Goal: Task Accomplishment & Management: Use online tool/utility

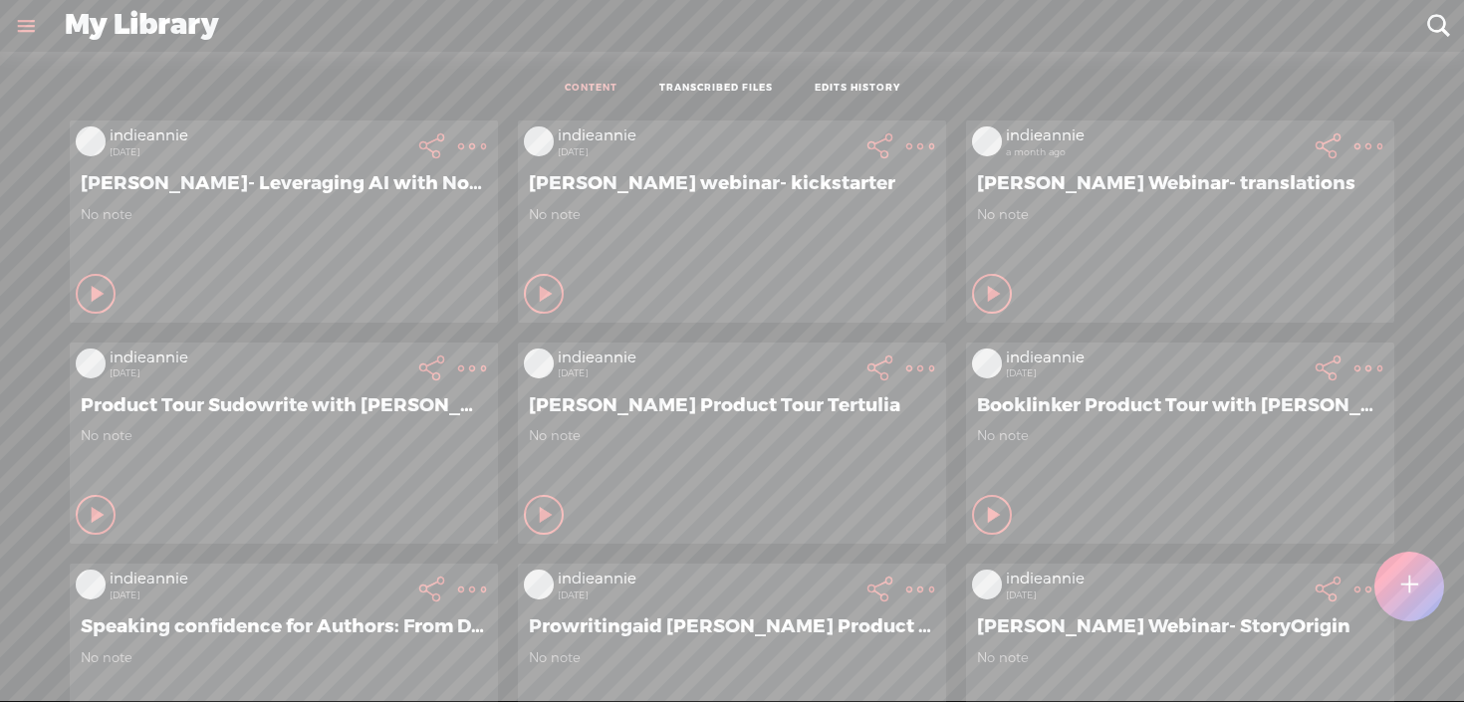
click at [1407, 587] on t at bounding box center [1409, 587] width 17 height 44
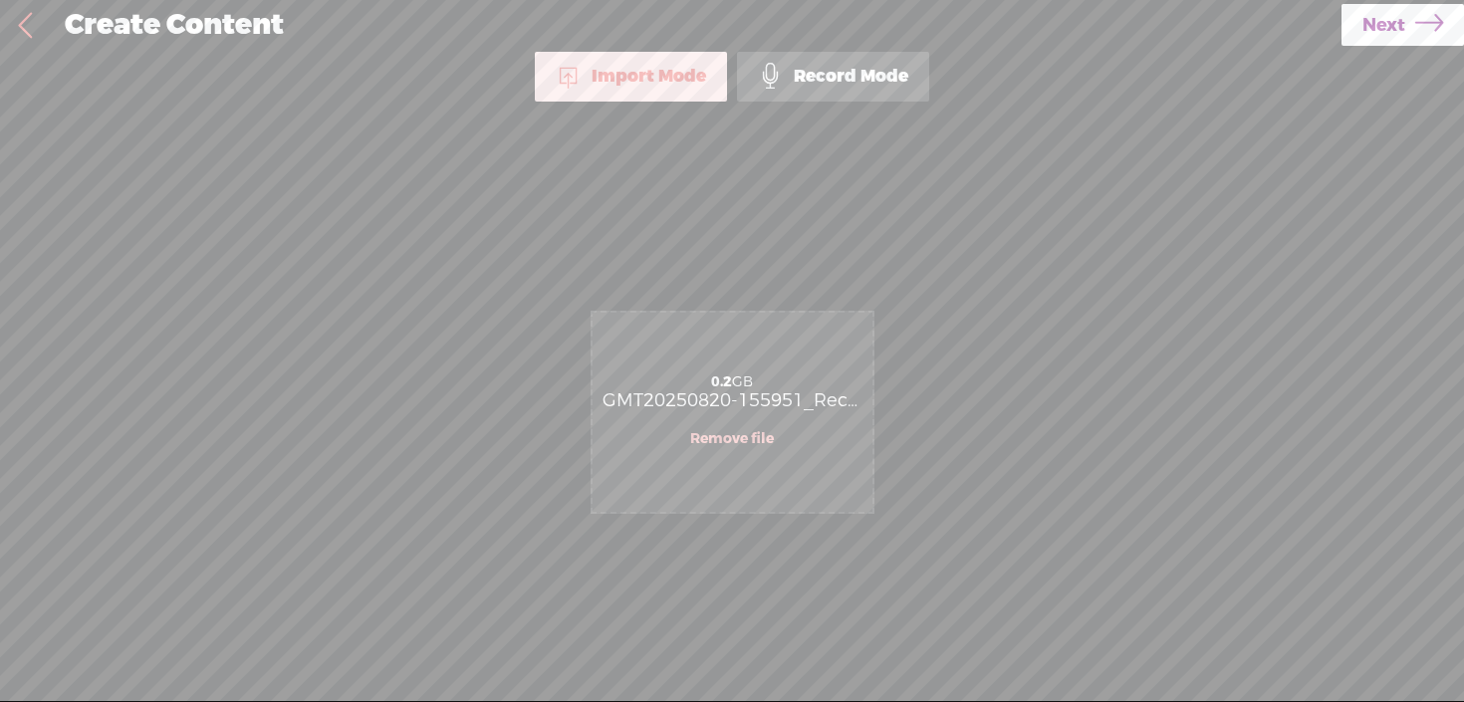
click at [1355, 41] on link "Next" at bounding box center [1402, 25] width 122 height 42
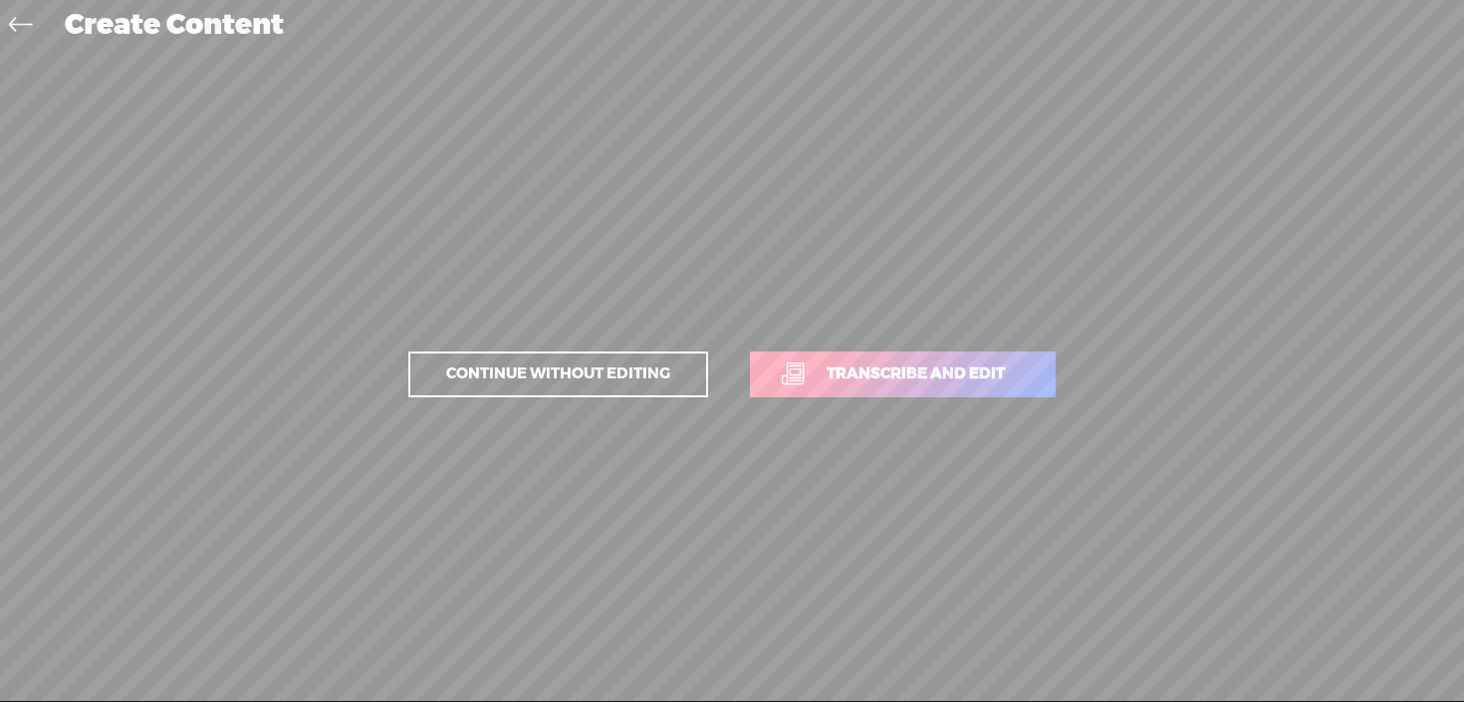
drag, startPoint x: 947, startPoint y: 348, endPoint x: 965, endPoint y: 366, distance: 26.1
click at [949, 349] on p "Continue without editing Transcribe and edit" at bounding box center [731, 375] width 697 height 88
click at [968, 368] on span "Transcribe and edit" at bounding box center [916, 373] width 220 height 23
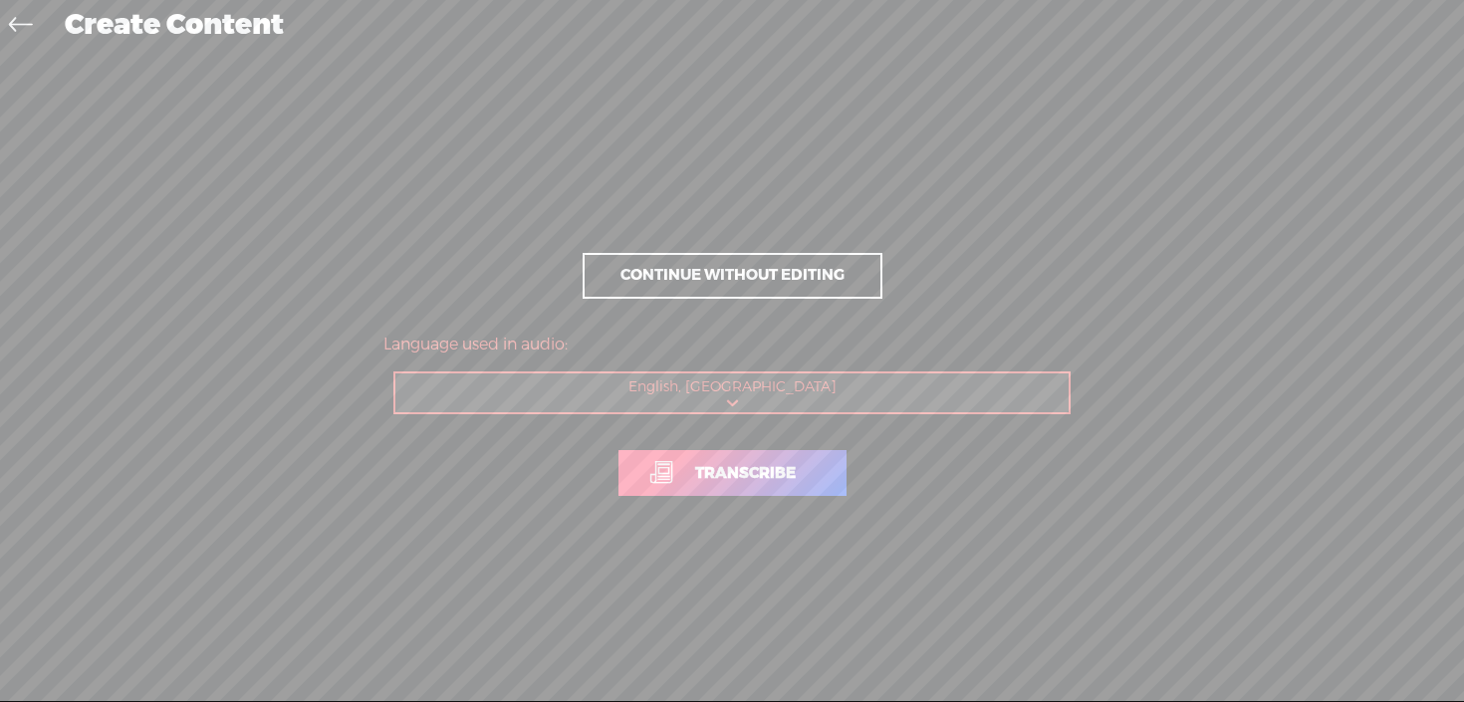
click at [809, 463] on span "Transcribe" at bounding box center [745, 473] width 142 height 23
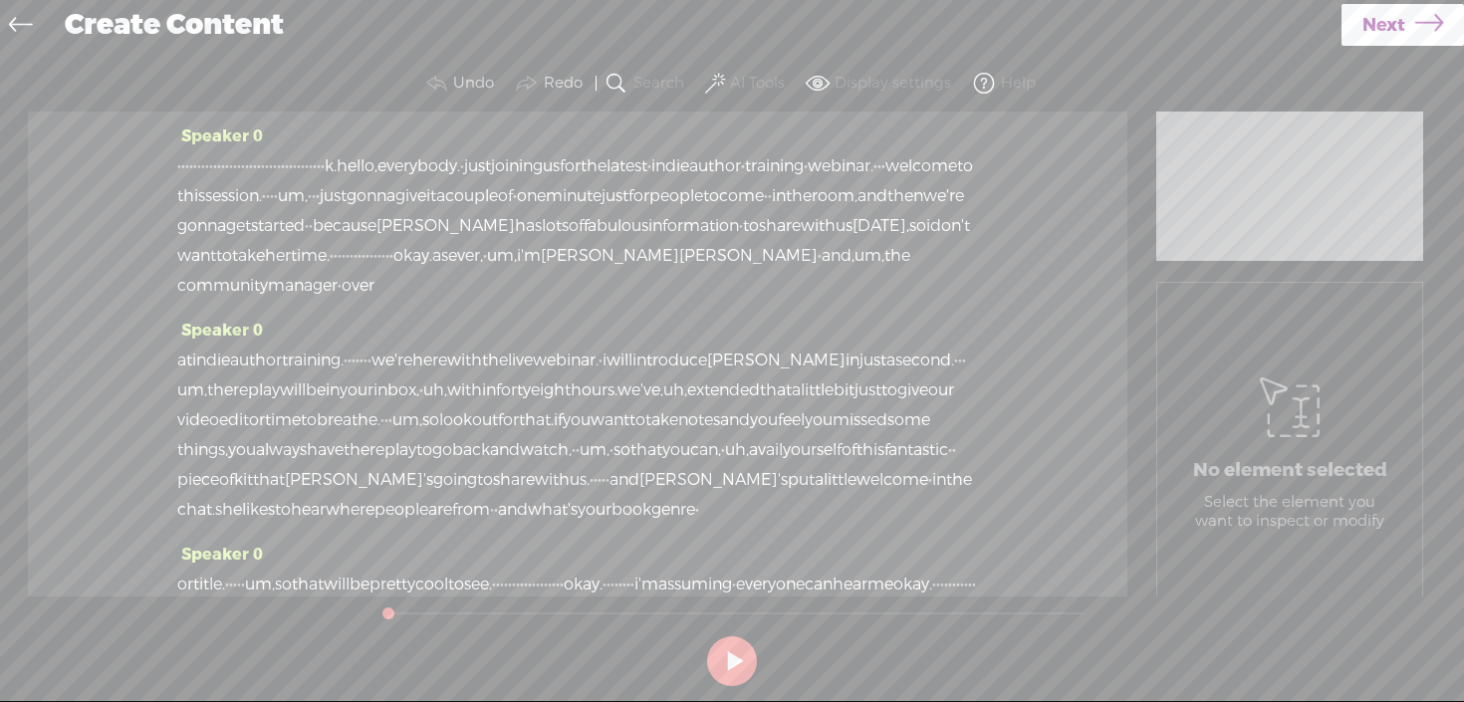
scroll to position [27, 0]
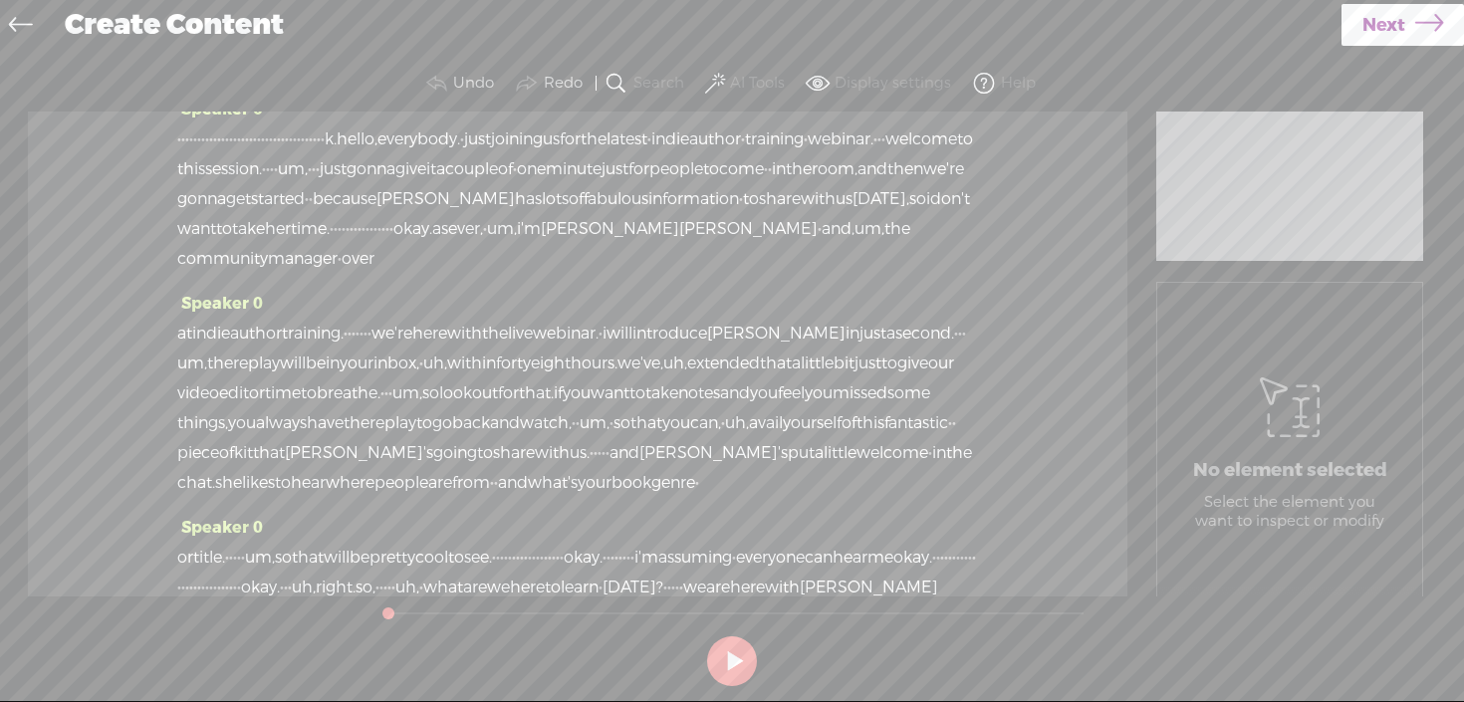
click at [818, 244] on span "[PERSON_NAME]" at bounding box center [748, 229] width 138 height 30
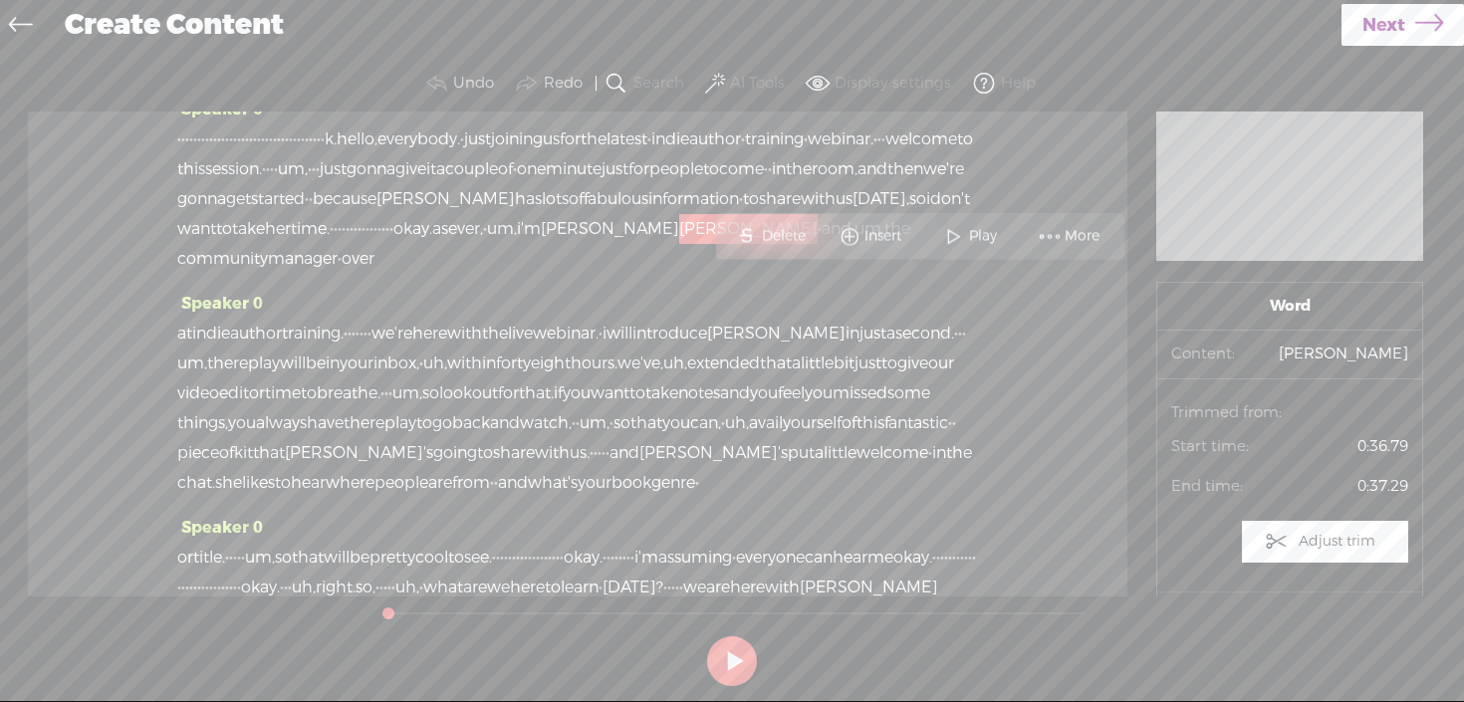
scroll to position [0, 0]
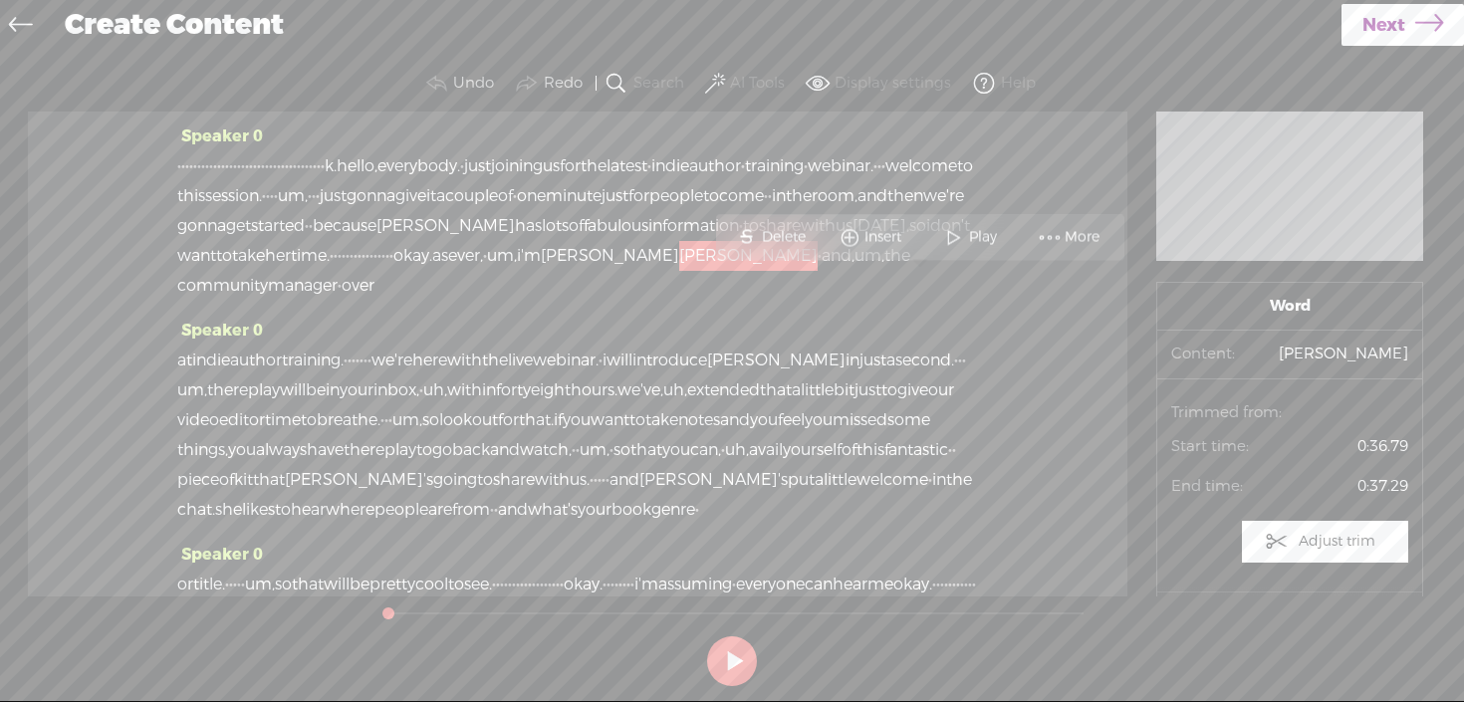
click at [1056, 230] on span at bounding box center [1050, 237] width 30 height 36
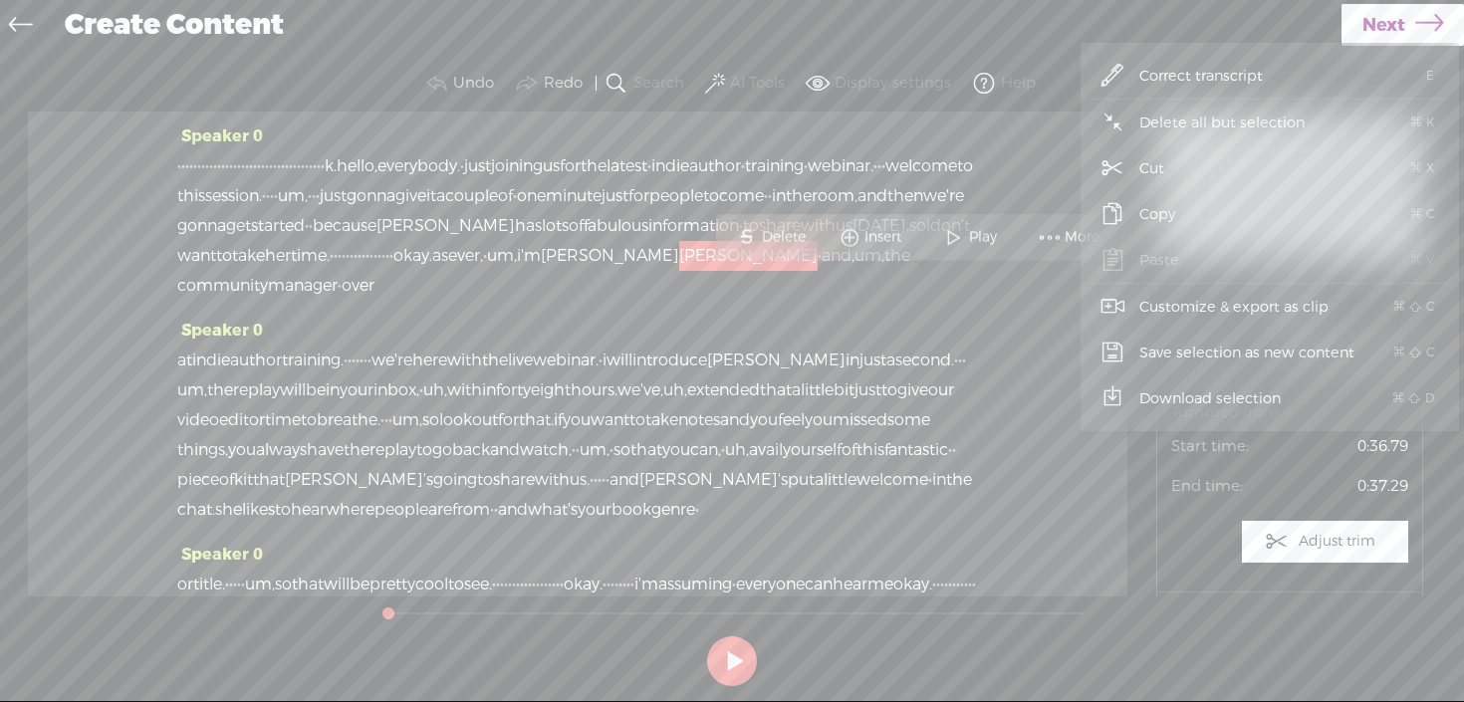
click at [1148, 68] on span "Correct transcript" at bounding box center [1201, 76] width 202 height 45
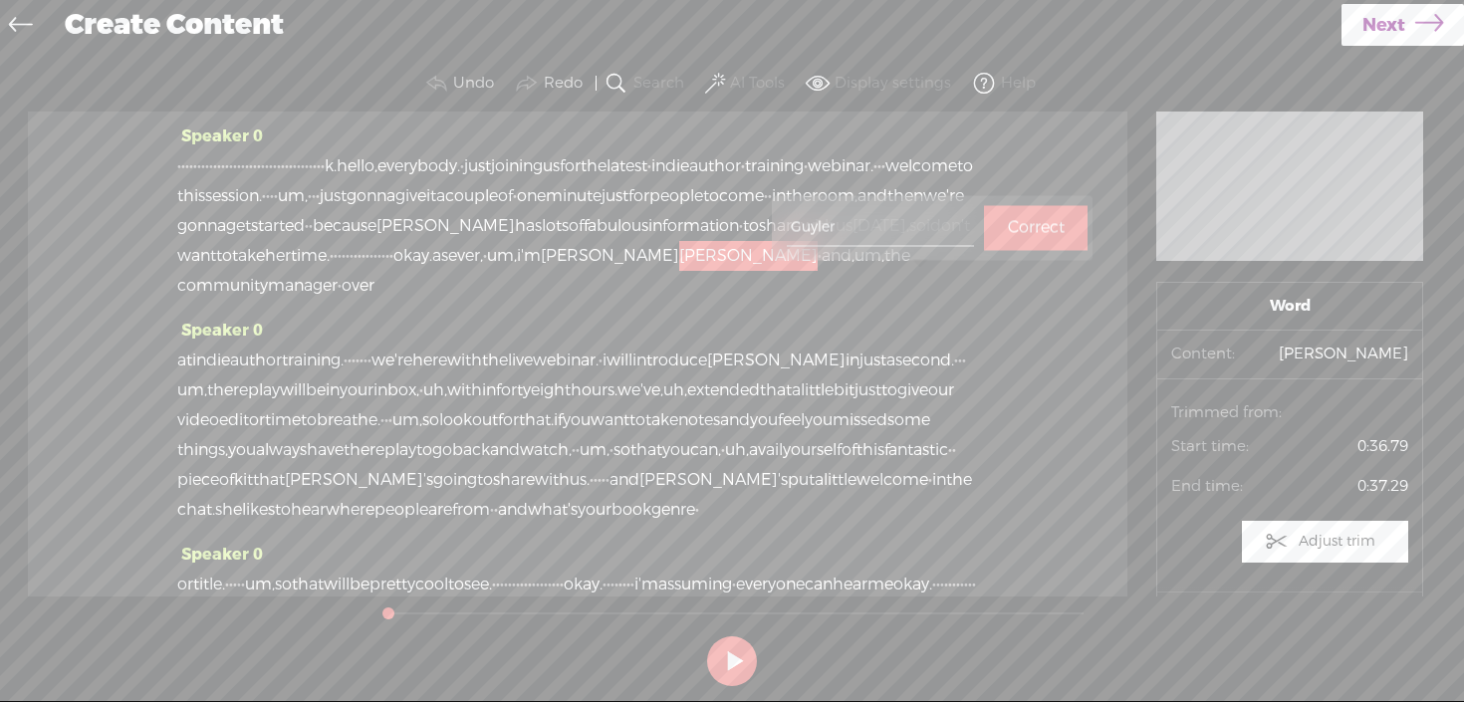
type input "Guyler"
click at [1008, 224] on label "Correct" at bounding box center [1036, 227] width 57 height 41
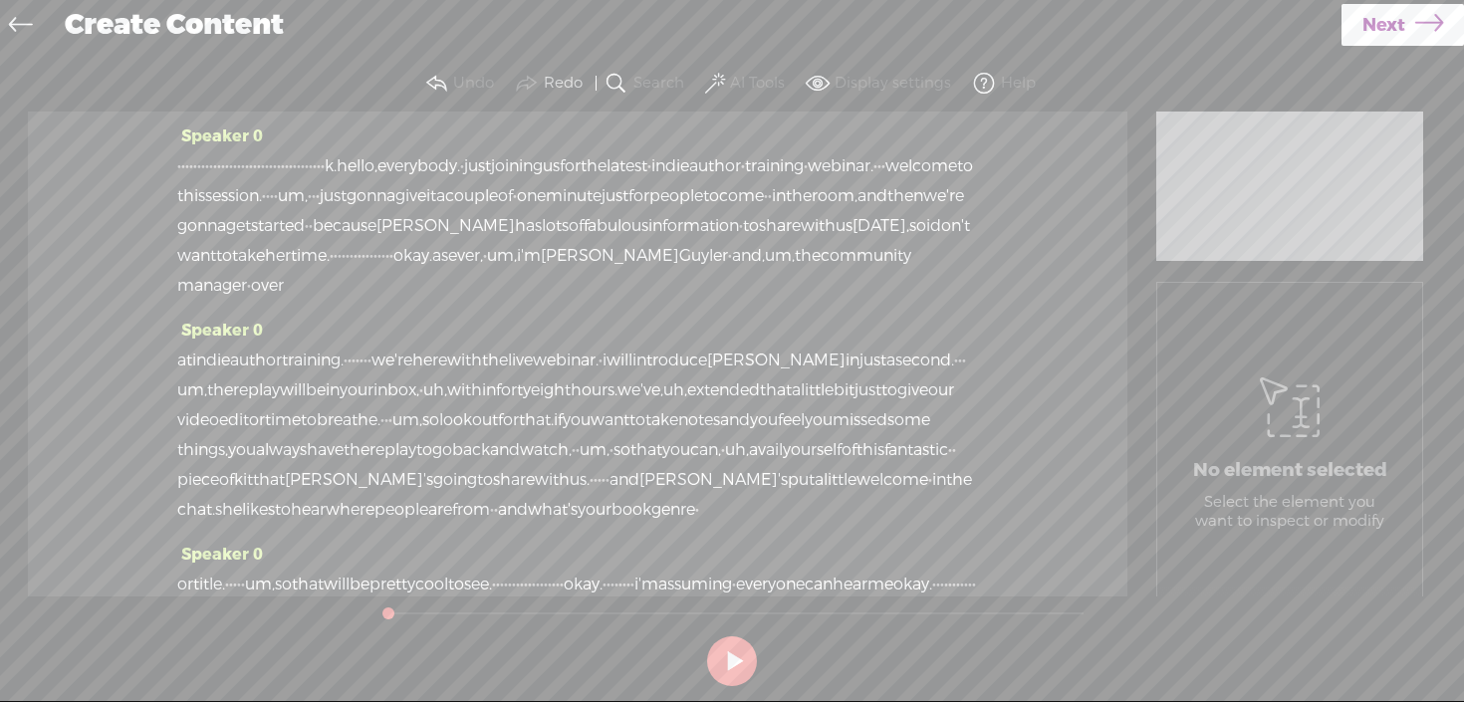
click at [679, 271] on span "[PERSON_NAME]" at bounding box center [610, 256] width 138 height 30
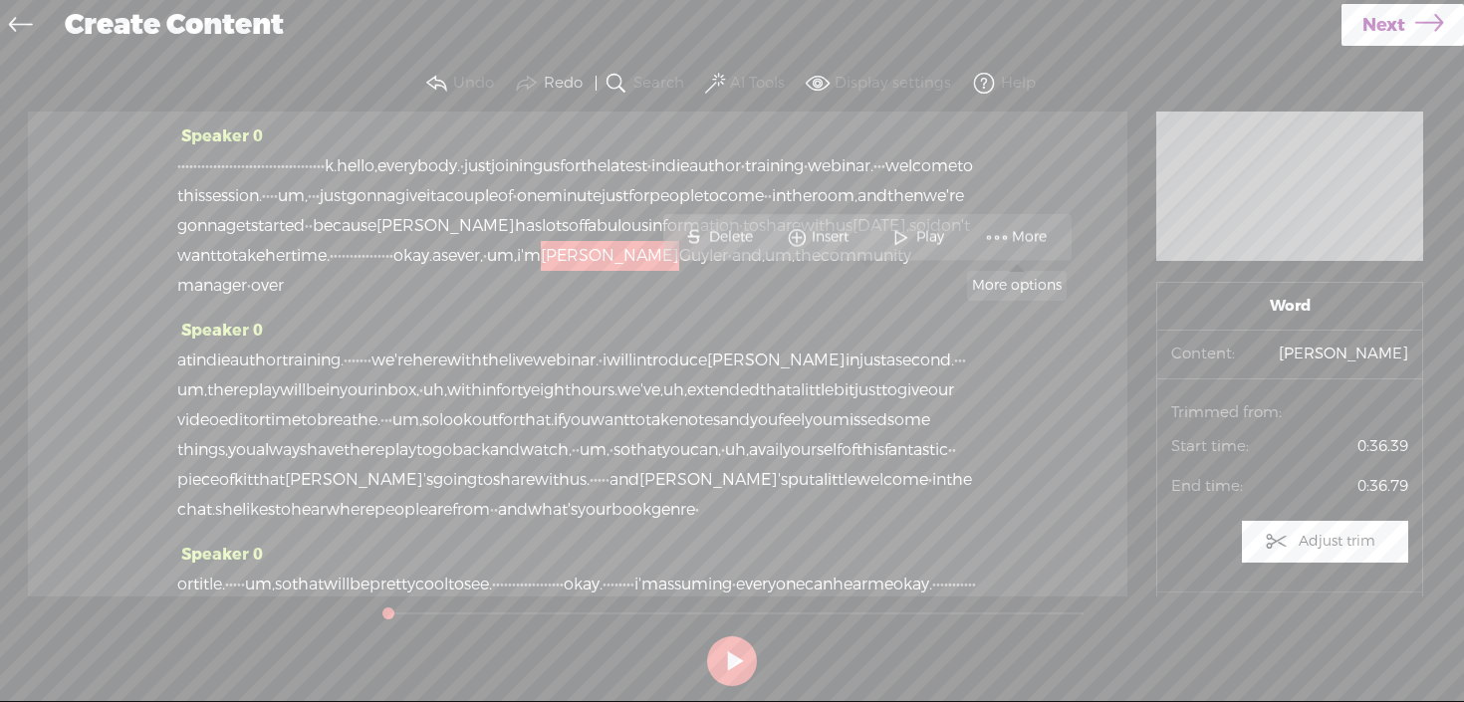
click at [1019, 242] on span "More" at bounding box center [1032, 237] width 40 height 20
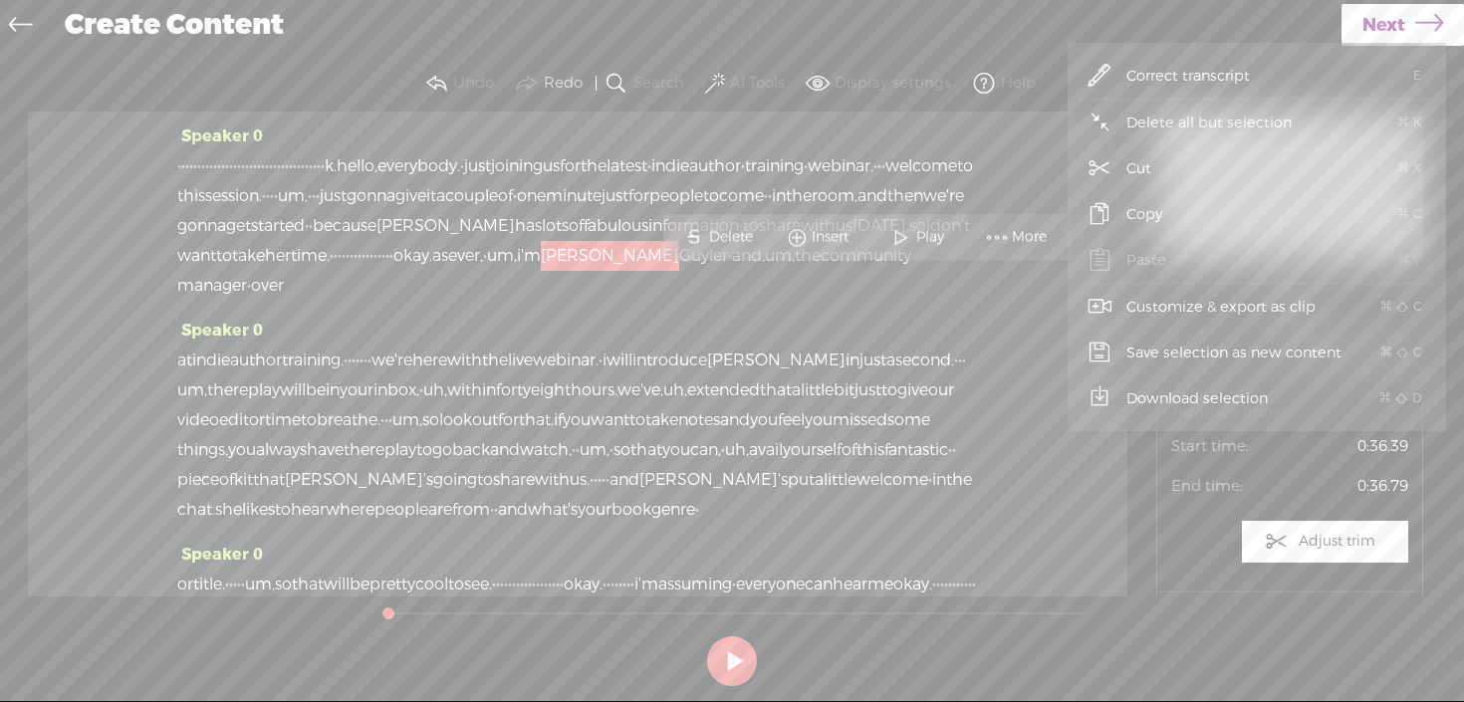
drag, startPoint x: 1171, startPoint y: 66, endPoint x: 1159, endPoint y: 70, distance: 12.6
click at [1170, 65] on span "Correct transcript" at bounding box center [1188, 76] width 202 height 45
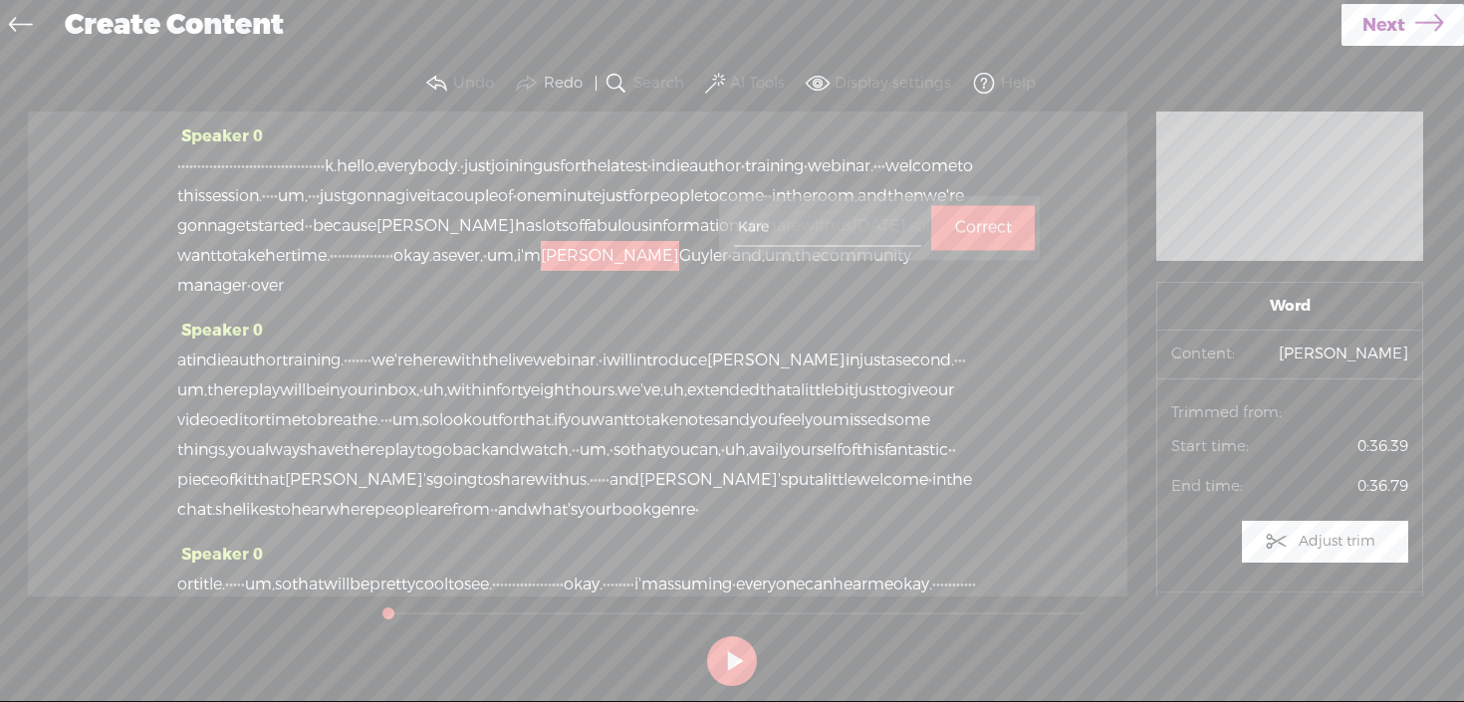
type input "[PERSON_NAME]"
drag, startPoint x: 180, startPoint y: 165, endPoint x: 611, endPoint y: 165, distance: 431.2
click at [611, 165] on div "· · · · · · · · · · · · · · · · · · · · · · · · · · · · · · · · · · · · · k. he…" at bounding box center [577, 225] width 801 height 149
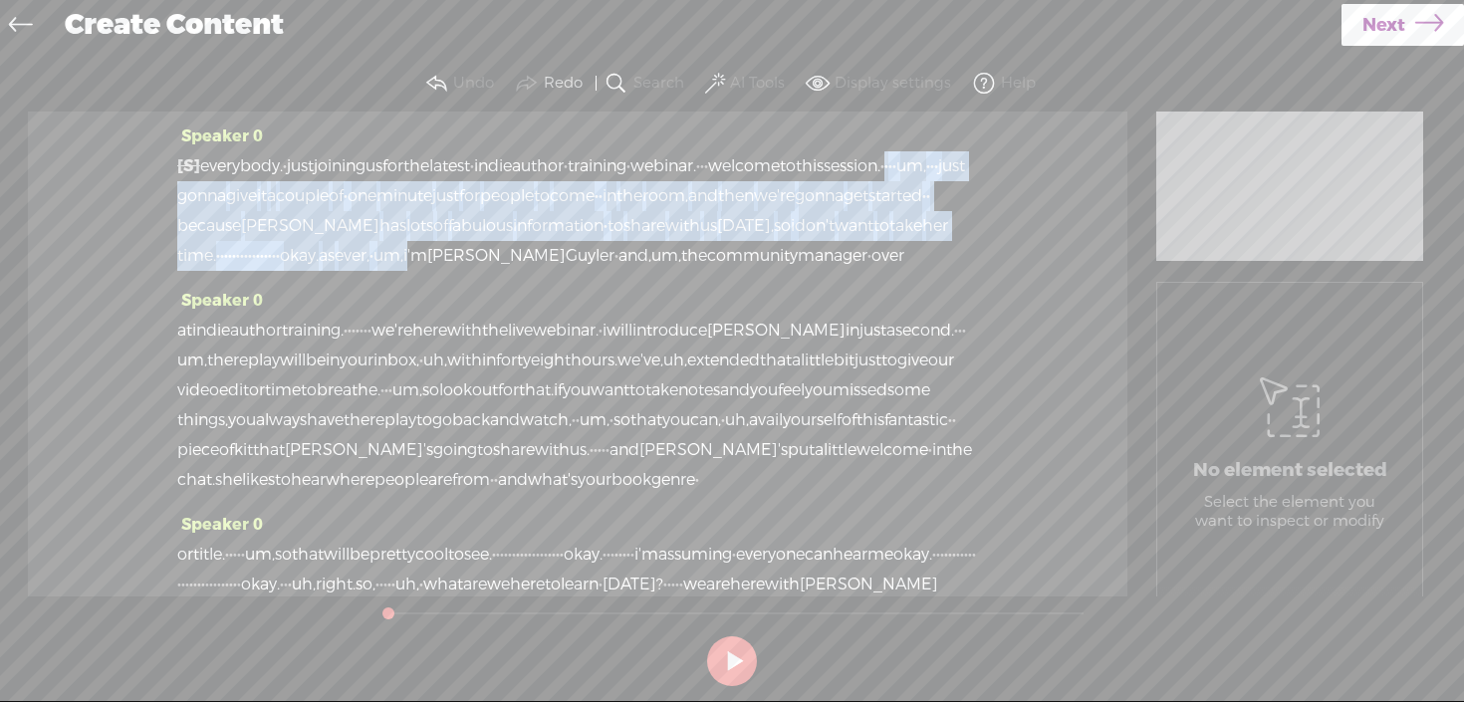
drag, startPoint x: 286, startPoint y: 196, endPoint x: 344, endPoint y: 278, distance: 100.0
click at [344, 271] on div "[S] · · · · · · · · · · · · · · · · · · · · · · · · · · · · · · · · · · · · · k…" at bounding box center [577, 210] width 801 height 119
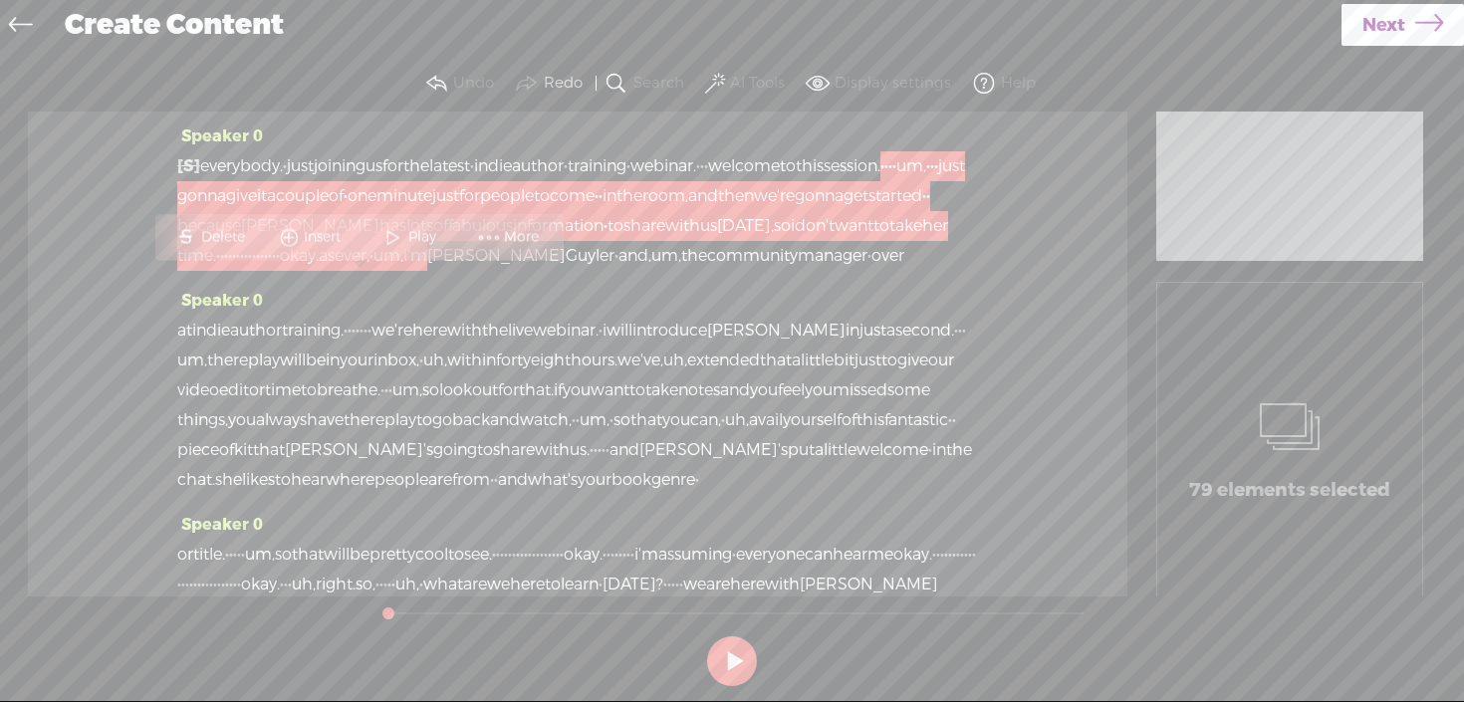
drag, startPoint x: 342, startPoint y: 289, endPoint x: 324, endPoint y: 286, distance: 18.2
click at [373, 271] on span "um," at bounding box center [388, 256] width 30 height 30
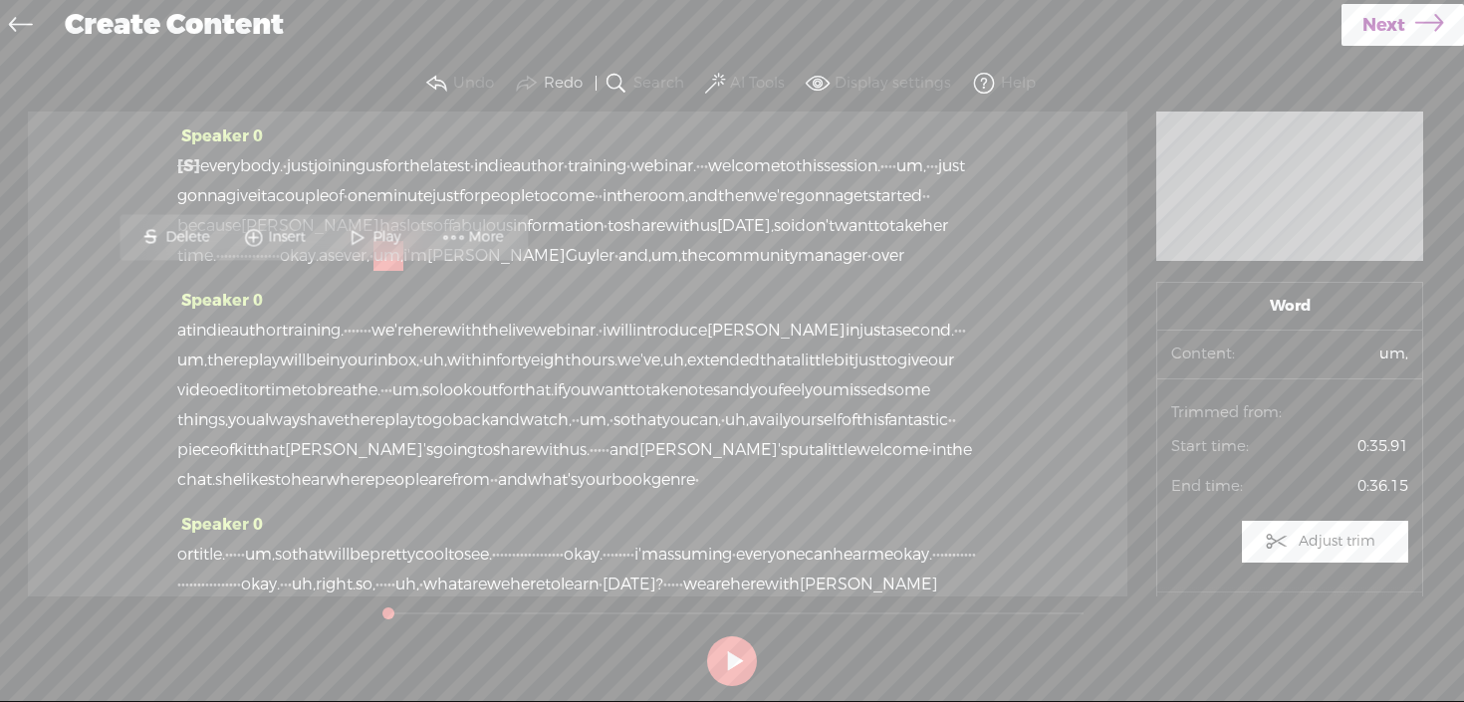
drag, startPoint x: 342, startPoint y: 289, endPoint x: 283, endPoint y: 203, distance: 103.9
click at [283, 203] on div "[S] · · · · · · · · · · · · · · · · · · · · · · · · · · · · · · · · · · · · · k…" at bounding box center [577, 210] width 801 height 119
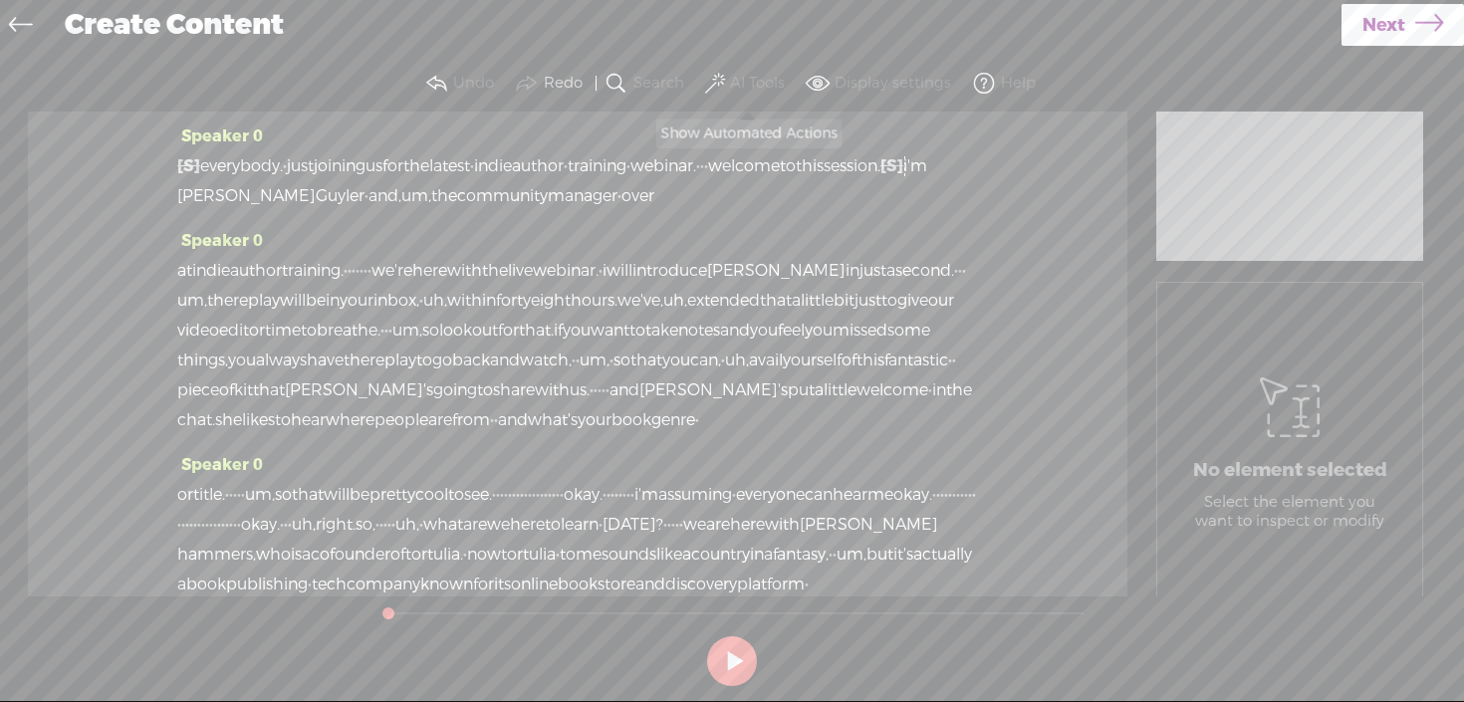
click at [717, 88] on span at bounding box center [715, 84] width 20 height 24
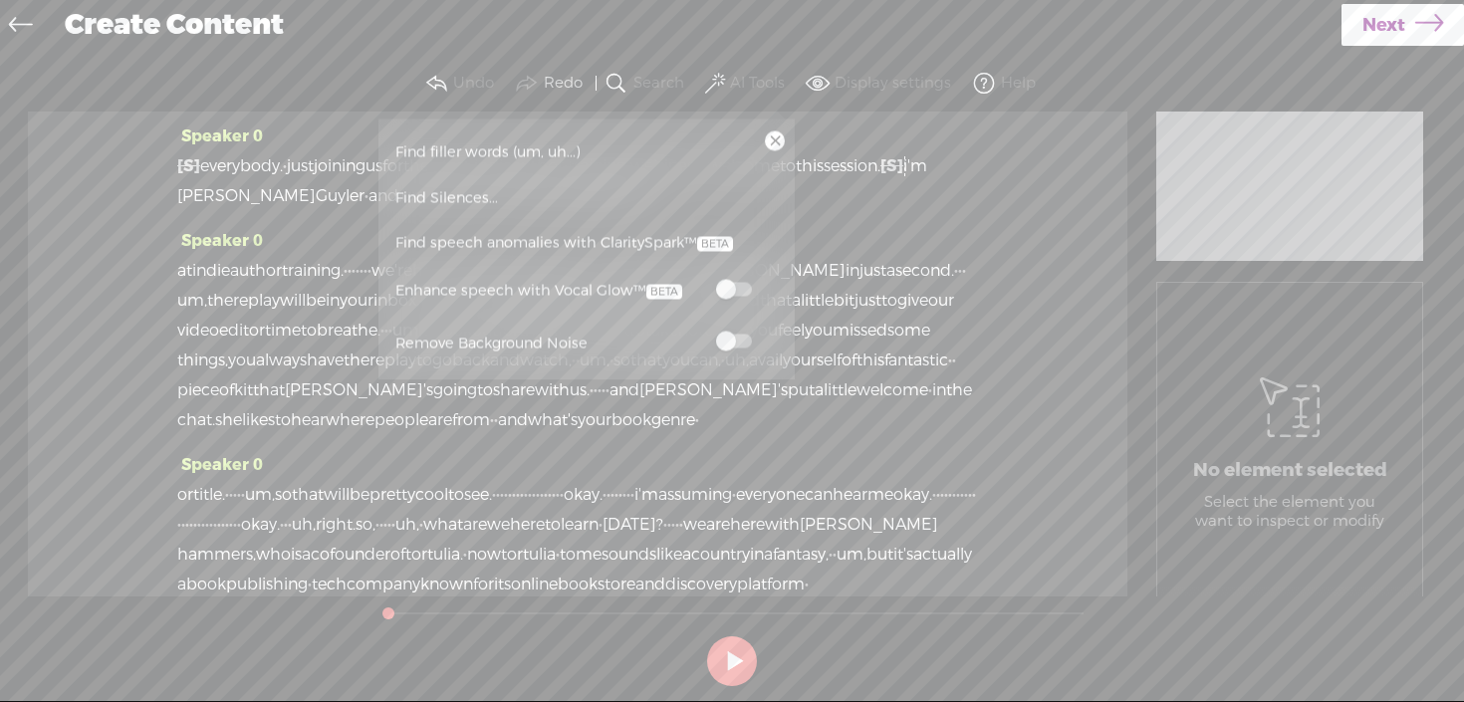
click at [533, 146] on span "Find filler words (um, uh...)" at bounding box center [487, 151] width 199 height 45
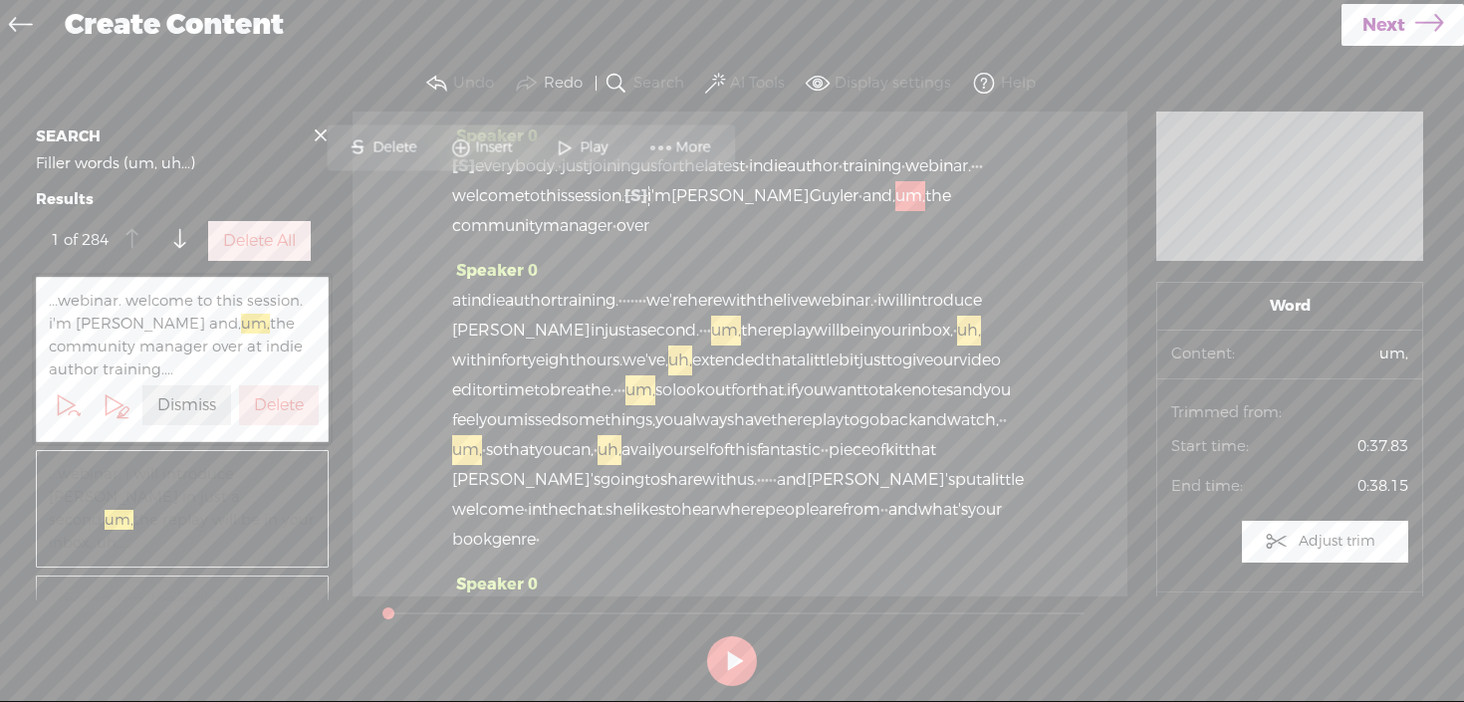
click at [266, 231] on label "Delete All" at bounding box center [259, 241] width 73 height 21
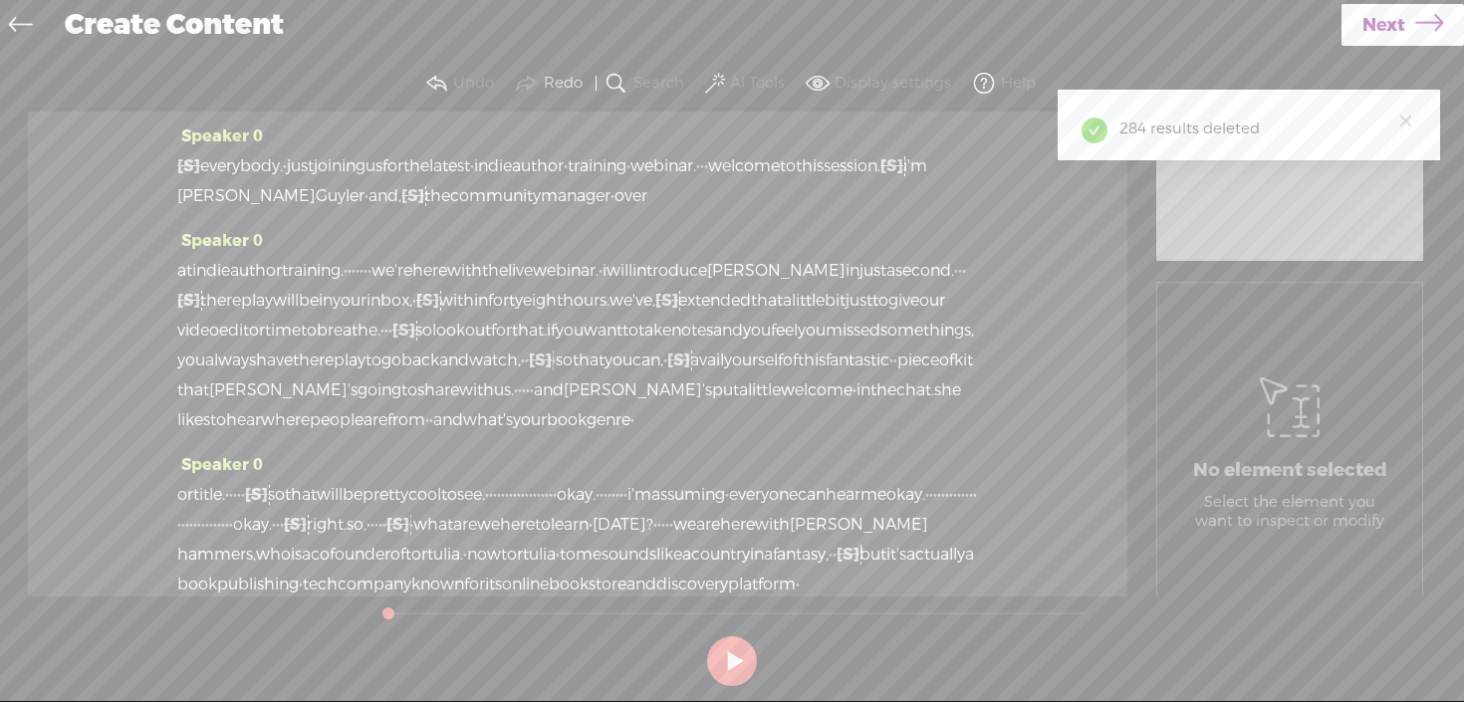
click at [737, 87] on label "AI Tools" at bounding box center [757, 84] width 55 height 20
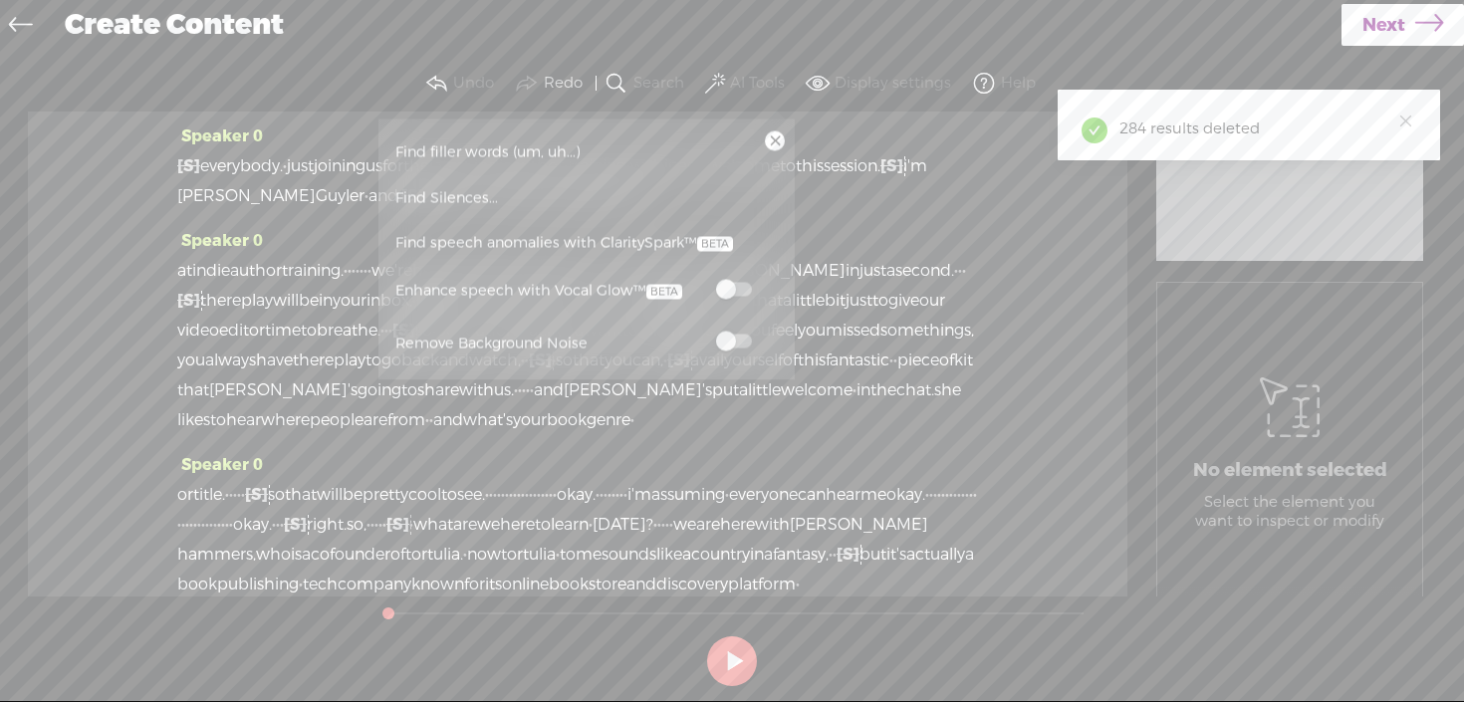
click at [488, 201] on span "Find Silences..." at bounding box center [446, 197] width 117 height 45
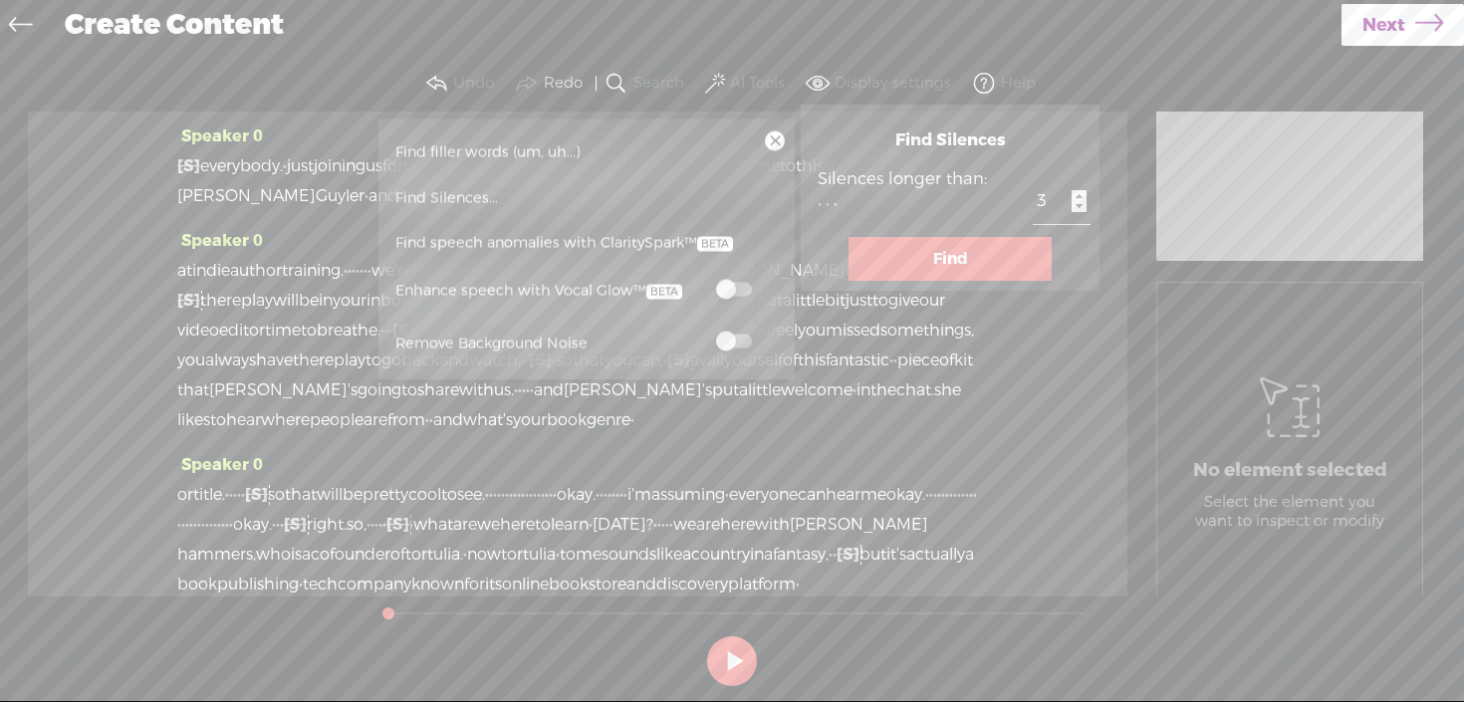
click at [927, 256] on button "Find" at bounding box center [949, 259] width 203 height 44
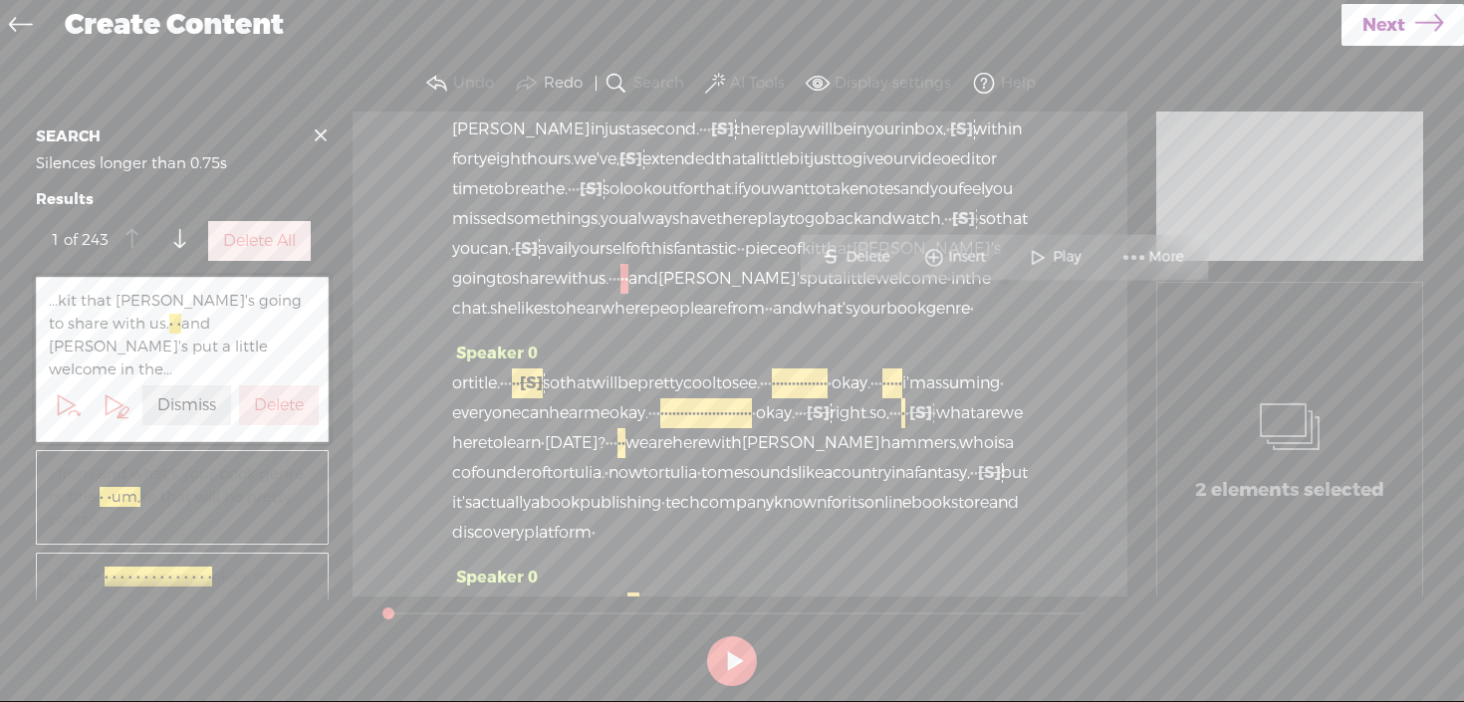
scroll to position [204, 0]
click at [252, 247] on label "Delete All" at bounding box center [259, 241] width 73 height 21
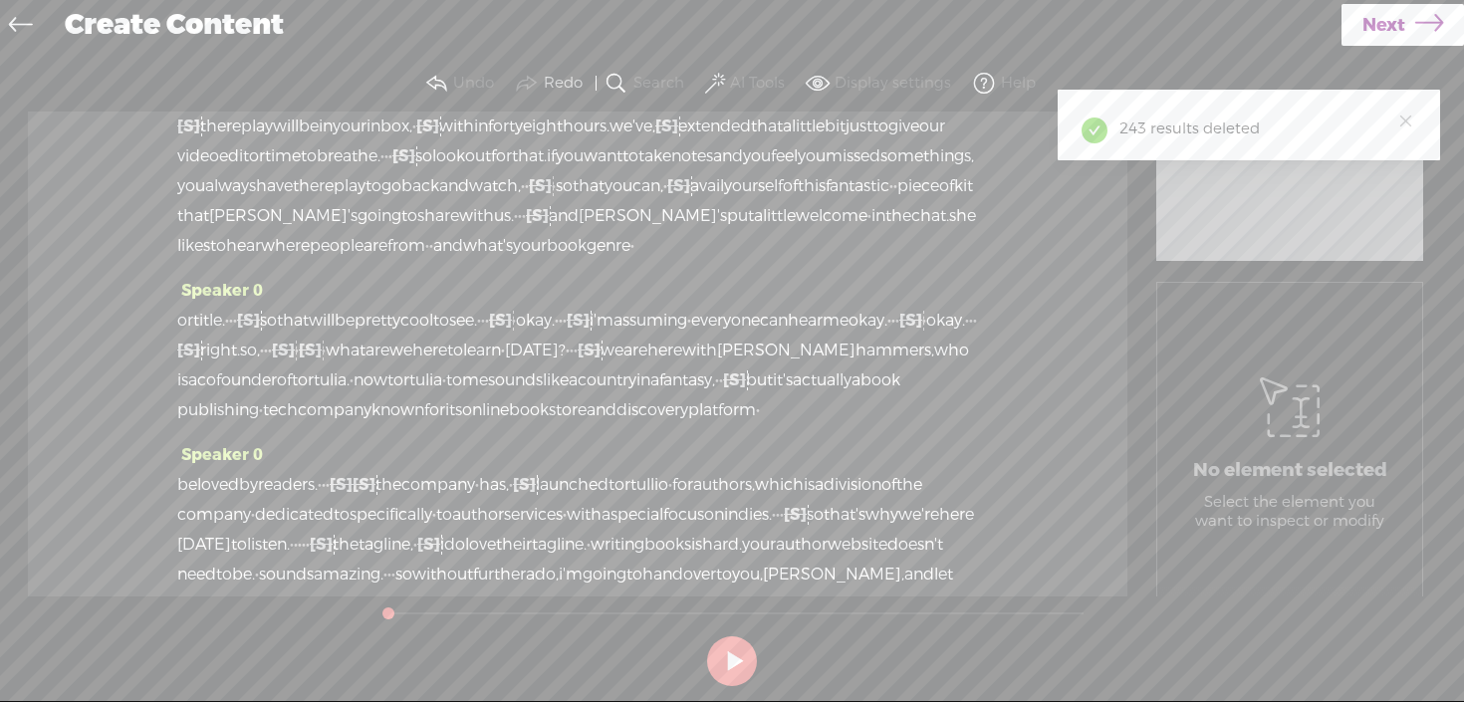
scroll to position [0, 0]
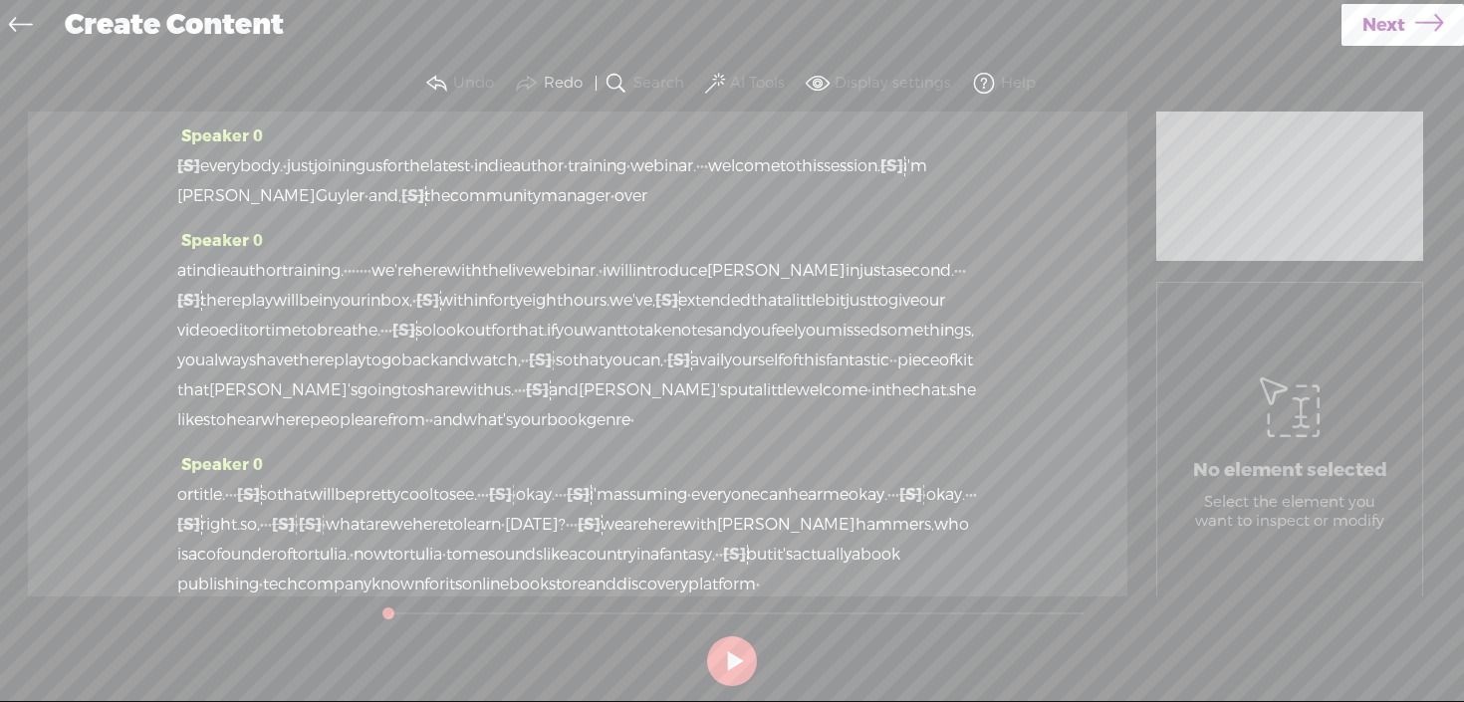
drag, startPoint x: 760, startPoint y: 196, endPoint x: 749, endPoint y: 268, distance: 72.5
click at [751, 269] on div "Speaker 0 [S] · · · · · · · · · · · · · · · · · · · · · · · · · · · · · · · · ·…" at bounding box center [577, 354] width 1099 height 485
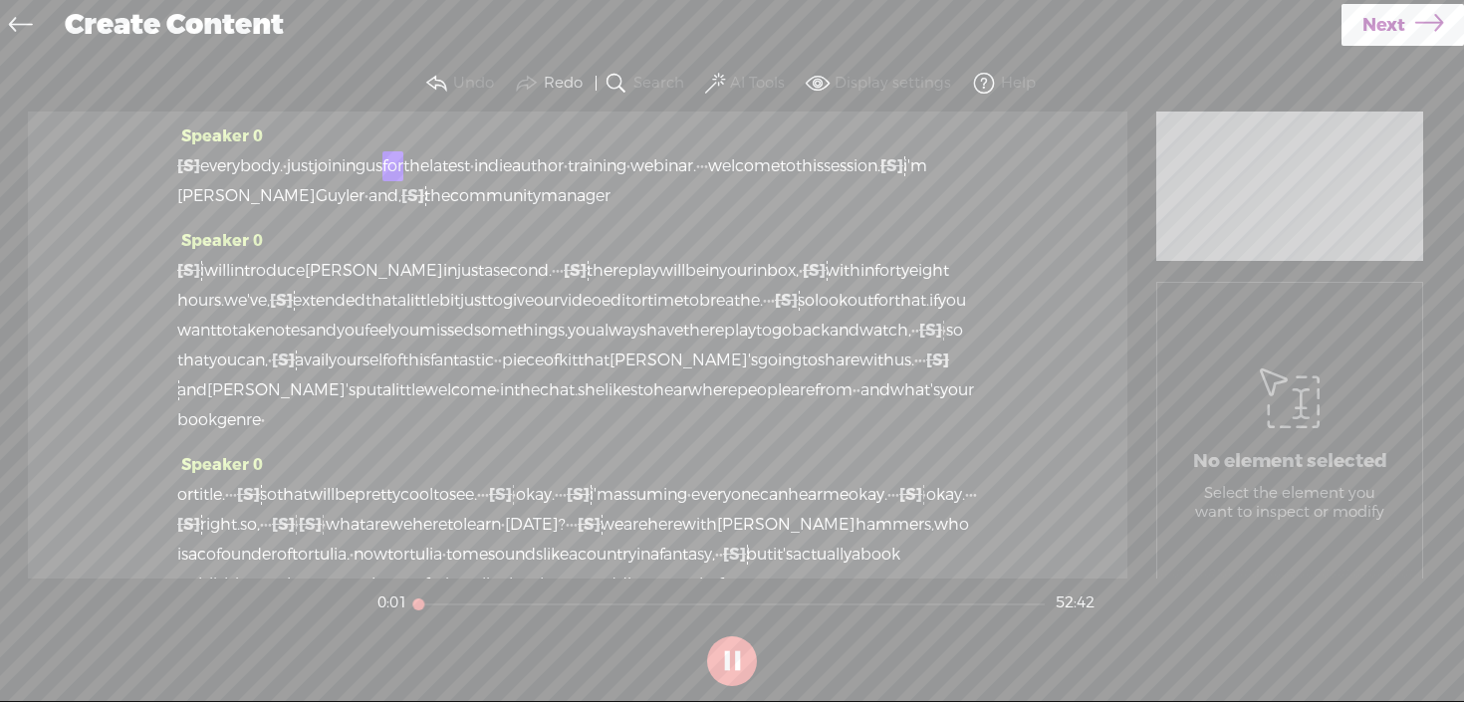
click at [218, 129] on span "Speaker 0" at bounding box center [220, 135] width 86 height 21
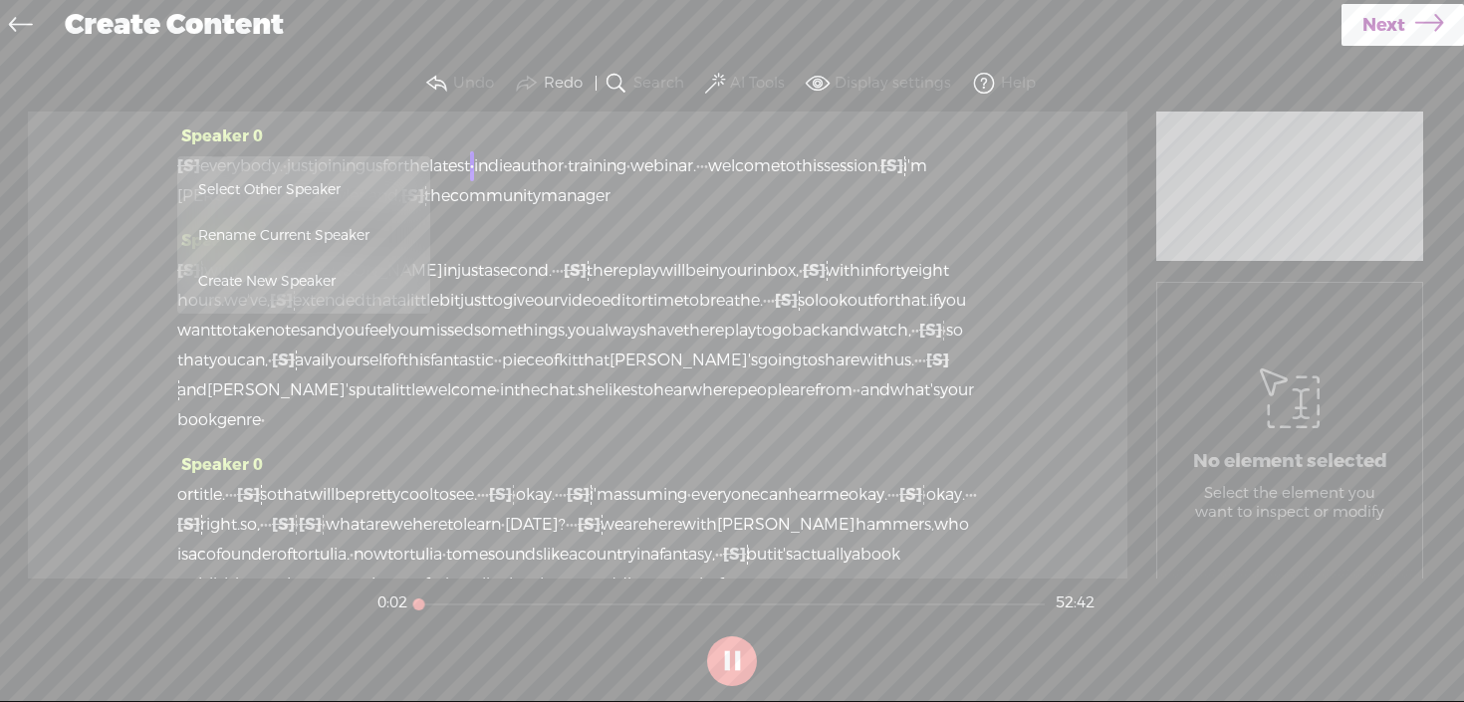
click at [335, 222] on span "Rename Current Speaker" at bounding box center [303, 235] width 211 height 45
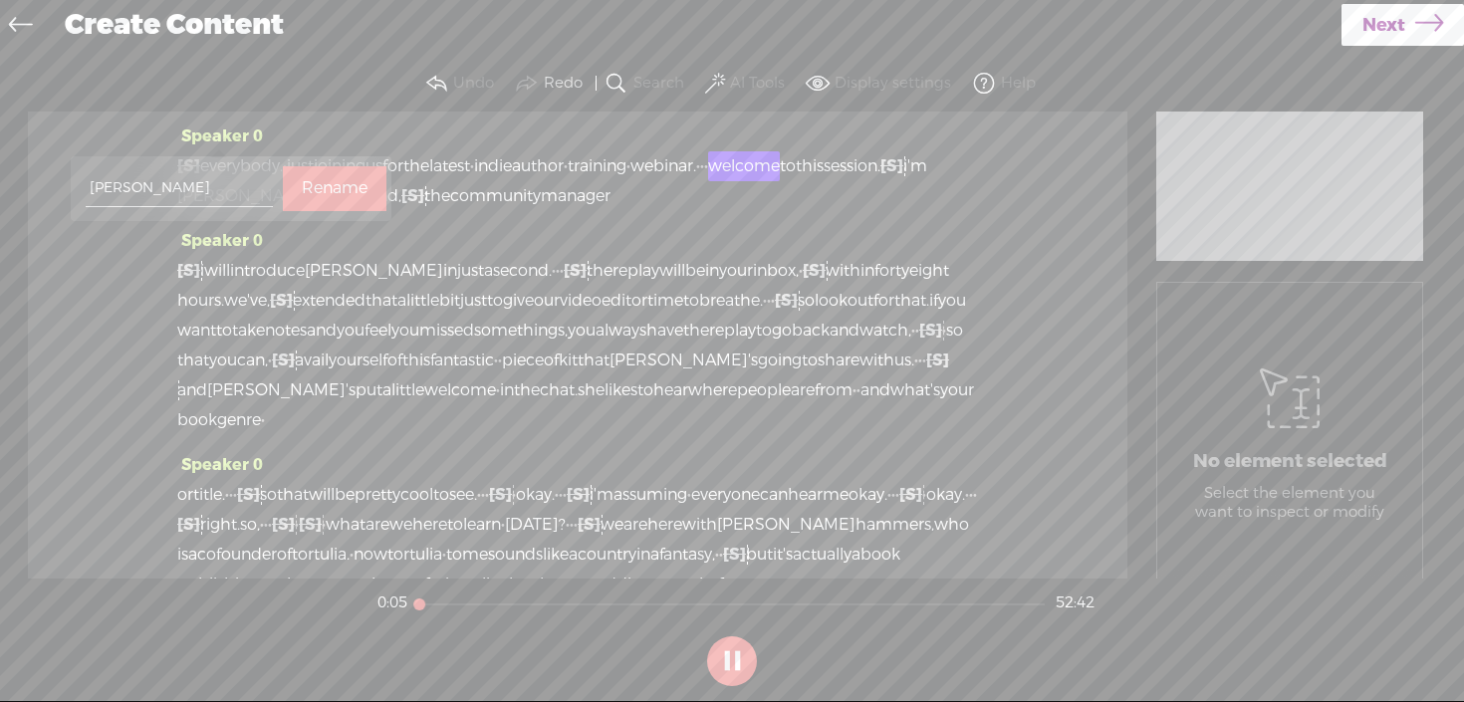
type input "[PERSON_NAME]"
click at [334, 185] on label "Rename" at bounding box center [335, 188] width 66 height 41
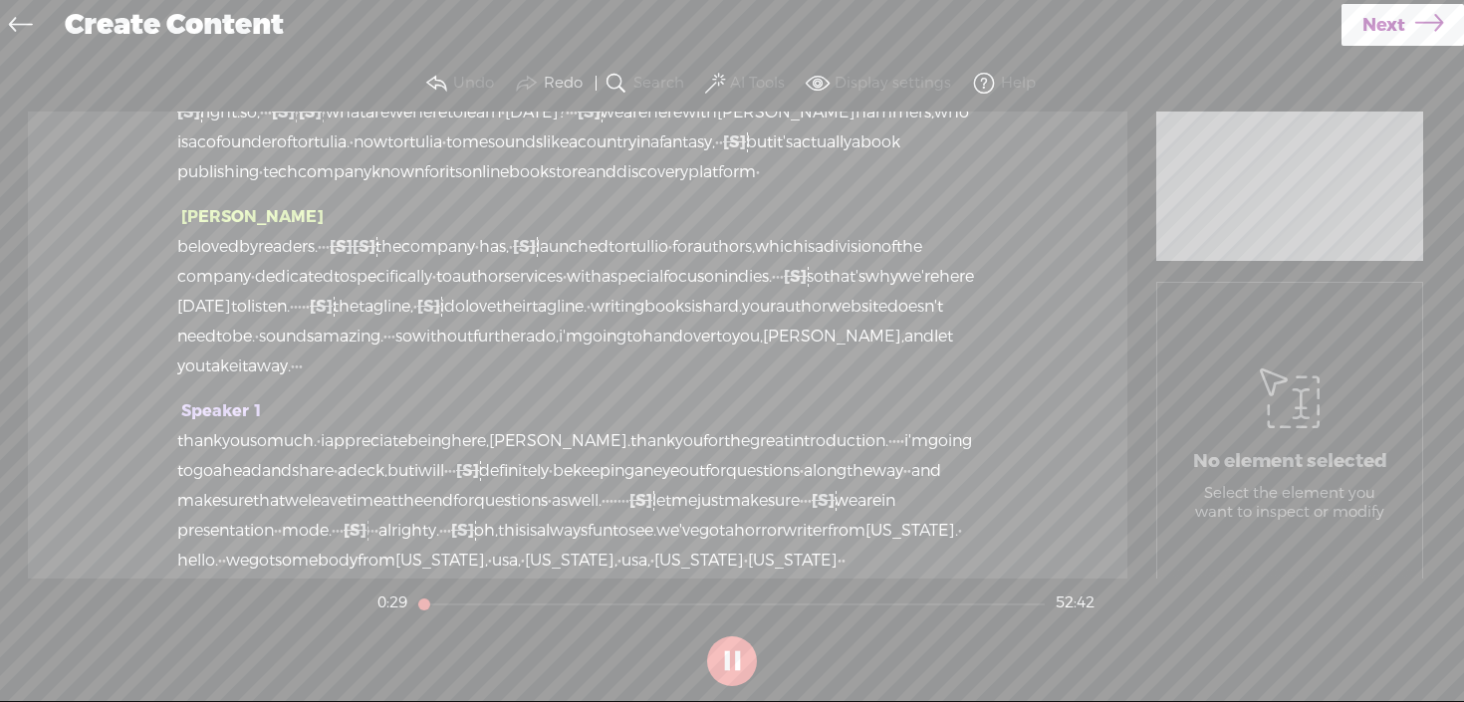
scroll to position [524, 0]
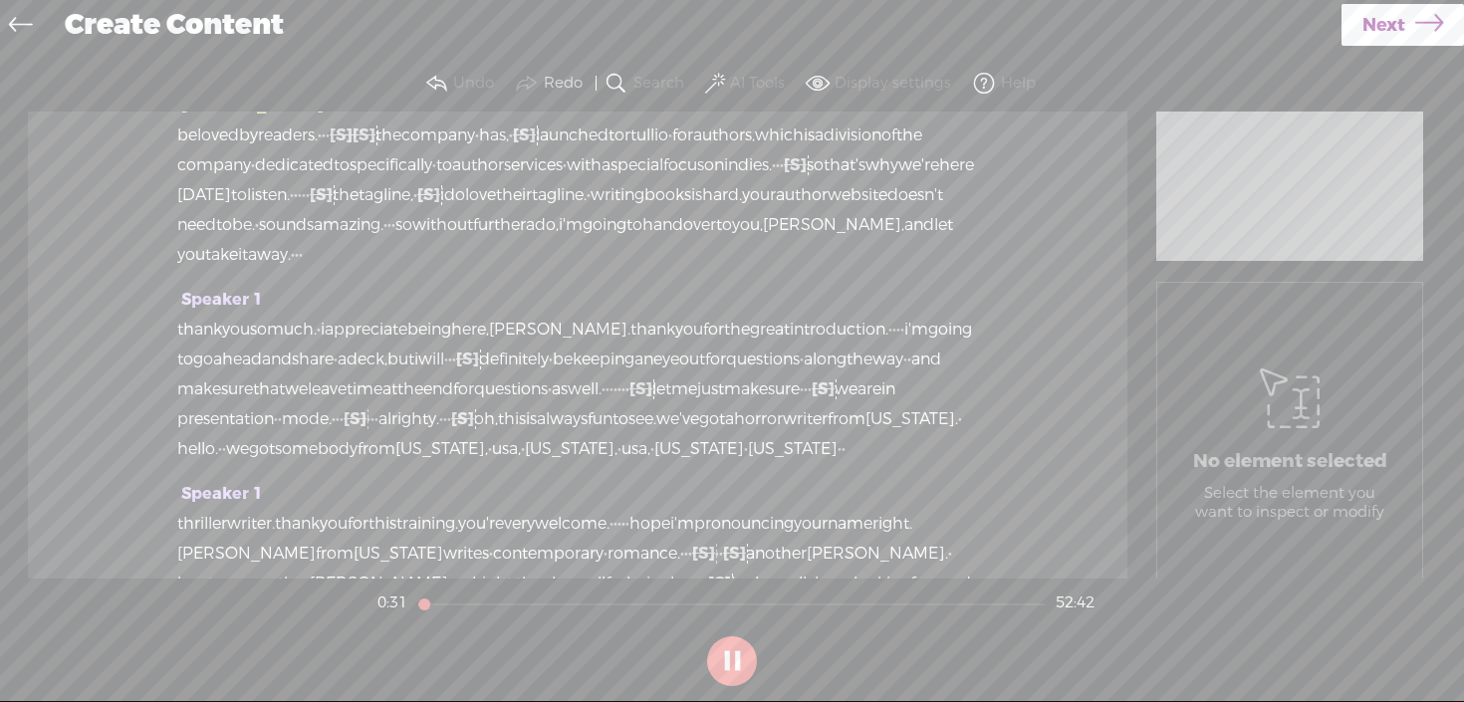
click at [226, 310] on span "Speaker 1" at bounding box center [220, 299] width 86 height 21
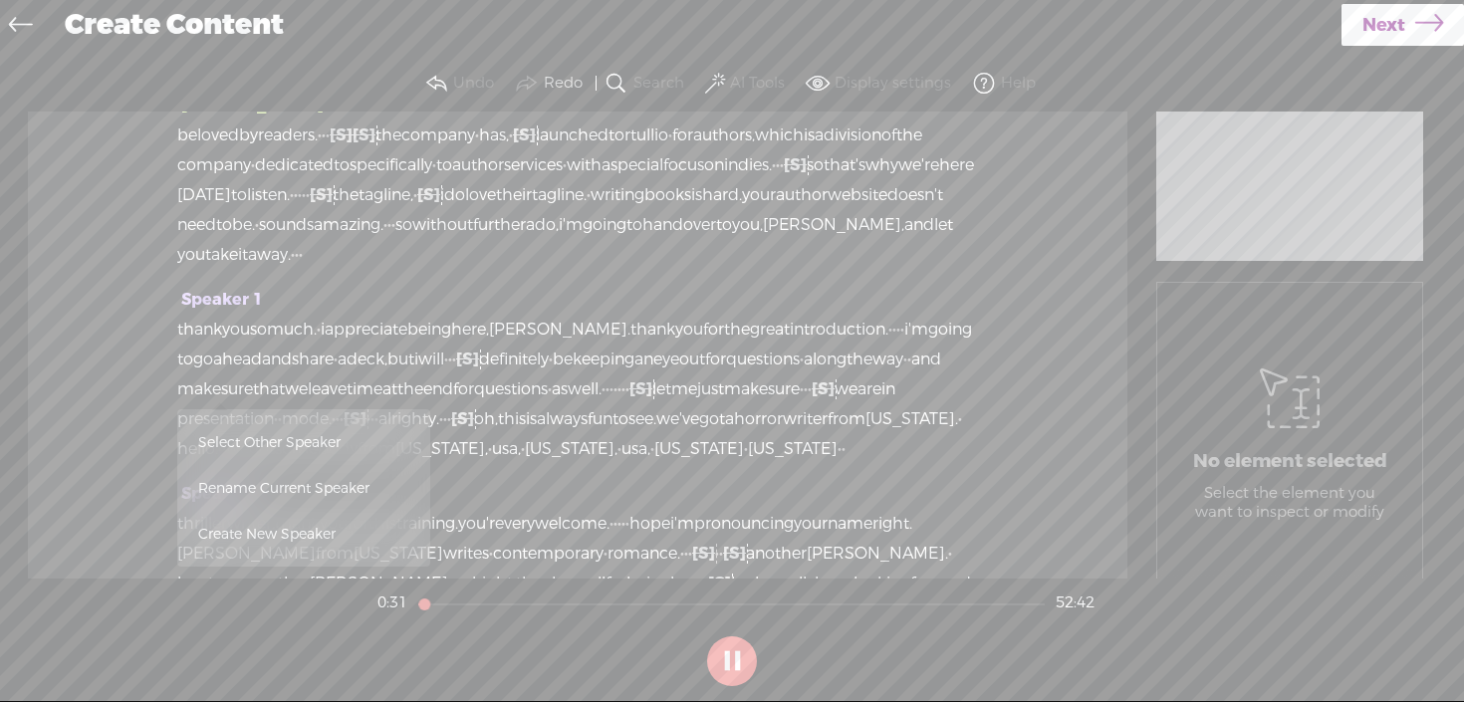
click at [289, 490] on span "Rename Current Speaker" at bounding box center [303, 488] width 211 height 45
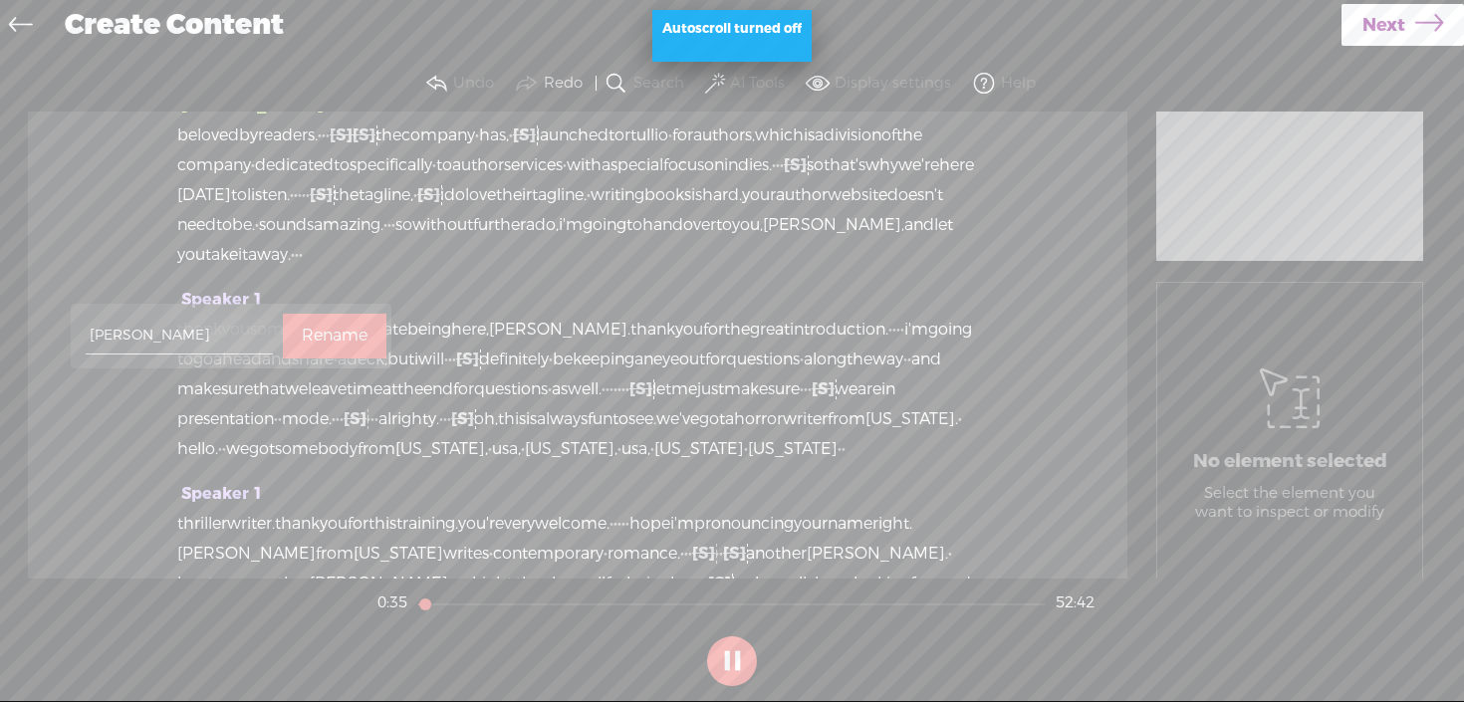
type input "[PERSON_NAME]"
click at [302, 331] on label "Rename" at bounding box center [335, 336] width 66 height 41
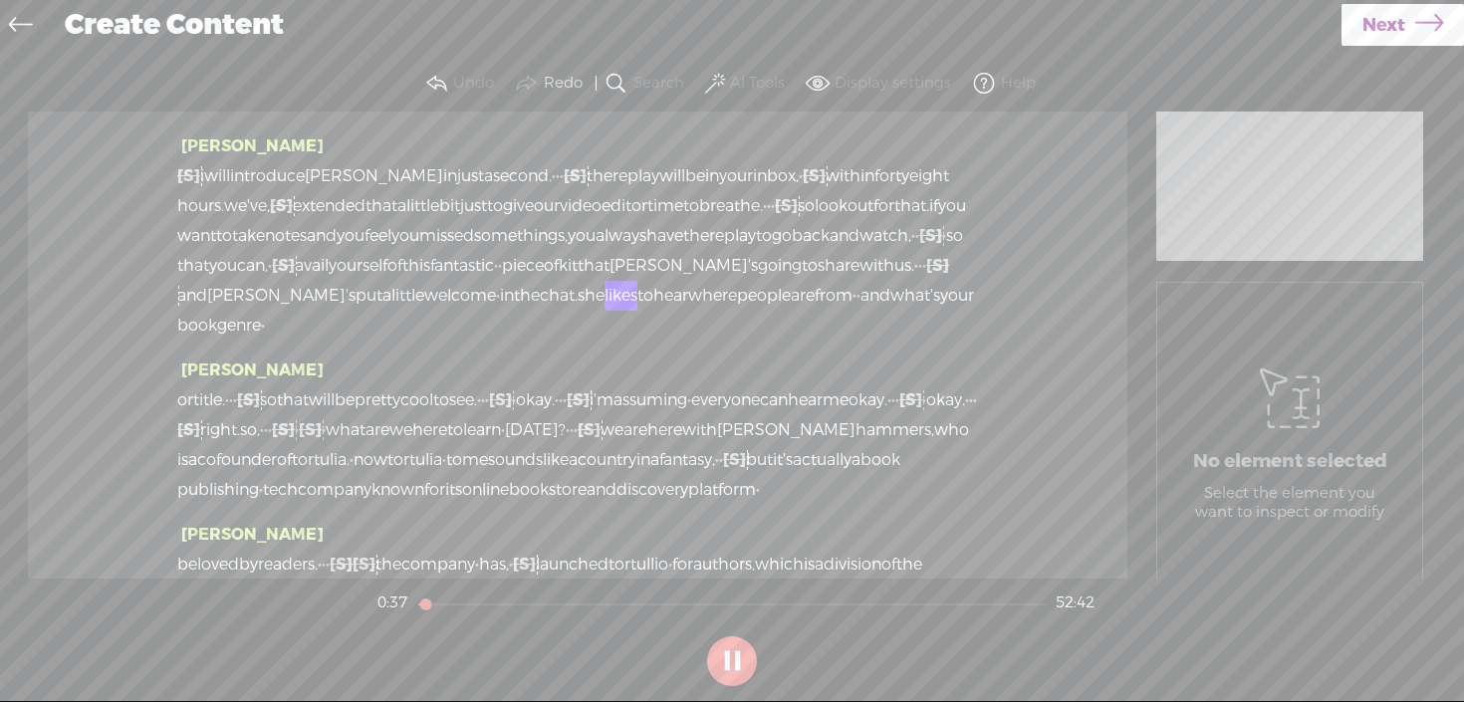
scroll to position [0, 0]
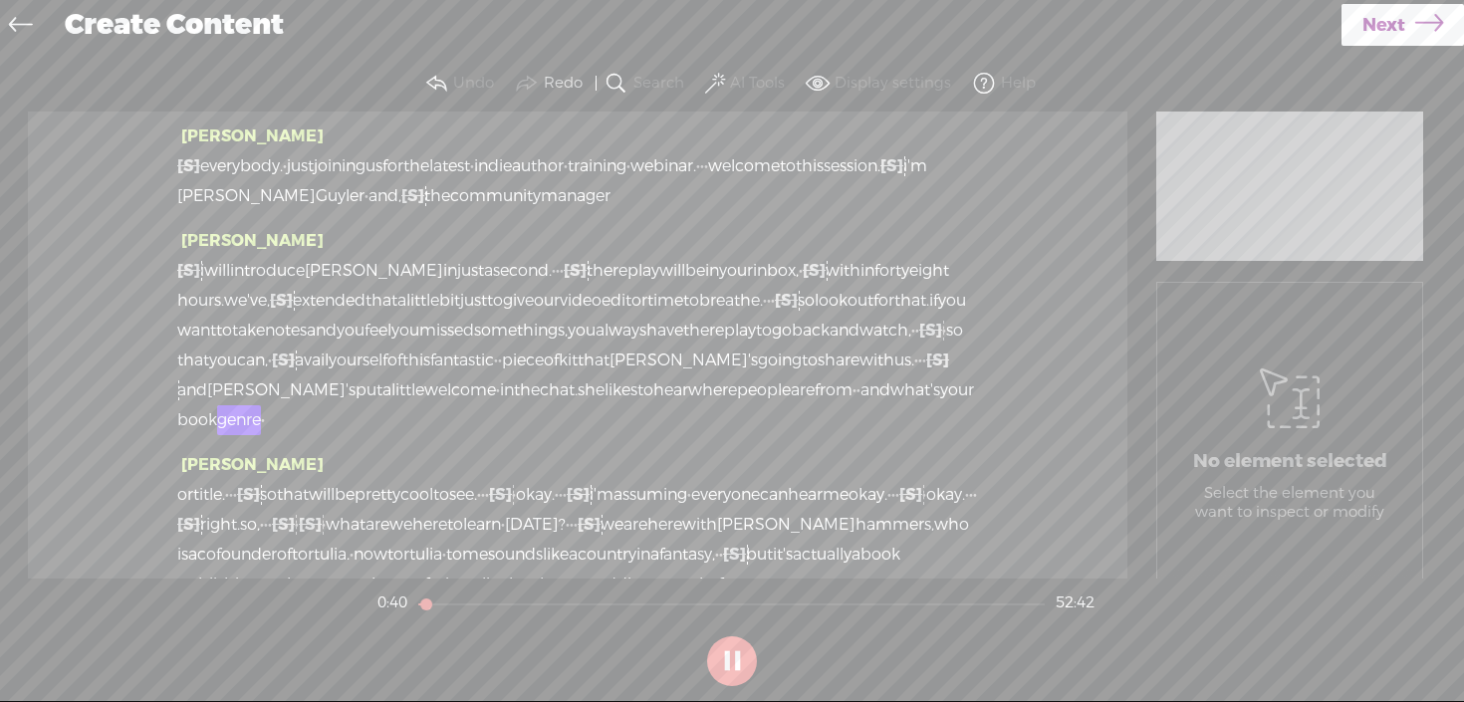
click at [183, 273] on span "[S]" at bounding box center [188, 270] width 23 height 21
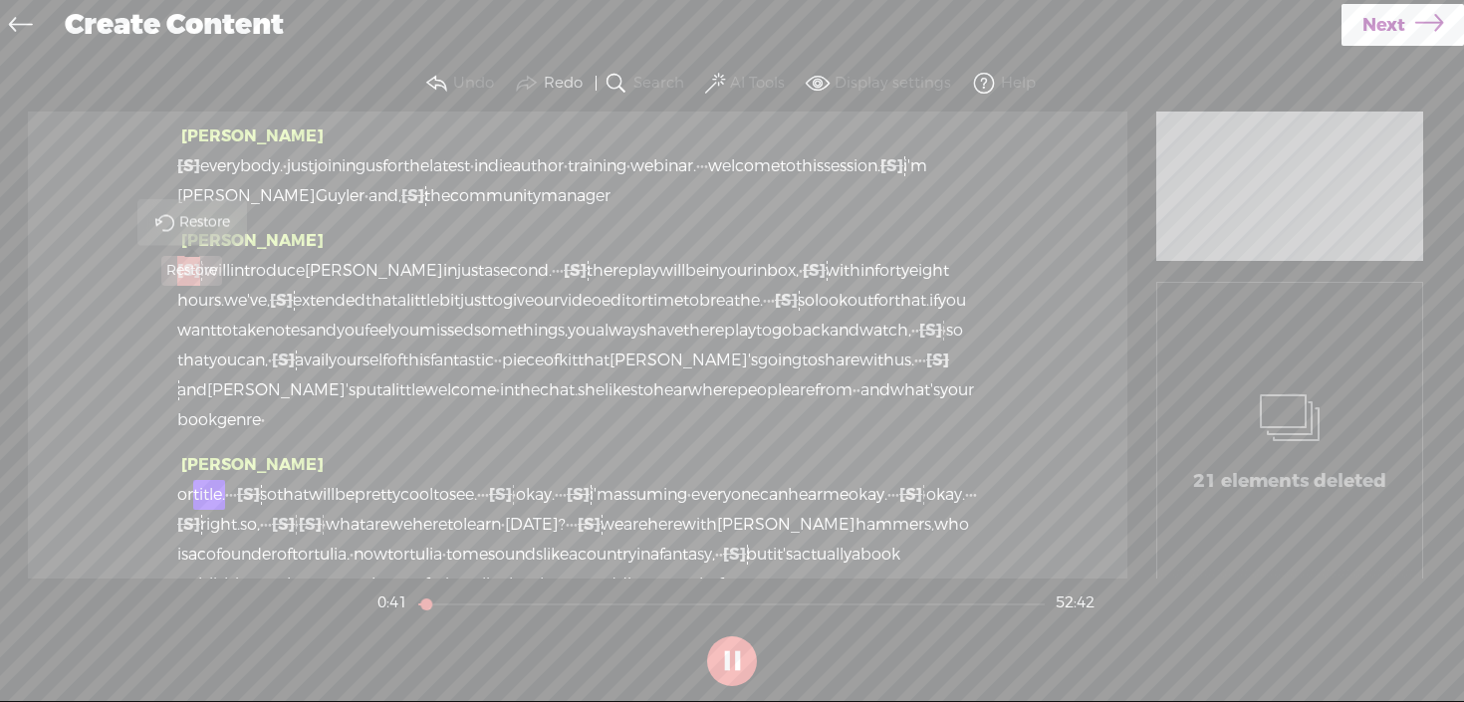
click at [177, 233] on span at bounding box center [164, 221] width 45 height 41
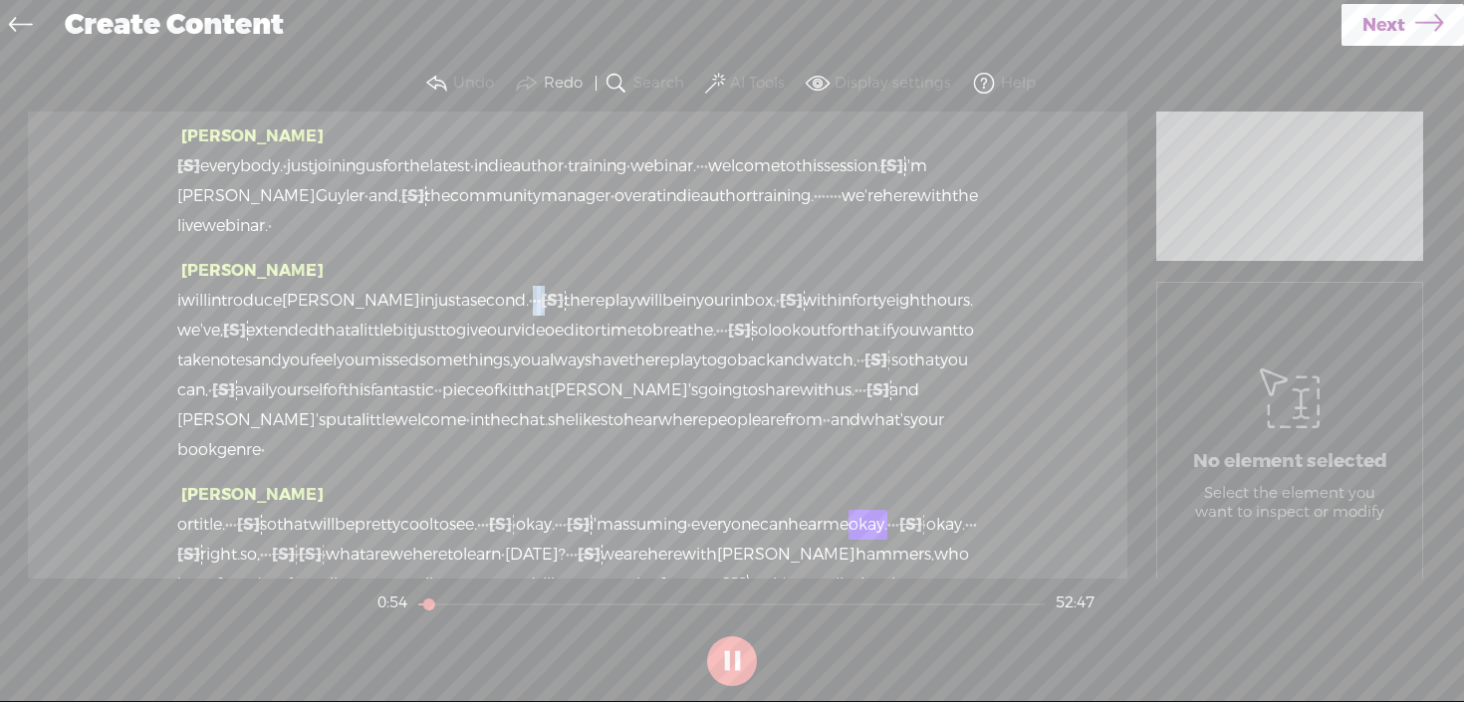
drag, startPoint x: 520, startPoint y: 303, endPoint x: 539, endPoint y: 302, distance: 18.9
click at [539, 302] on div "i will introduce [PERSON_NAME] in just a second. · · · [S] um, the replay will …" at bounding box center [577, 375] width 801 height 179
drag, startPoint x: 255, startPoint y: 223, endPoint x: 528, endPoint y: 220, distance: 272.9
click at [528, 220] on div "[S] · · · · · · · · · · · · · · · · · · · · · · · · · · · · · · · · · · · · · k…" at bounding box center [577, 190] width 801 height 90
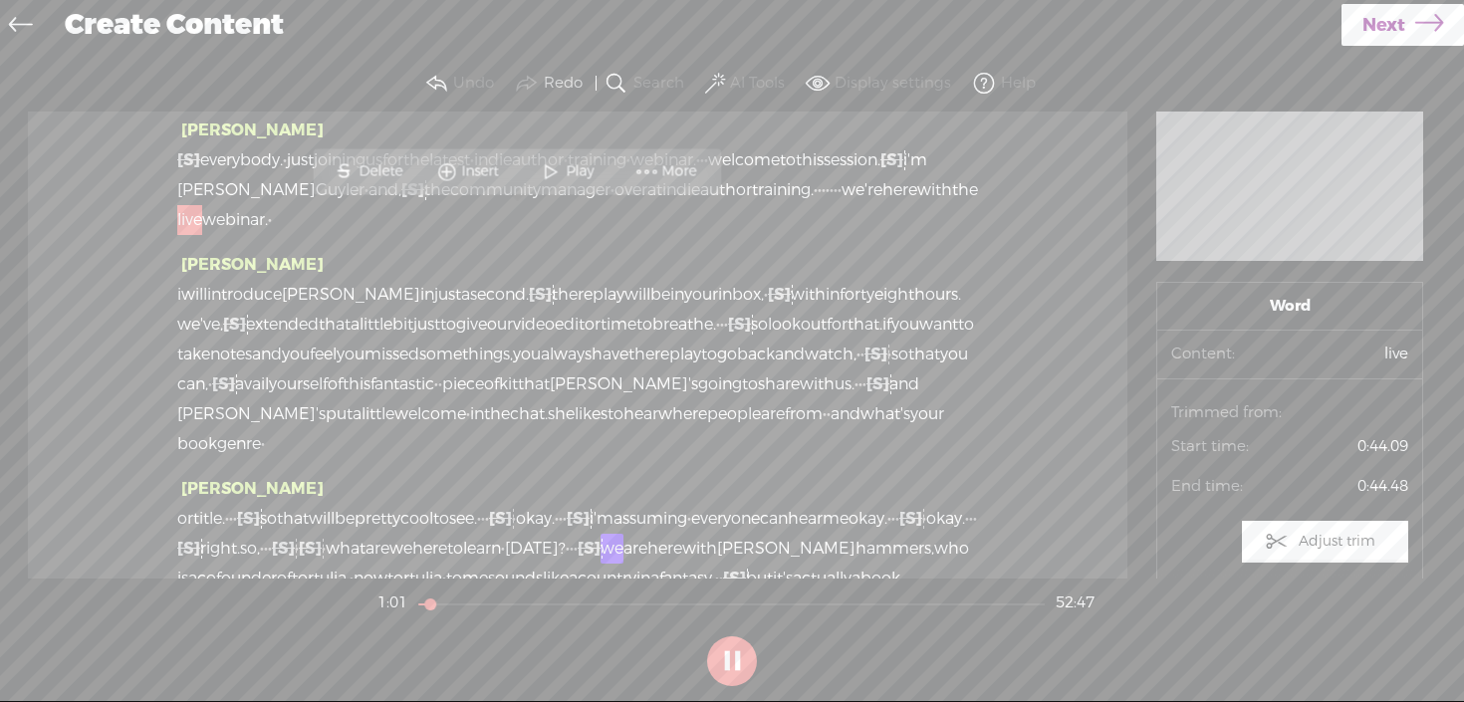
drag, startPoint x: 661, startPoint y: 218, endPoint x: 604, endPoint y: 219, distance: 56.8
click at [604, 219] on div "[S] · · · · · · · · · · · · · · · · · · · · · · · · · · · · · · · · · · · · · k…" at bounding box center [577, 190] width 801 height 90
drag, startPoint x: 626, startPoint y: 218, endPoint x: 606, endPoint y: 219, distance: 19.9
click at [606, 219] on div "[S] · · · · · · · · · · · · · · · · · · · · · · · · · · · · · · · · · · · · · k…" at bounding box center [577, 190] width 801 height 90
drag, startPoint x: 620, startPoint y: 219, endPoint x: 254, endPoint y: 226, distance: 366.5
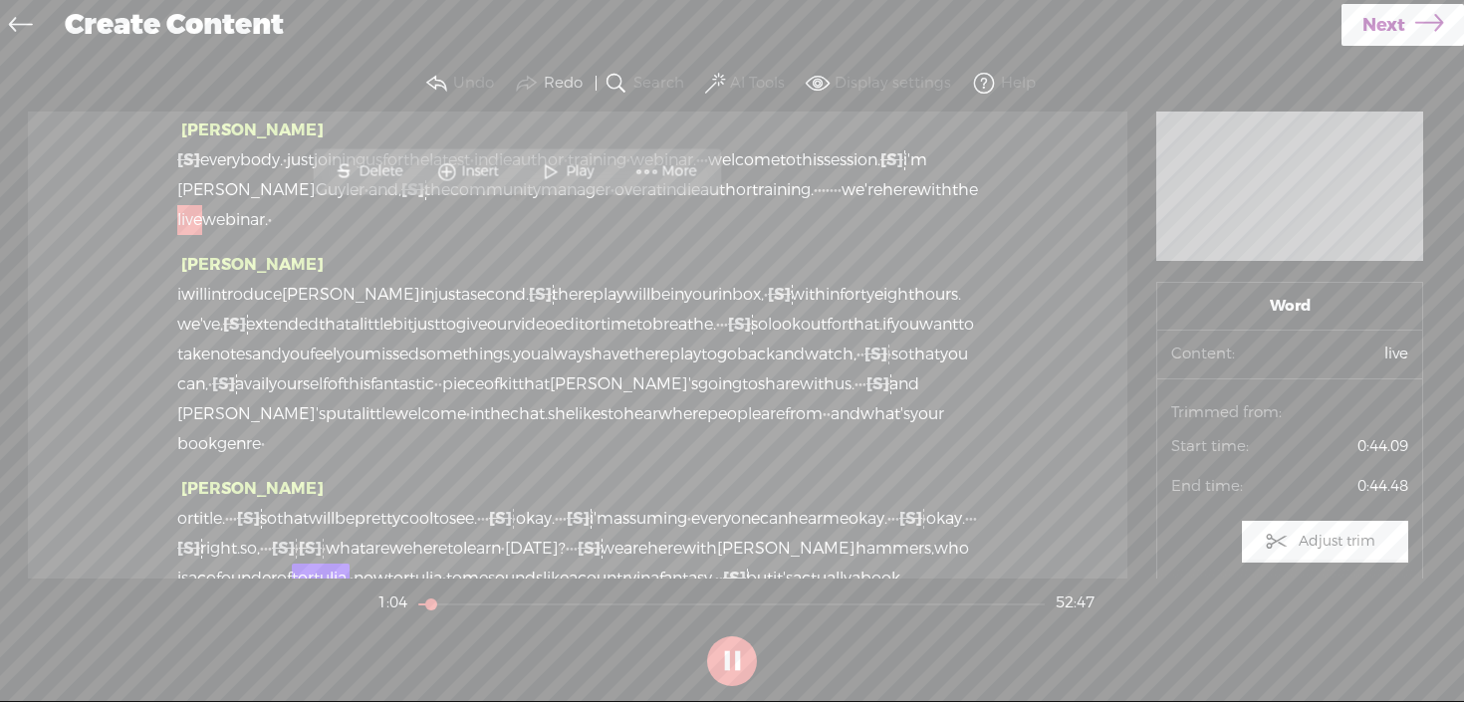
click at [254, 226] on div "[S] · · · · · · · · · · · · · · · · · · · · · · · · · · · · · · · · · · · · · k…" at bounding box center [577, 190] width 801 height 90
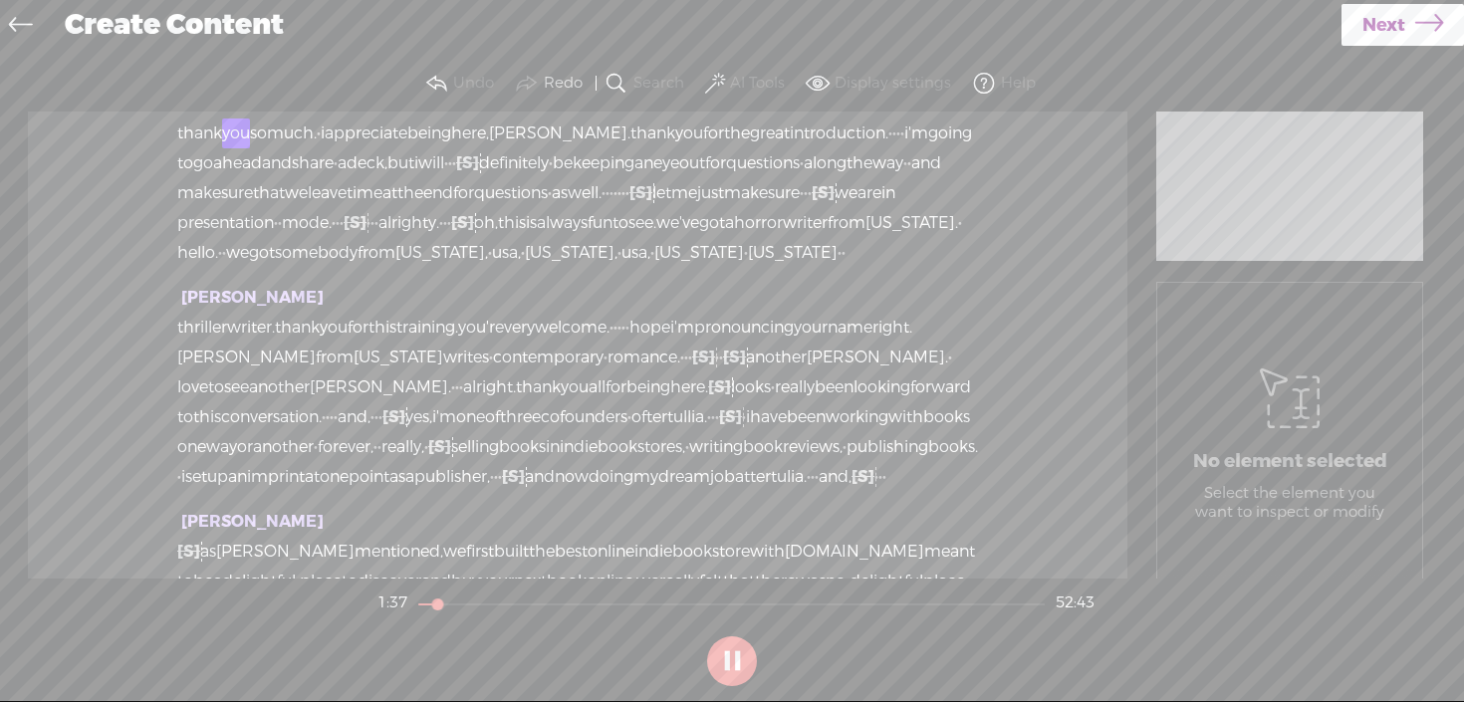
scroll to position [722, 0]
drag, startPoint x: 345, startPoint y: 337, endPoint x: 419, endPoint y: 338, distance: 74.7
click at [419, 266] on div "thank you so much. · i appreciate being here, [PERSON_NAME]. thank you for the …" at bounding box center [577, 191] width 801 height 149
click at [175, 341] on div "[PERSON_NAME] [S] · · · · · · · · · · · · · · · · · · · · · · · · · · · · · · ·…" at bounding box center [577, 345] width 1099 height 467
click at [474, 206] on span "questions" at bounding box center [511, 191] width 74 height 30
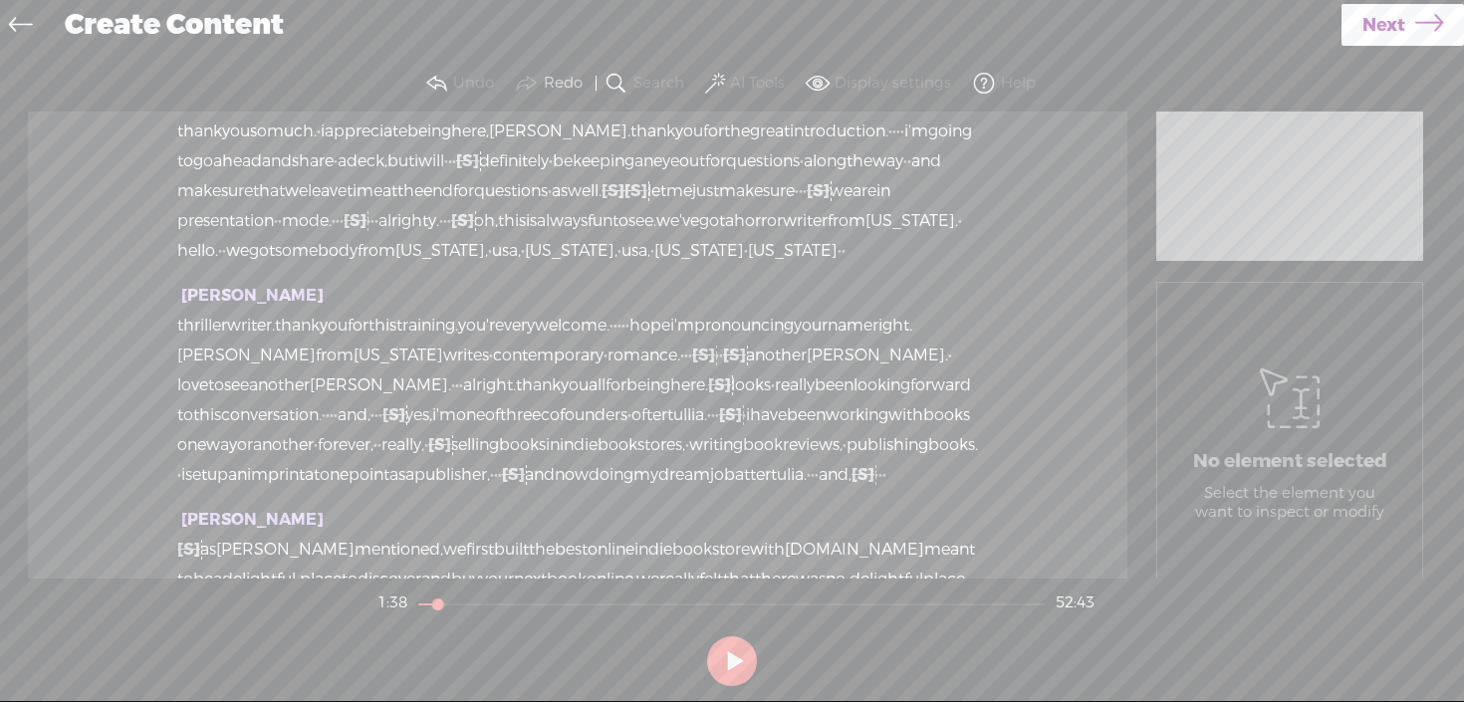
click at [474, 206] on span "questions" at bounding box center [511, 191] width 74 height 30
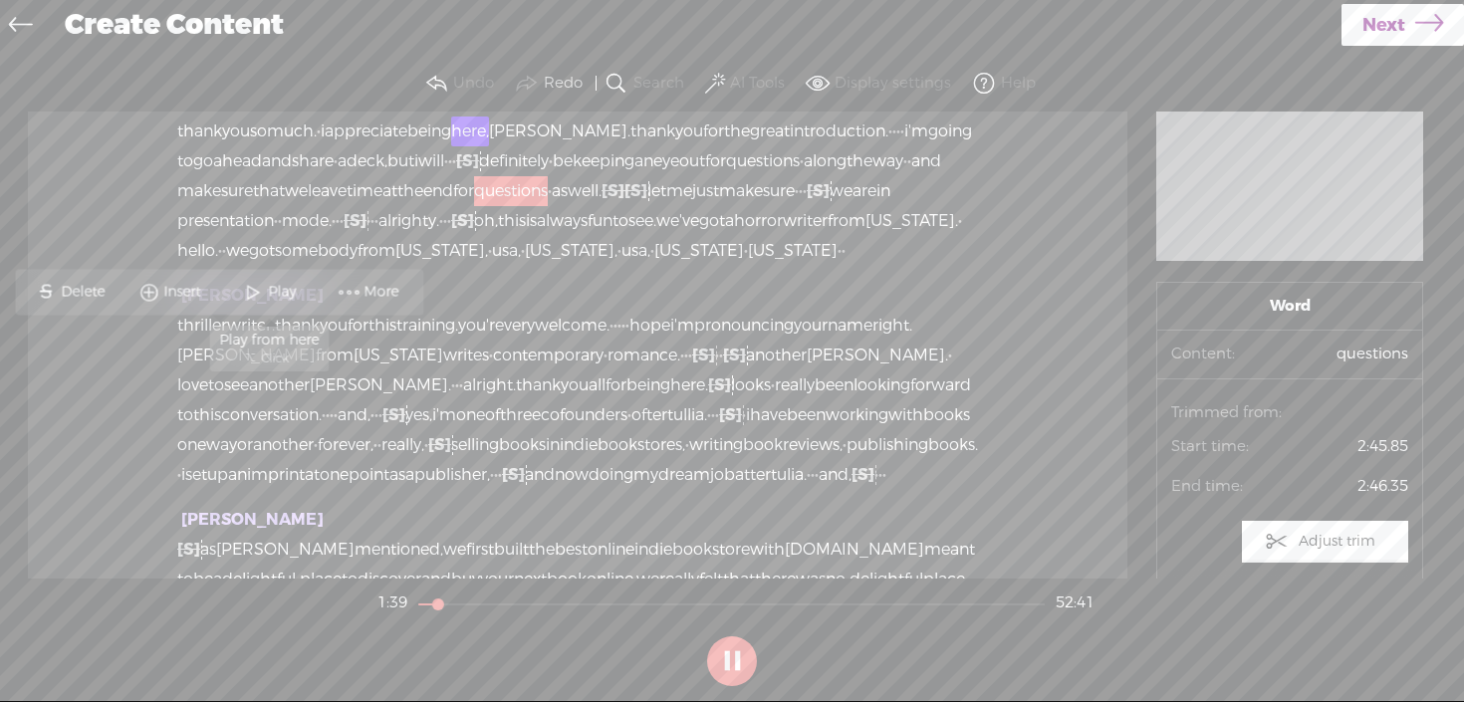
click at [274, 291] on span "Play" at bounding box center [284, 292] width 33 height 20
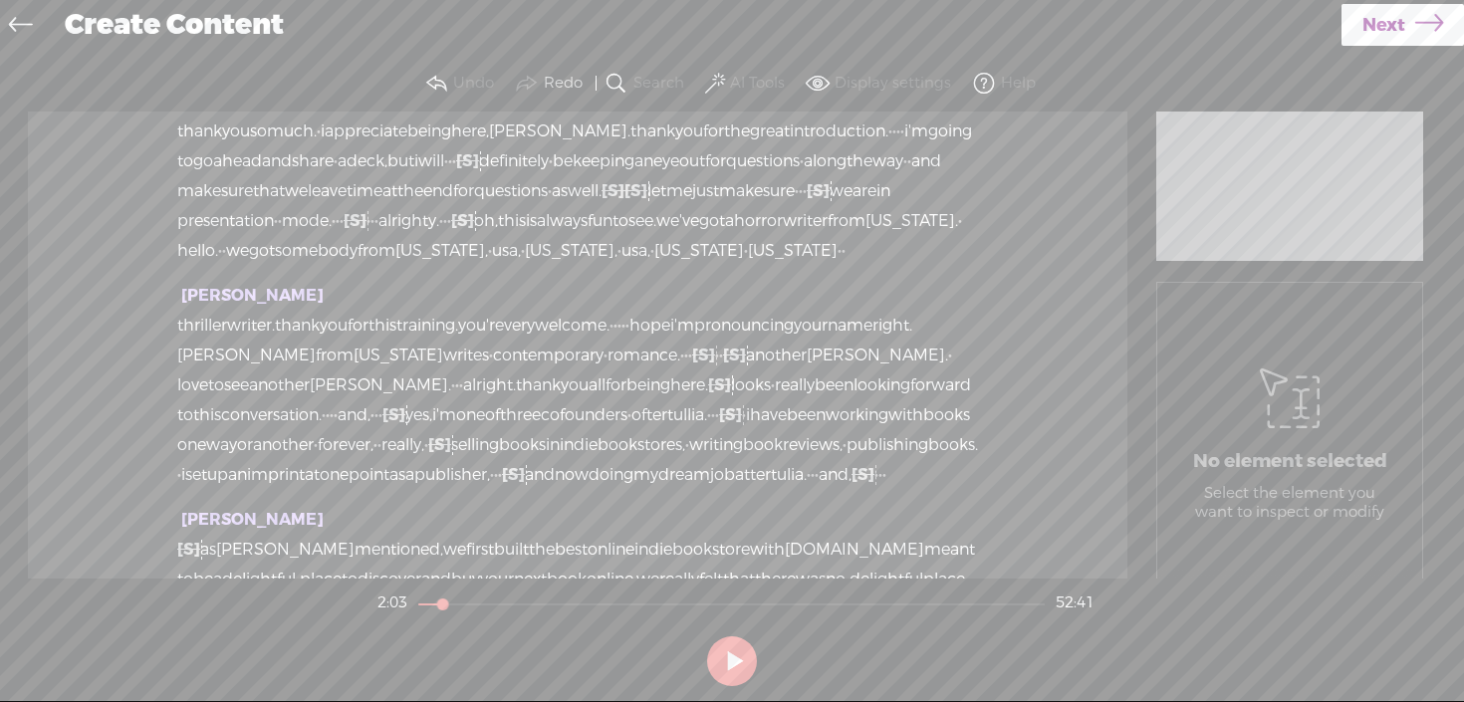
drag, startPoint x: 263, startPoint y: 341, endPoint x: 341, endPoint y: 375, distance: 85.1
click at [344, 266] on div "thank you so much. · i appreciate being here, [PERSON_NAME]. thank you for the …" at bounding box center [577, 191] width 801 height 149
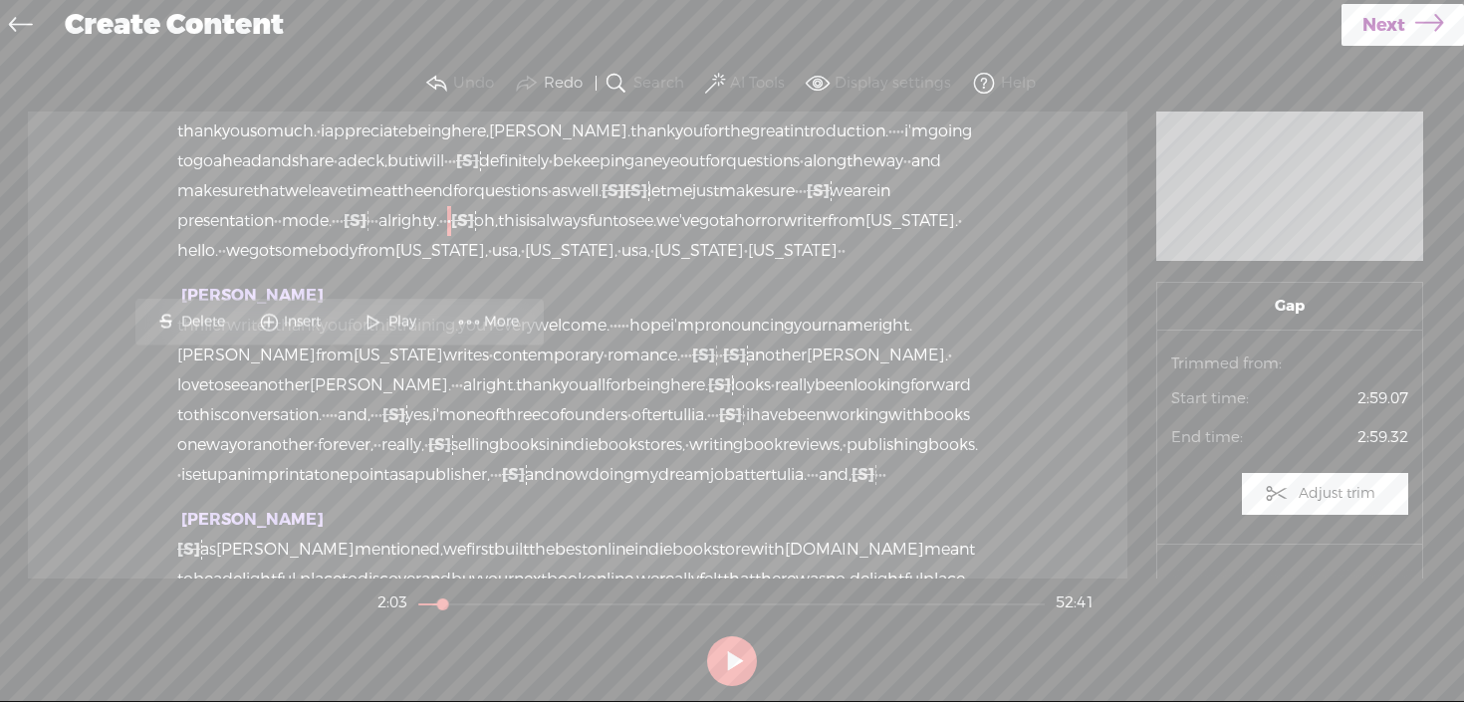
drag, startPoint x: 344, startPoint y: 365, endPoint x: 275, endPoint y: 352, distance: 70.1
click at [275, 266] on div "thank you so much. · i appreciate being here, [PERSON_NAME]. thank you for the …" at bounding box center [577, 191] width 801 height 149
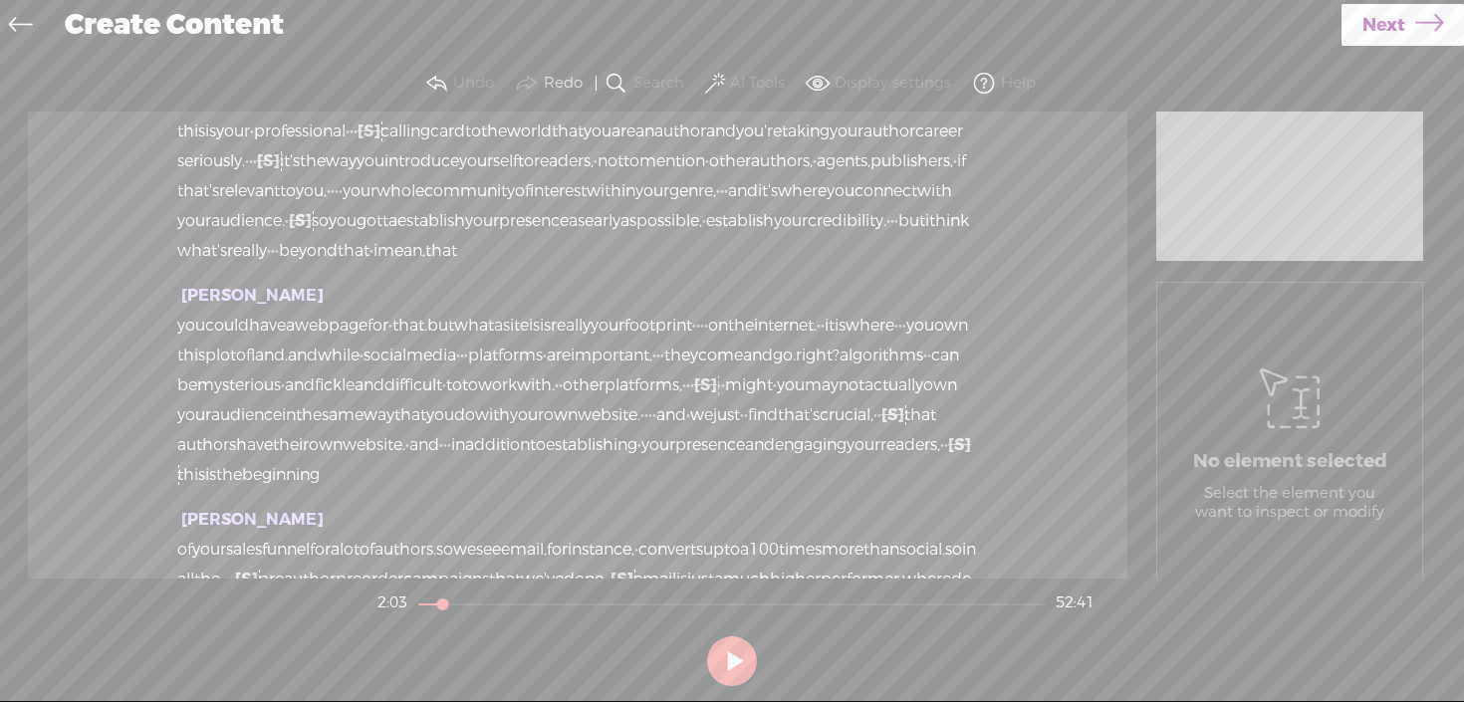
scroll to position [1744, 0]
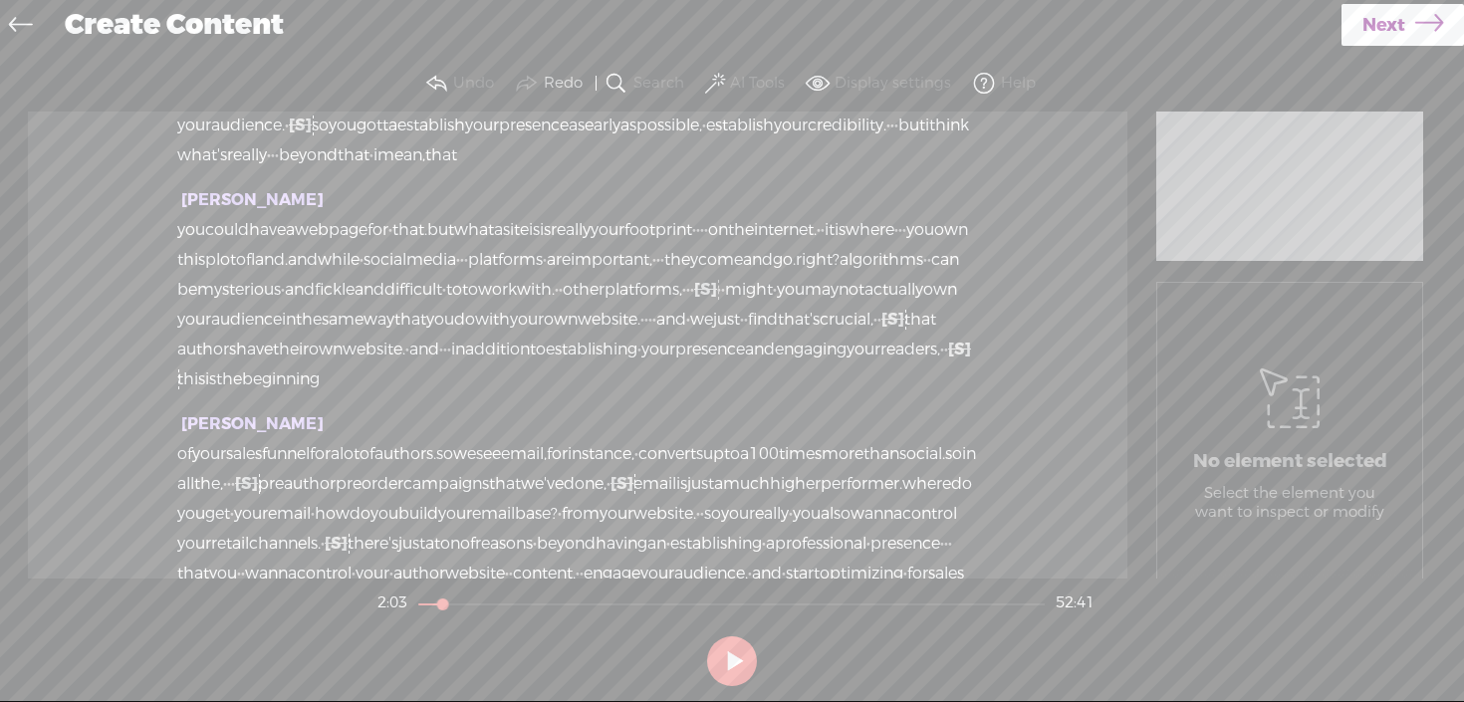
click at [442, 21] on span "website?" at bounding box center [408, 6] width 67 height 30
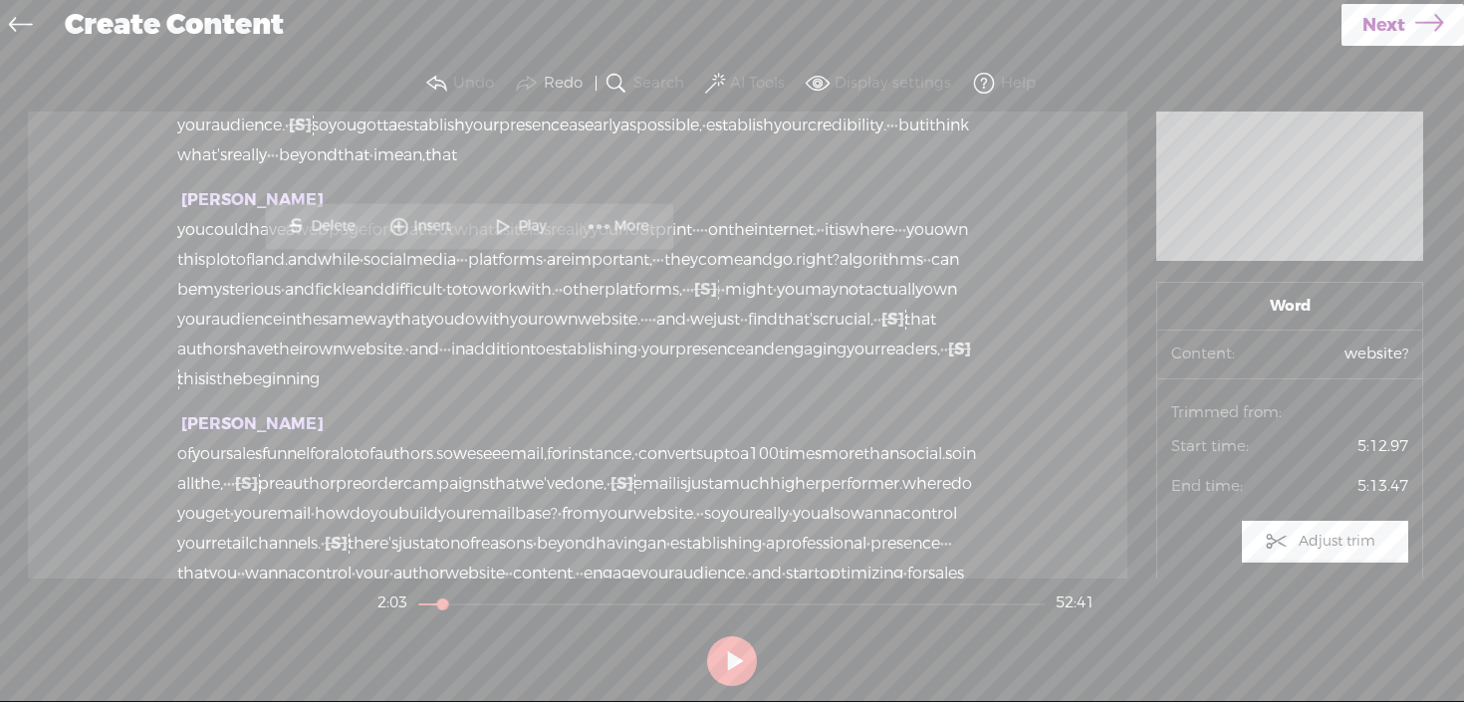
drag, startPoint x: 506, startPoint y: 235, endPoint x: 563, endPoint y: 264, distance: 63.7
click at [506, 235] on span at bounding box center [503, 226] width 30 height 36
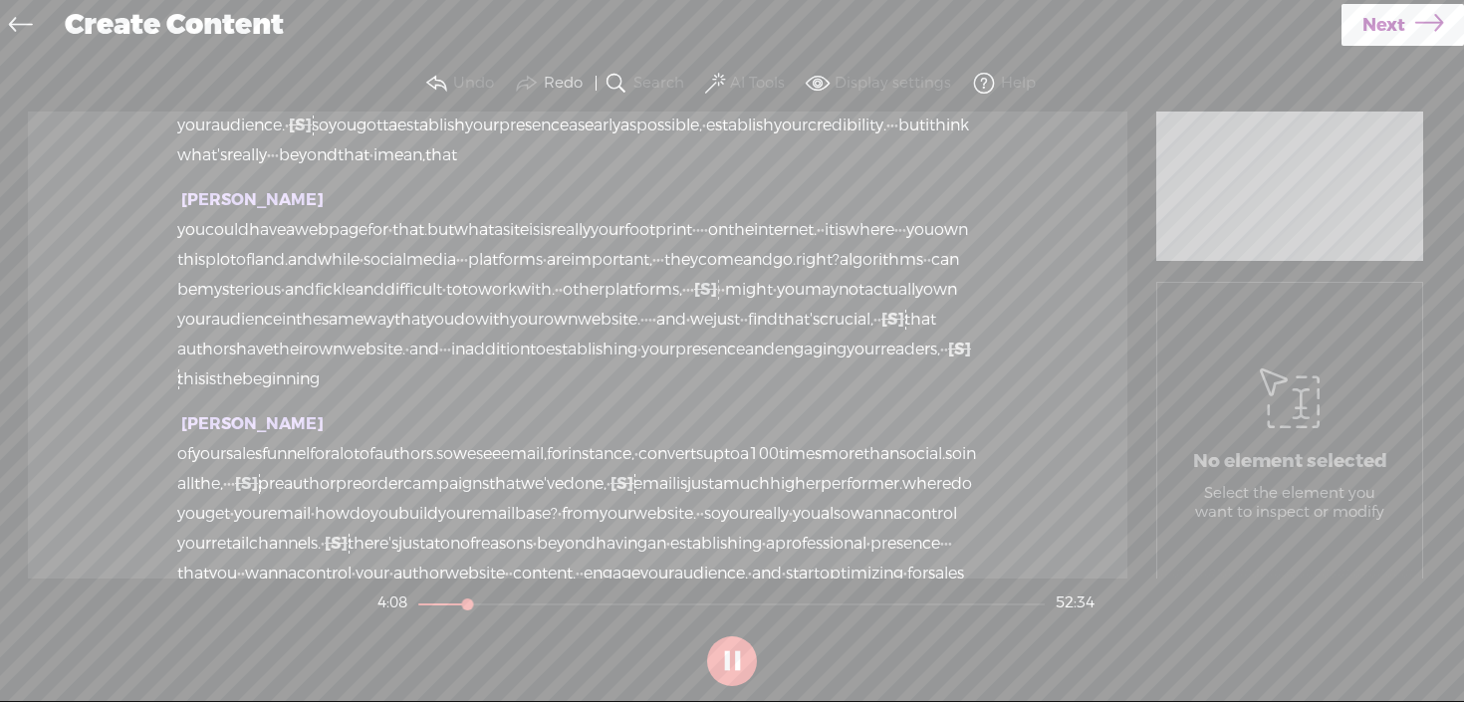
click at [731, 657] on button at bounding box center [732, 661] width 50 height 50
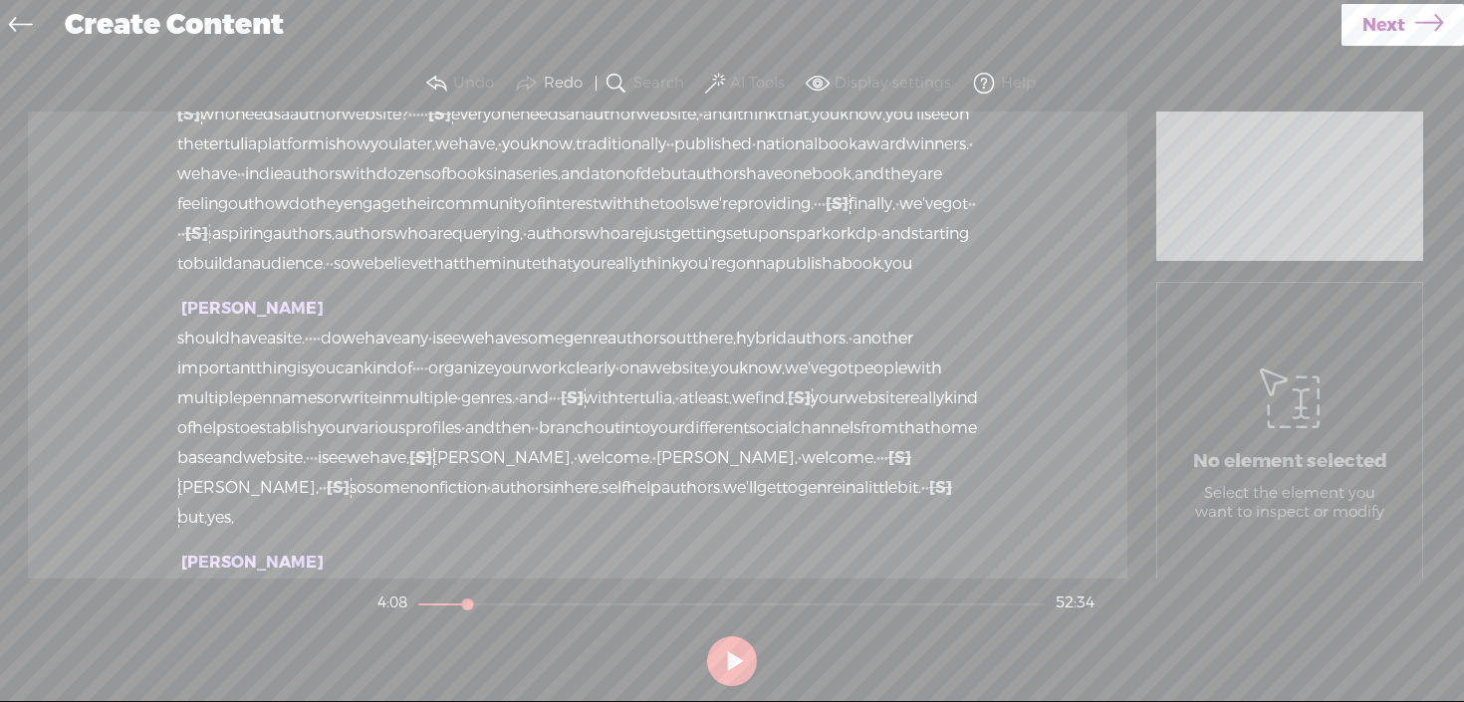
scroll to position [2310, 0]
drag, startPoint x: 820, startPoint y: 425, endPoint x: 923, endPoint y: 426, distance: 103.6
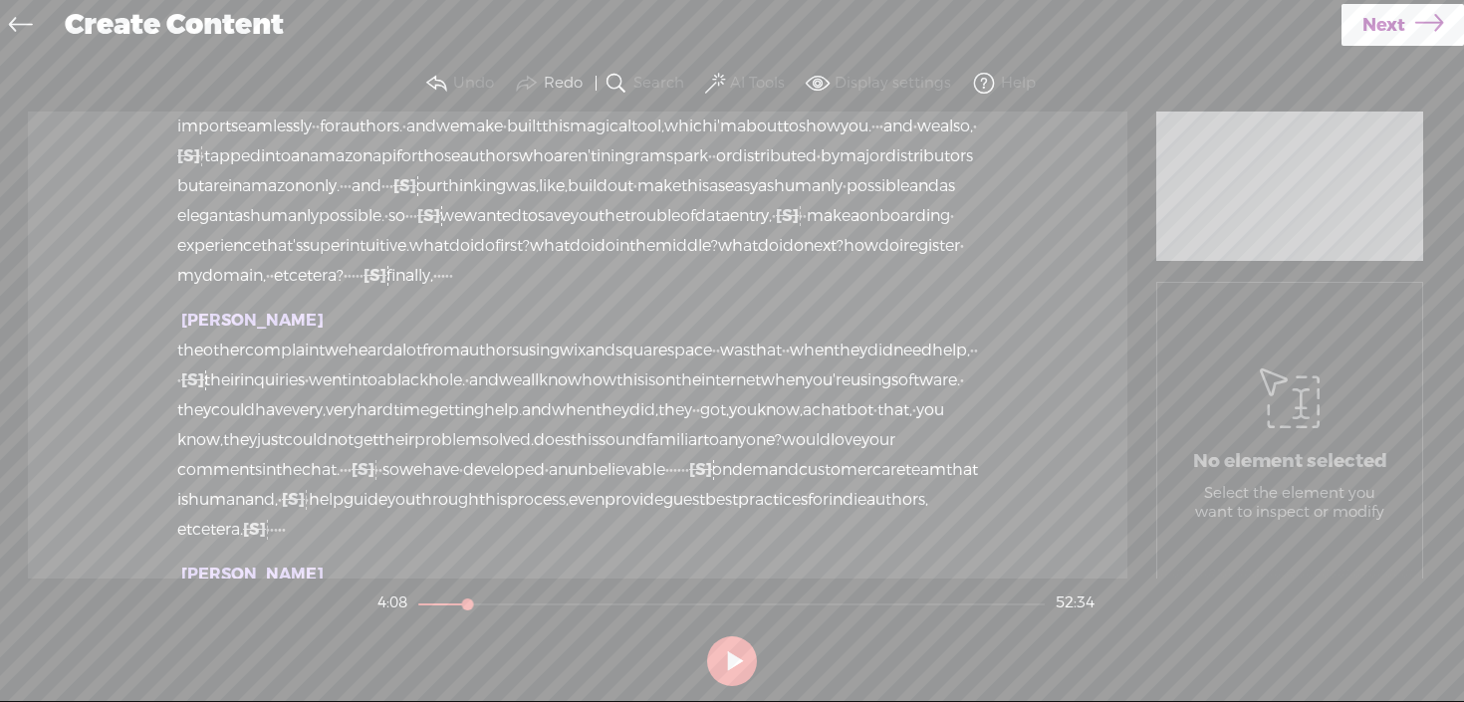
scroll to position [3895, 0]
drag, startPoint x: 895, startPoint y: 361, endPoint x: 954, endPoint y: 361, distance: 58.8
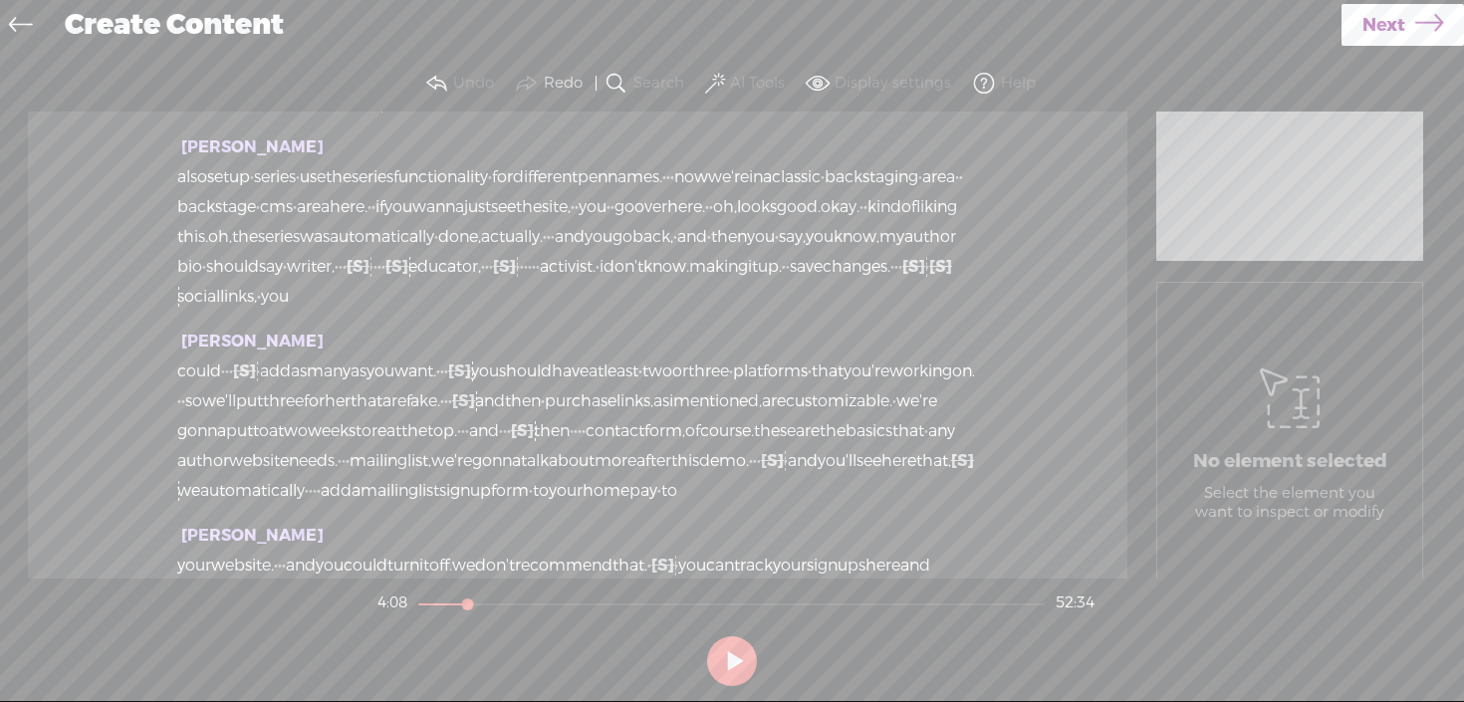
scroll to position [5935, 0]
drag, startPoint x: 210, startPoint y: 326, endPoint x: 712, endPoint y: 318, distance: 501.9
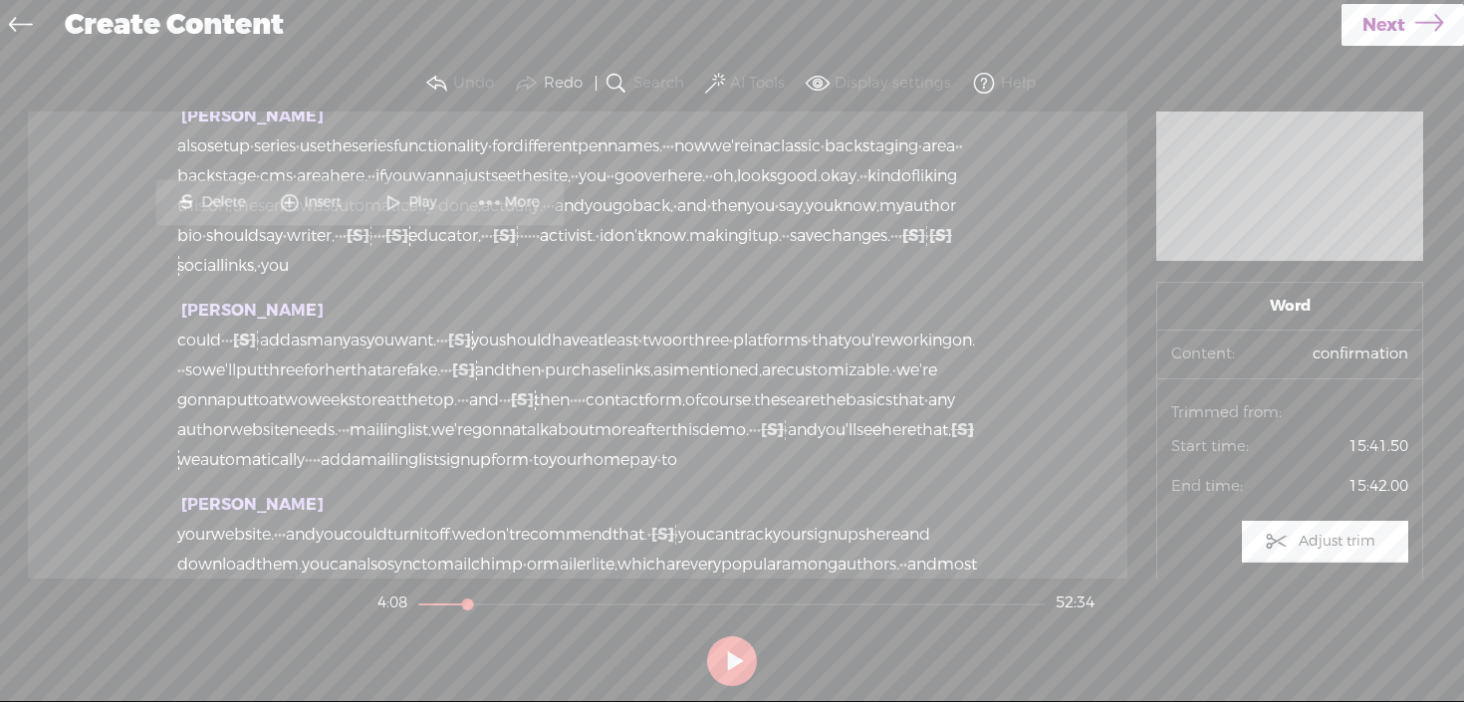
click at [450, 191] on span "Play" at bounding box center [410, 202] width 100 height 36
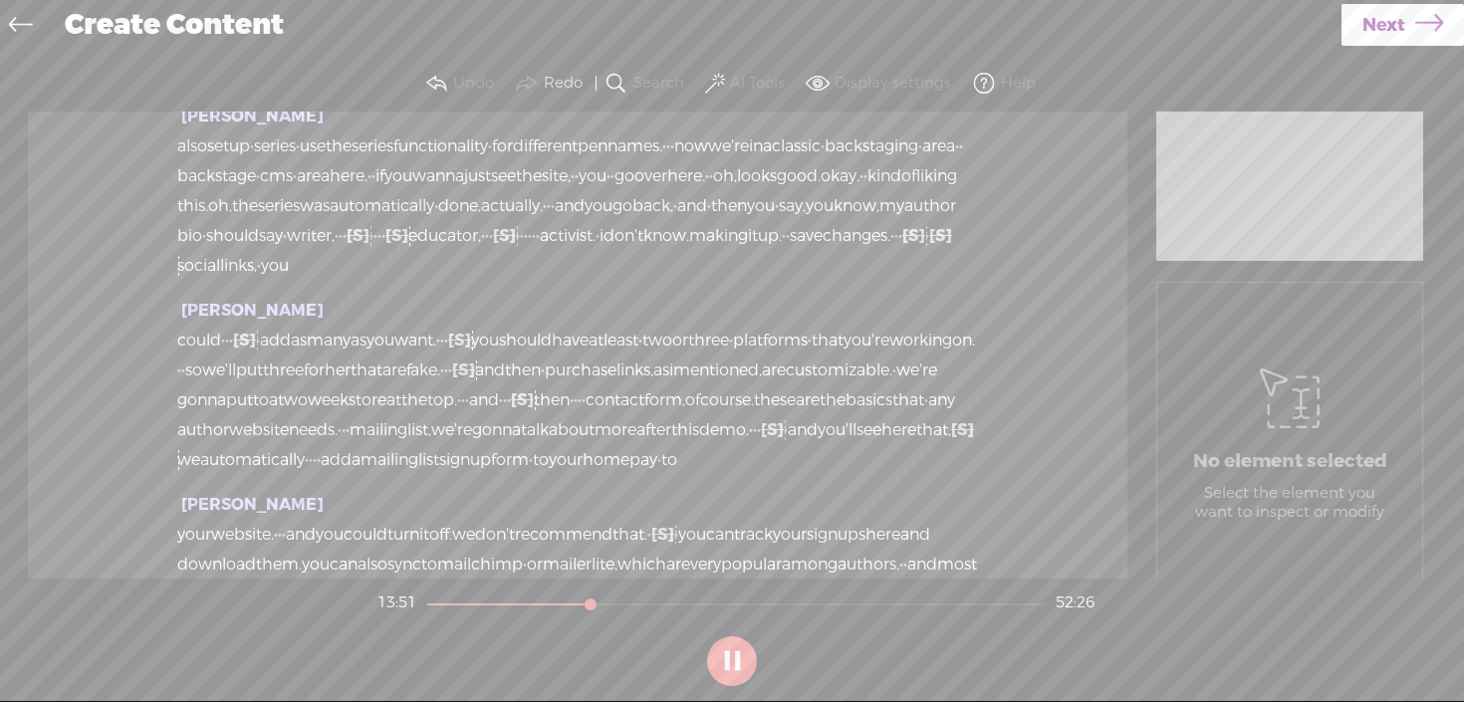
click at [730, 658] on button at bounding box center [732, 661] width 50 height 50
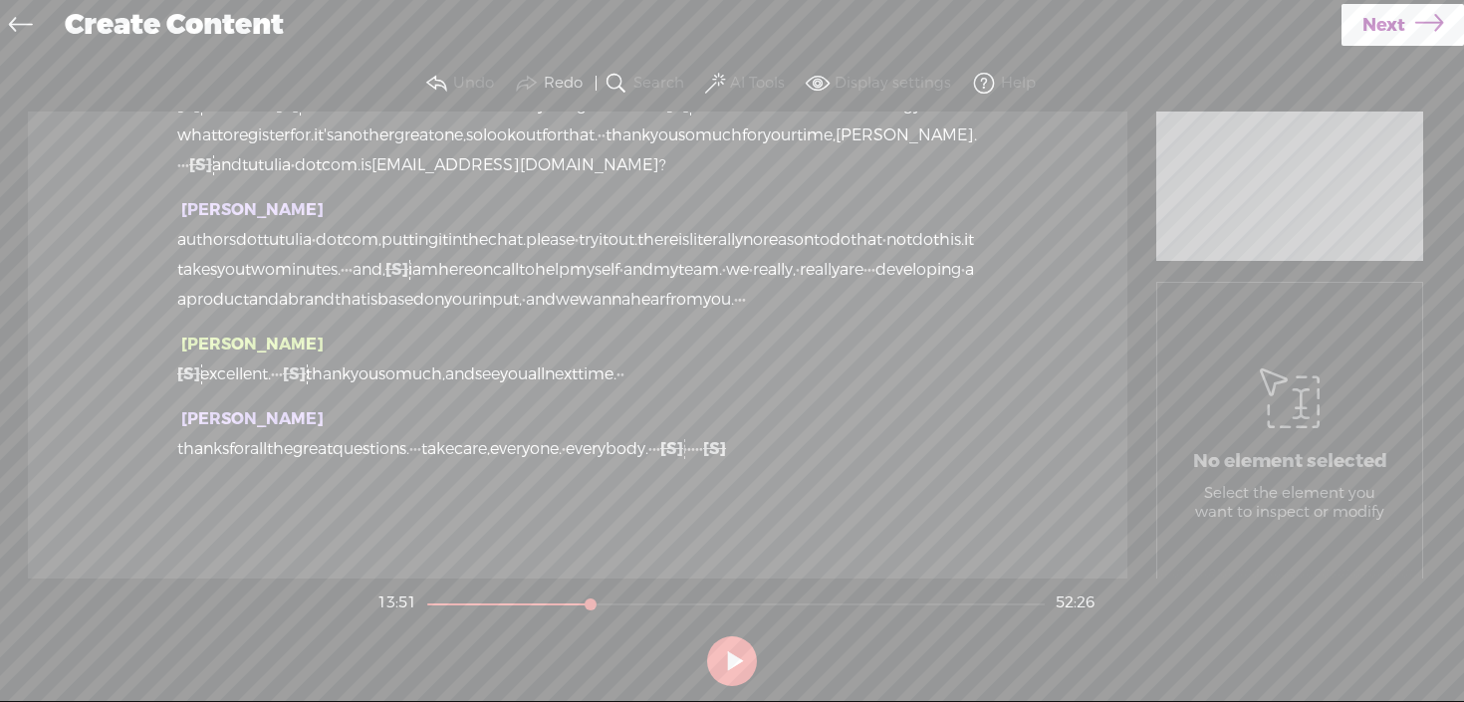
scroll to position [14383, 0]
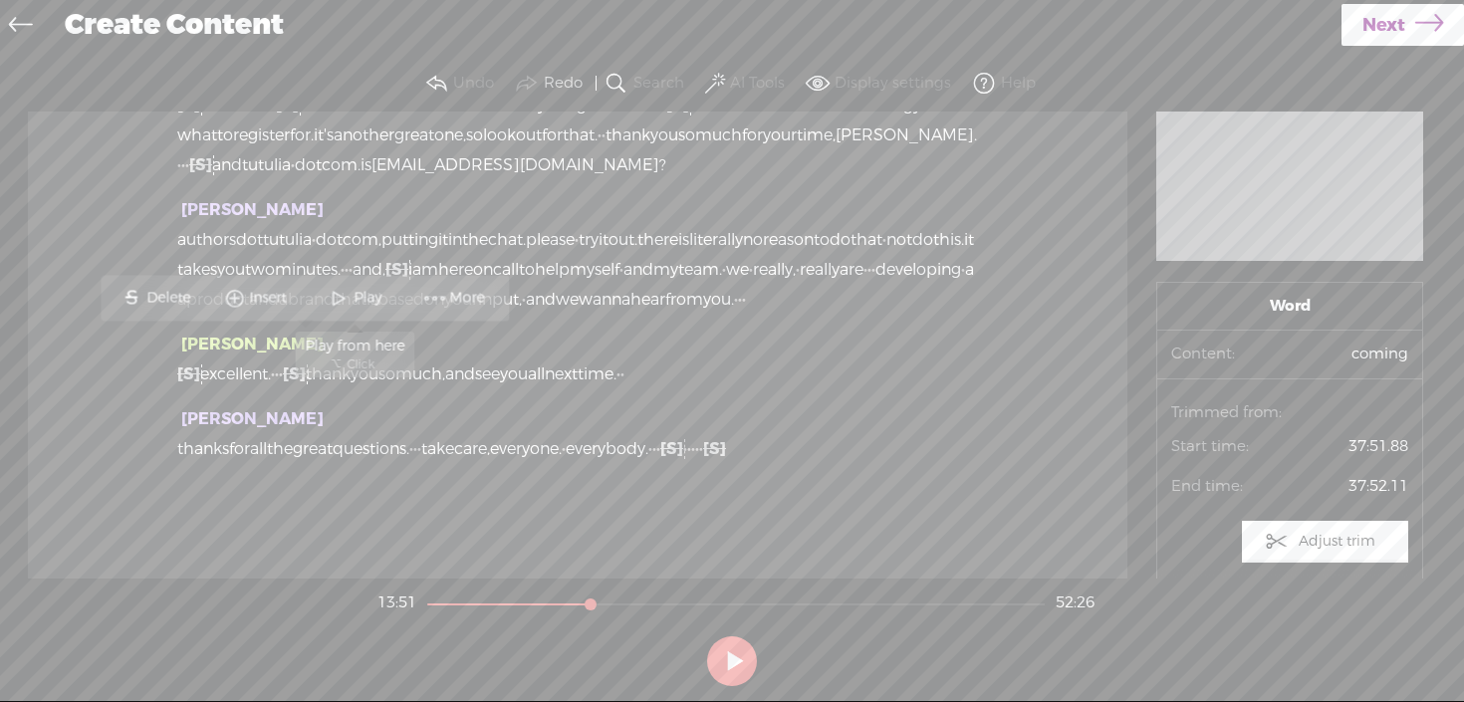
click at [378, 288] on span "Play" at bounding box center [369, 298] width 33 height 20
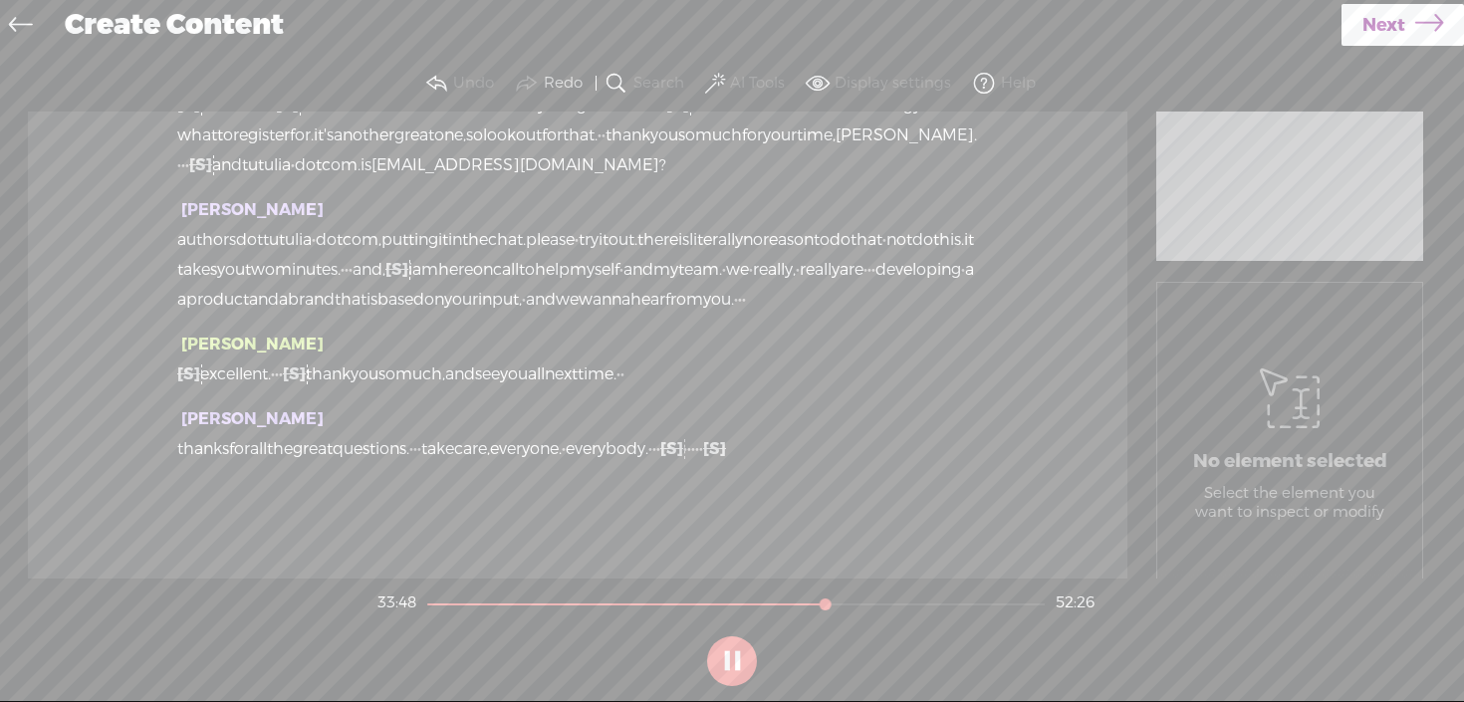
scroll to position [14605, 0]
click at [731, 668] on button at bounding box center [732, 661] width 50 height 50
drag, startPoint x: 875, startPoint y: 298, endPoint x: 451, endPoint y: 378, distance: 431.8
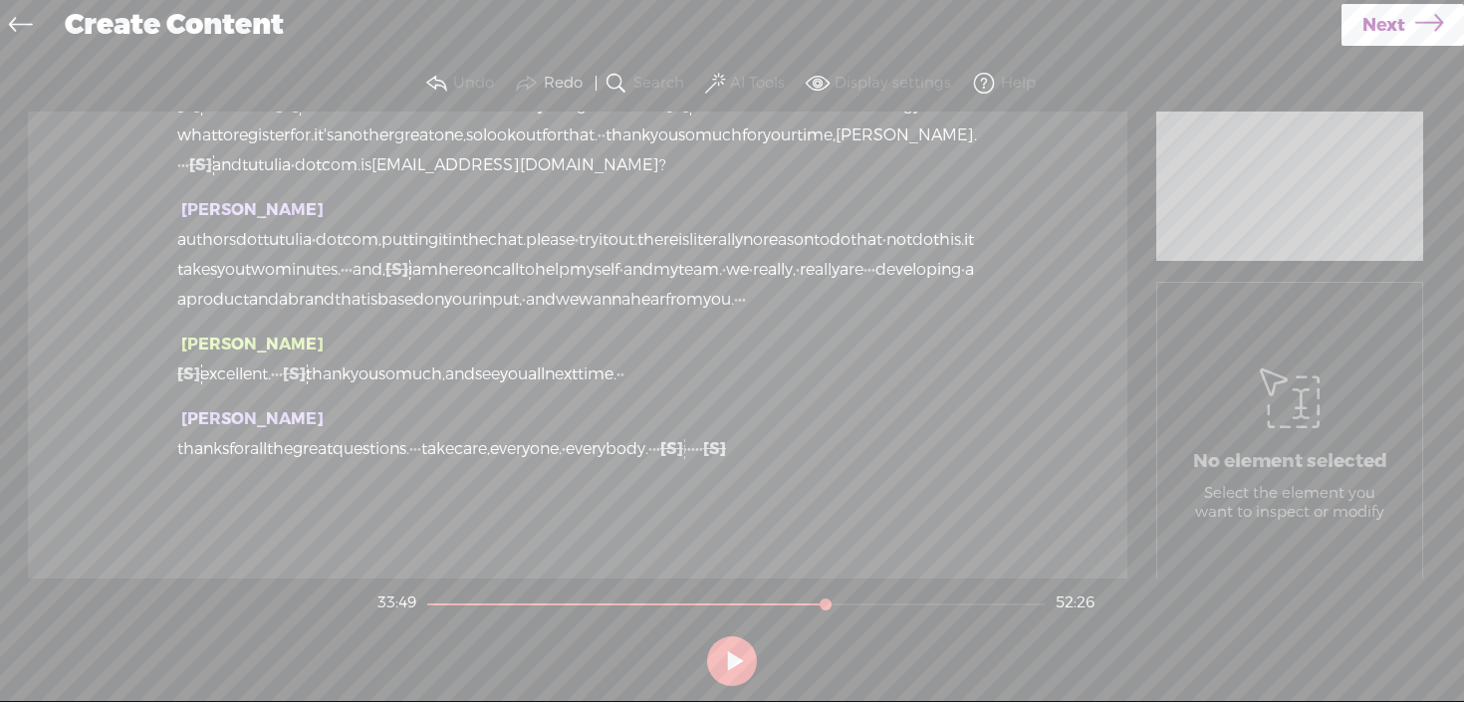
scroll to position [23520, 0]
click at [562, 464] on span "everyone." at bounding box center [526, 449] width 72 height 30
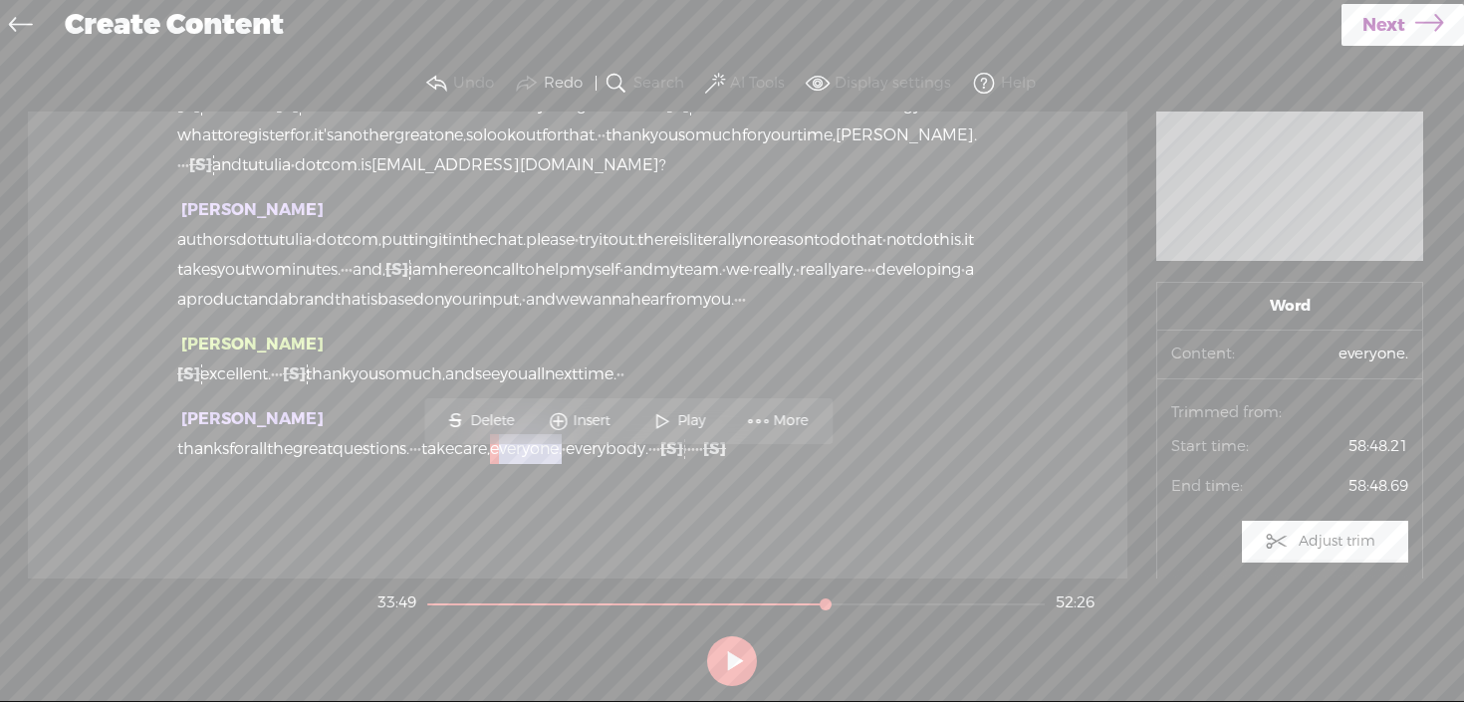
click at [562, 464] on span "everyone." at bounding box center [526, 449] width 72 height 30
click at [680, 416] on span "Play" at bounding box center [693, 419] width 33 height 20
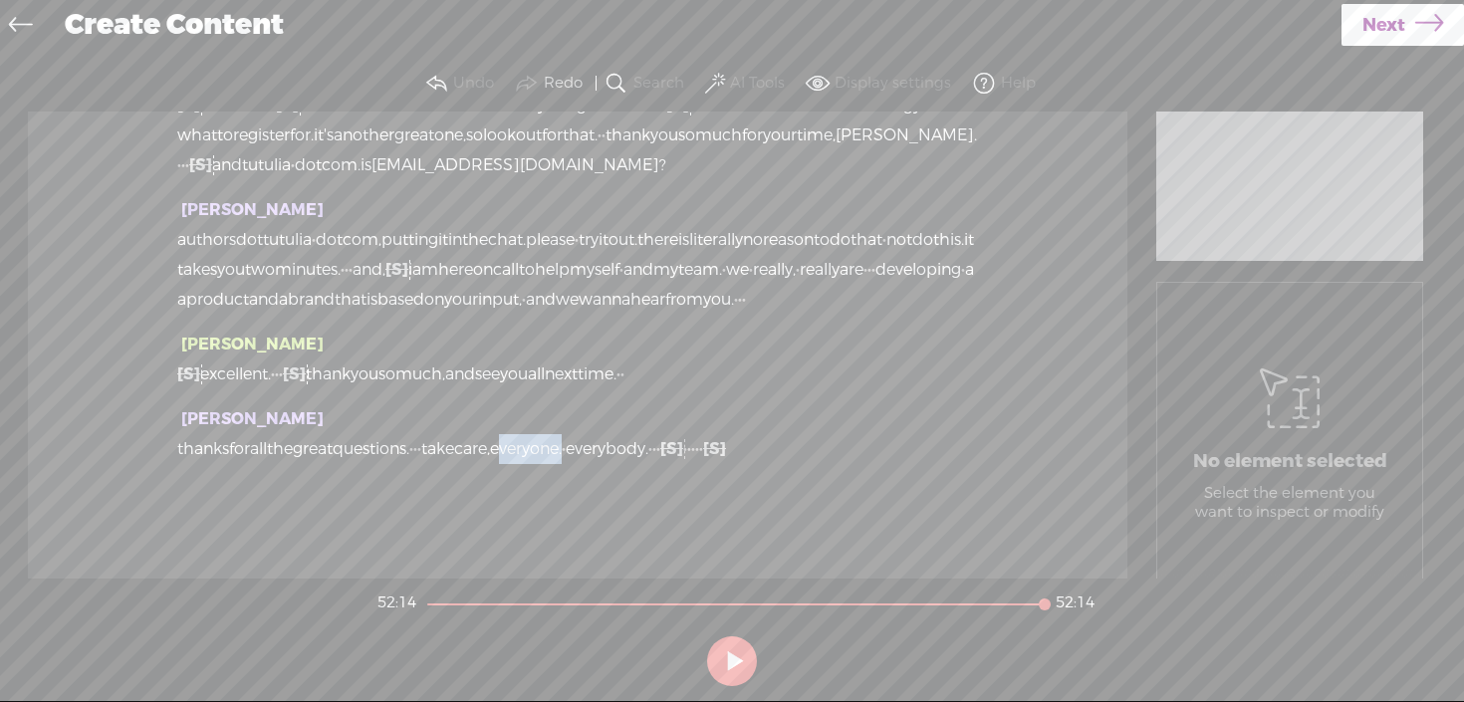
drag, startPoint x: 932, startPoint y: 464, endPoint x: 797, endPoint y: 470, distance: 135.6
click at [798, 464] on div "thanks for all the great questions. · · · take care, everyone. · everybody. · ·…" at bounding box center [577, 449] width 801 height 30
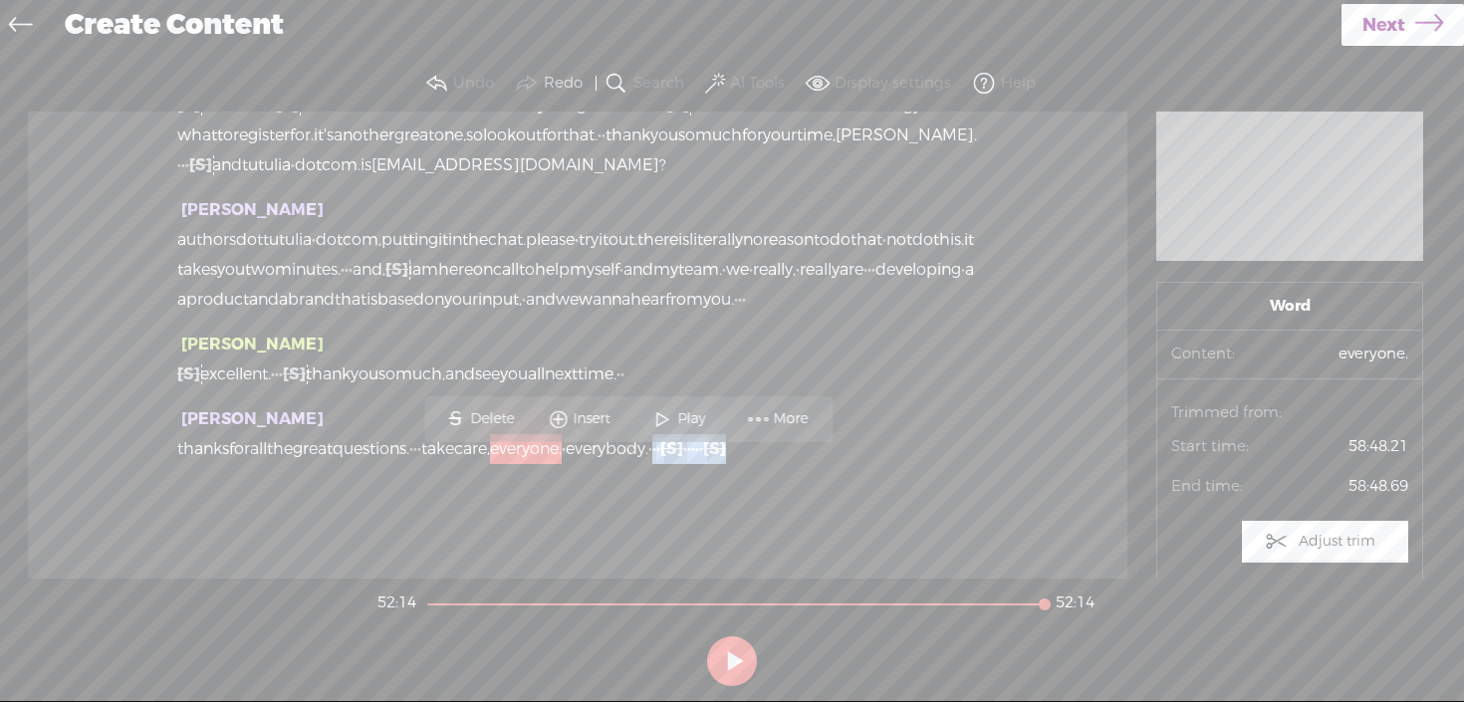
drag, startPoint x: 774, startPoint y: 465, endPoint x: 887, endPoint y: 466, distance: 113.5
click at [925, 459] on div "thanks for all the great questions. · · · take care, everyone. · everybody. · ·…" at bounding box center [577, 449] width 801 height 30
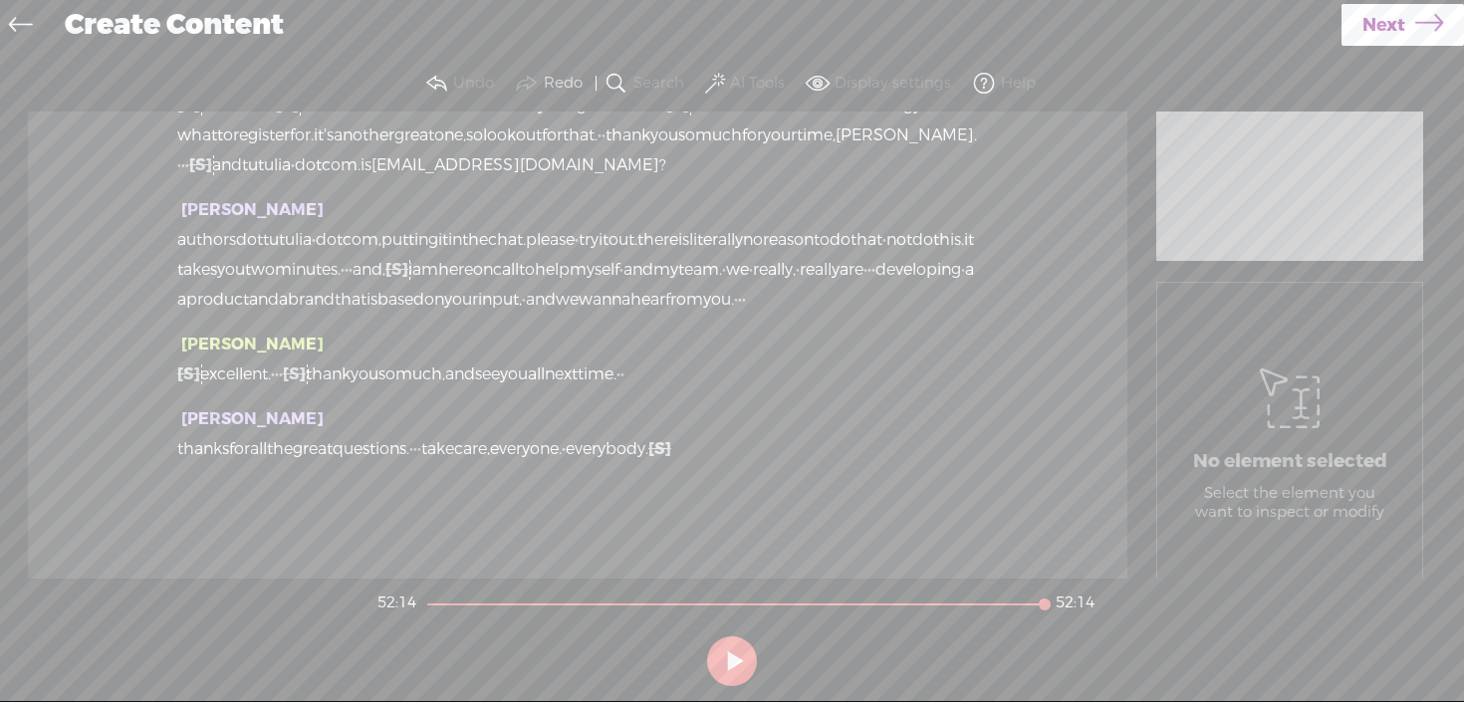
click at [1373, 36] on span "Next" at bounding box center [1383, 25] width 43 height 51
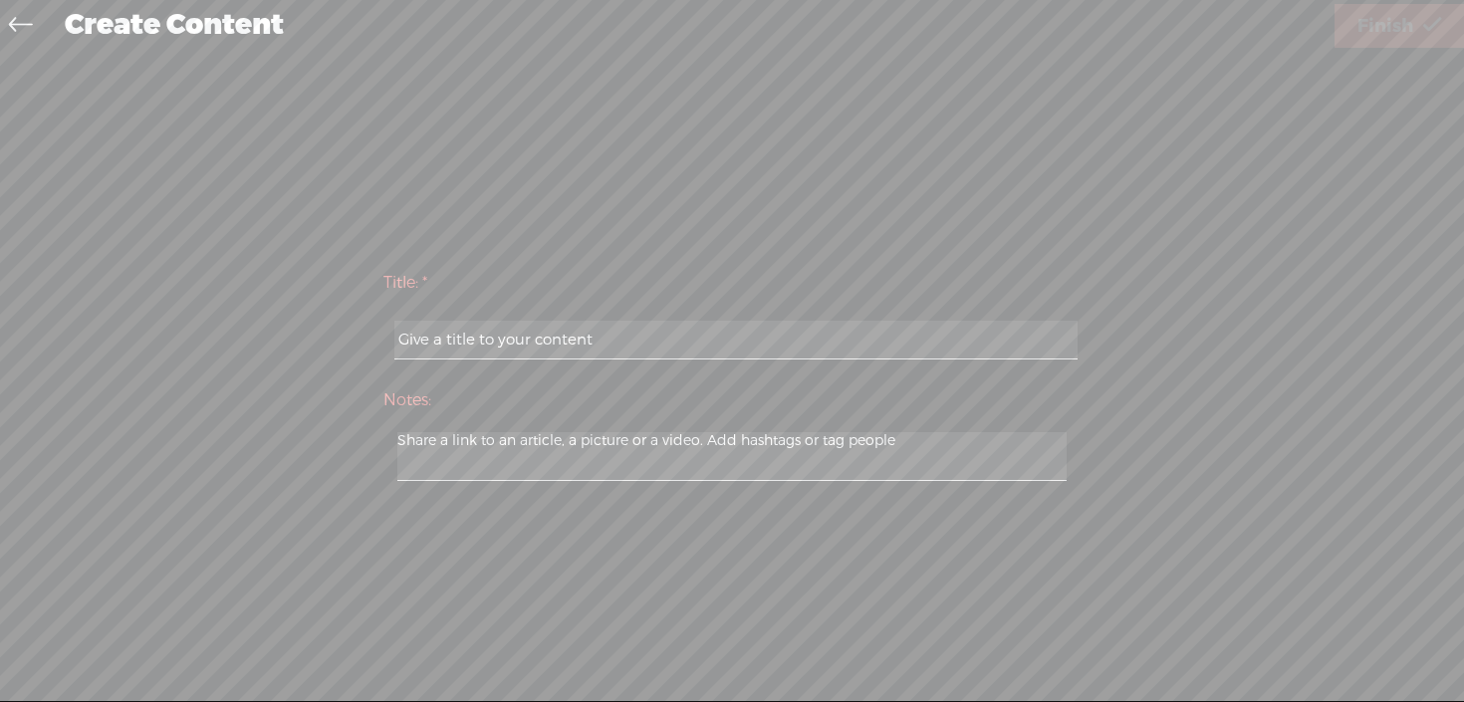
click at [634, 327] on input "text" at bounding box center [735, 340] width 682 height 39
click at [544, 350] on input "text" at bounding box center [735, 340] width 682 height 39
click at [642, 344] on input "text" at bounding box center [735, 340] width 682 height 39
type input "[PERSON_NAME] Webinar- [GEOGRAPHIC_DATA]"
click at [1384, 35] on span "Finish" at bounding box center [1385, 26] width 56 height 51
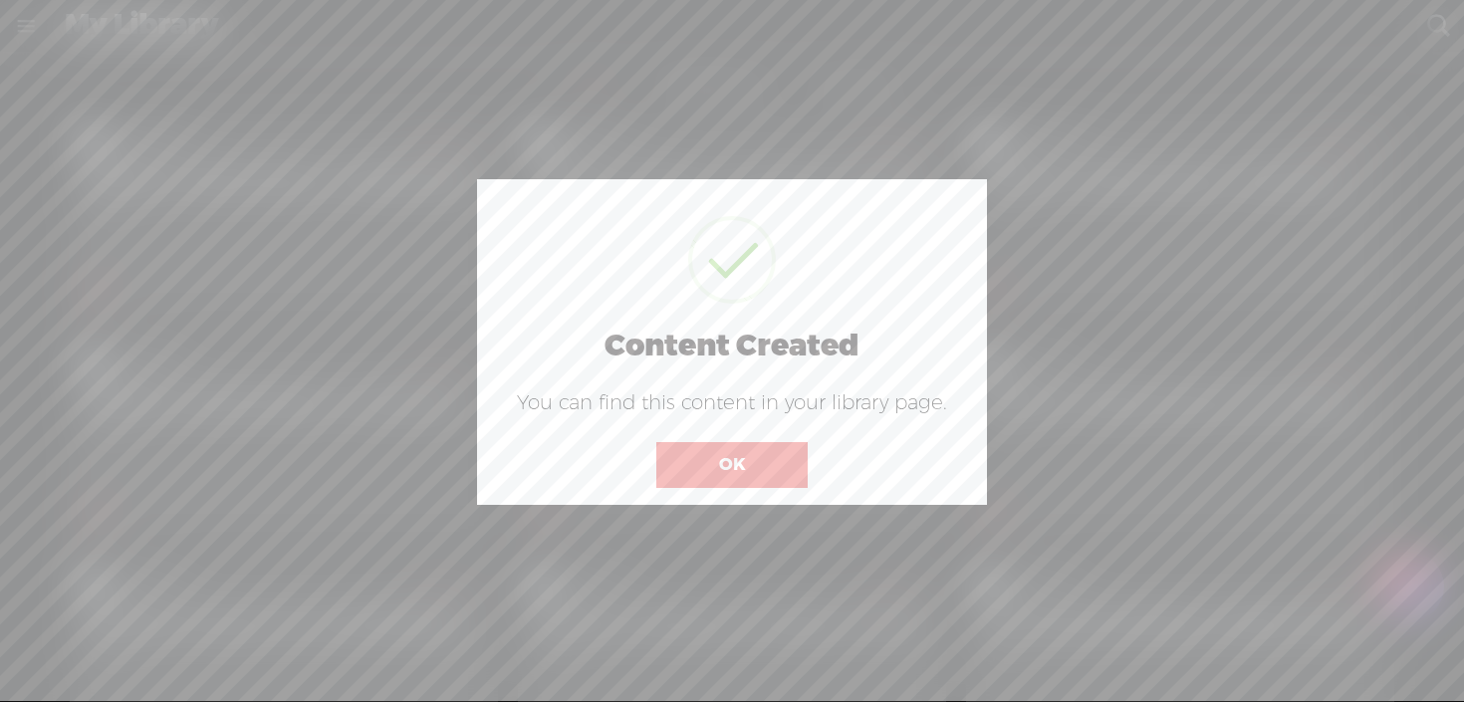
click at [705, 456] on button "OK" at bounding box center [731, 465] width 151 height 46
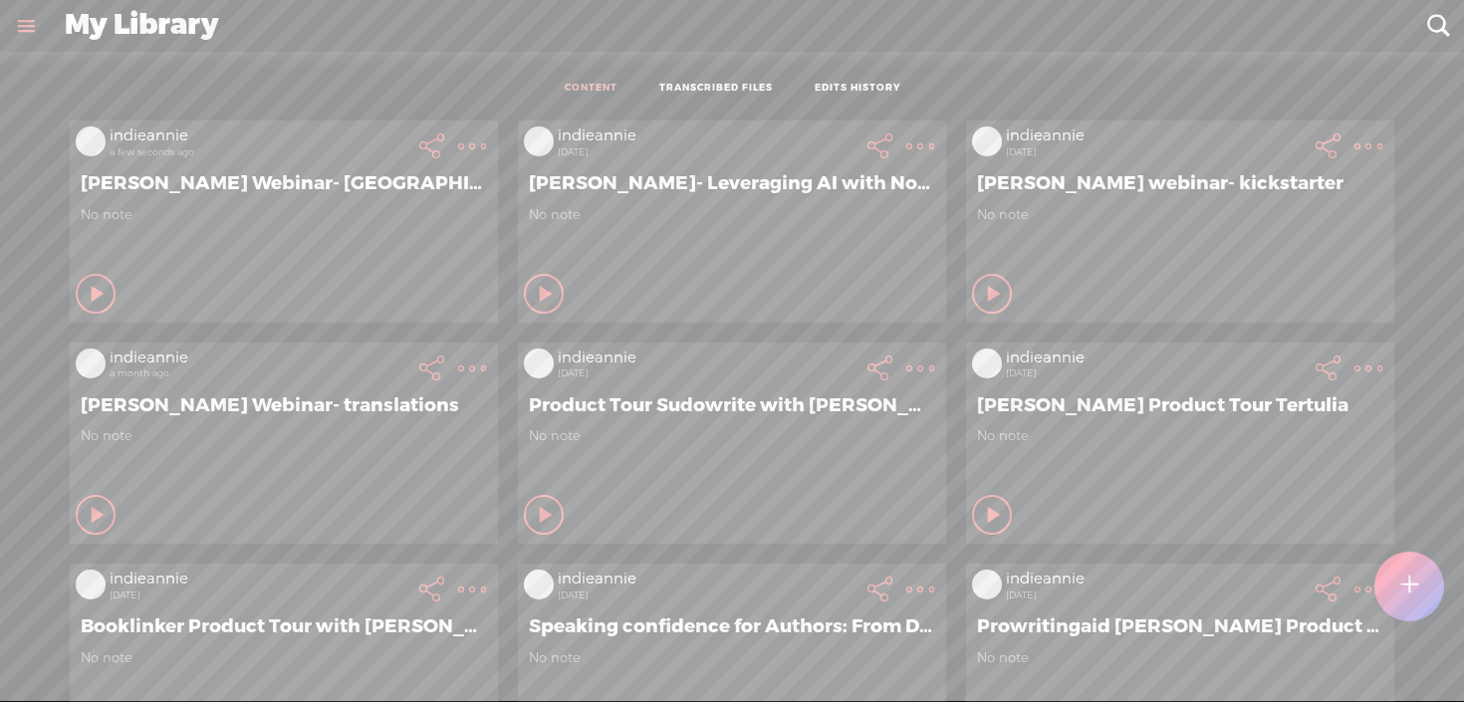
click at [476, 147] on t at bounding box center [472, 146] width 28 height 28
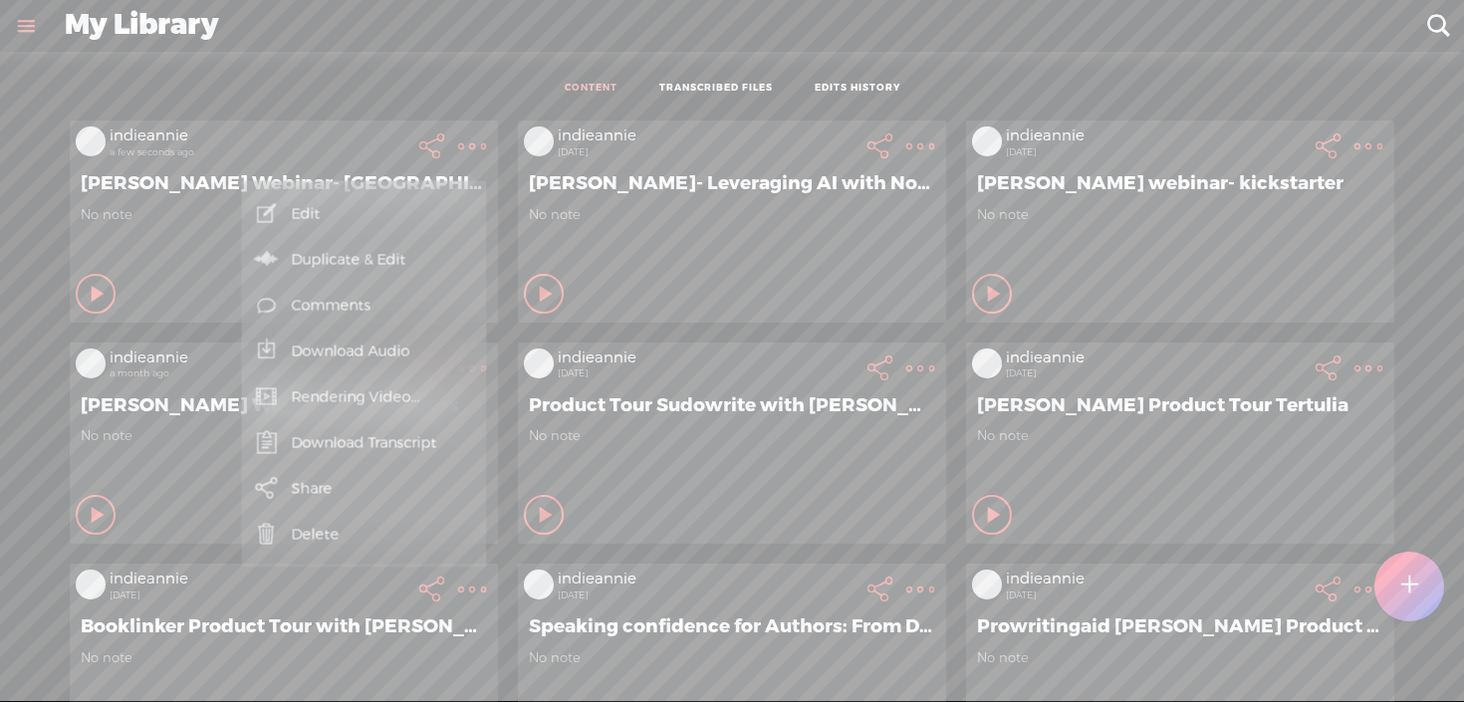
click at [338, 441] on link "Download Transcript" at bounding box center [364, 443] width 225 height 46
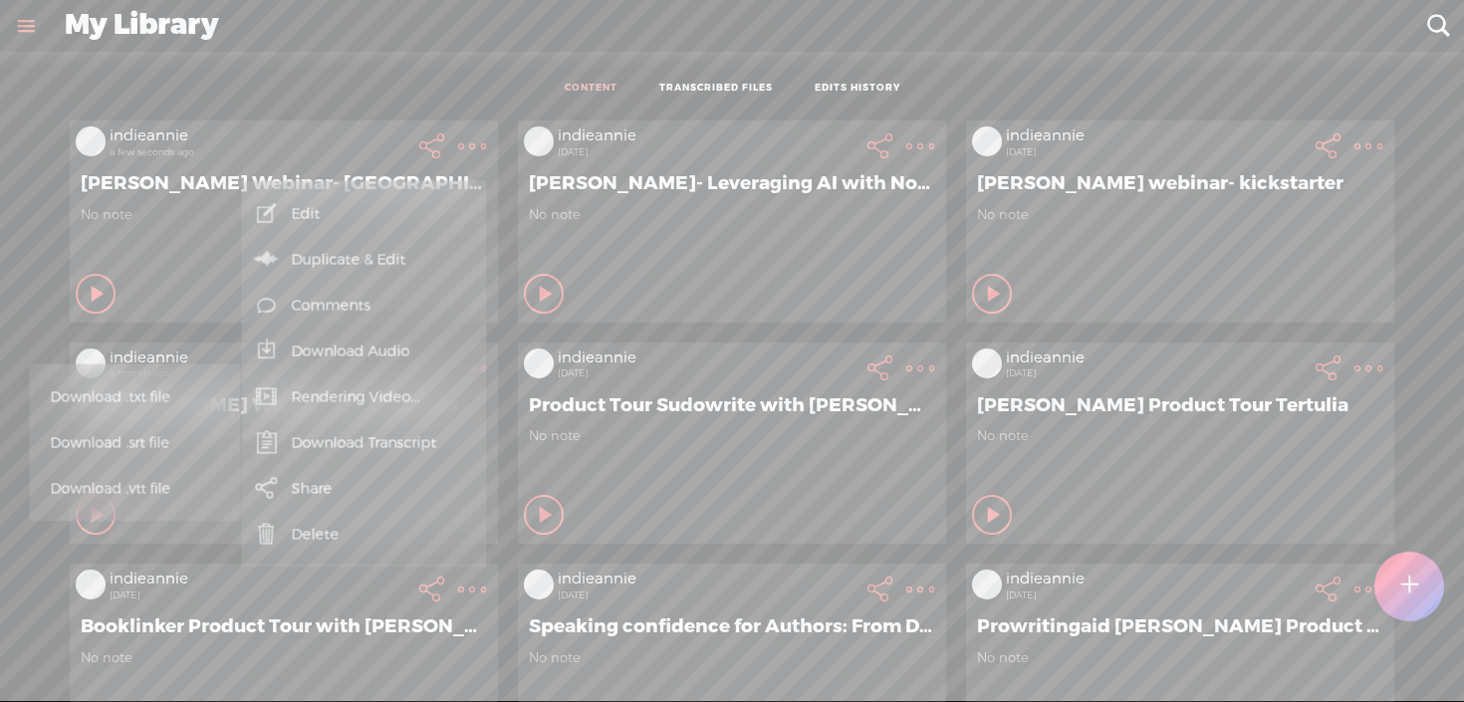
click at [154, 483] on span "Download .vtt file" at bounding box center [130, 488] width 159 height 45
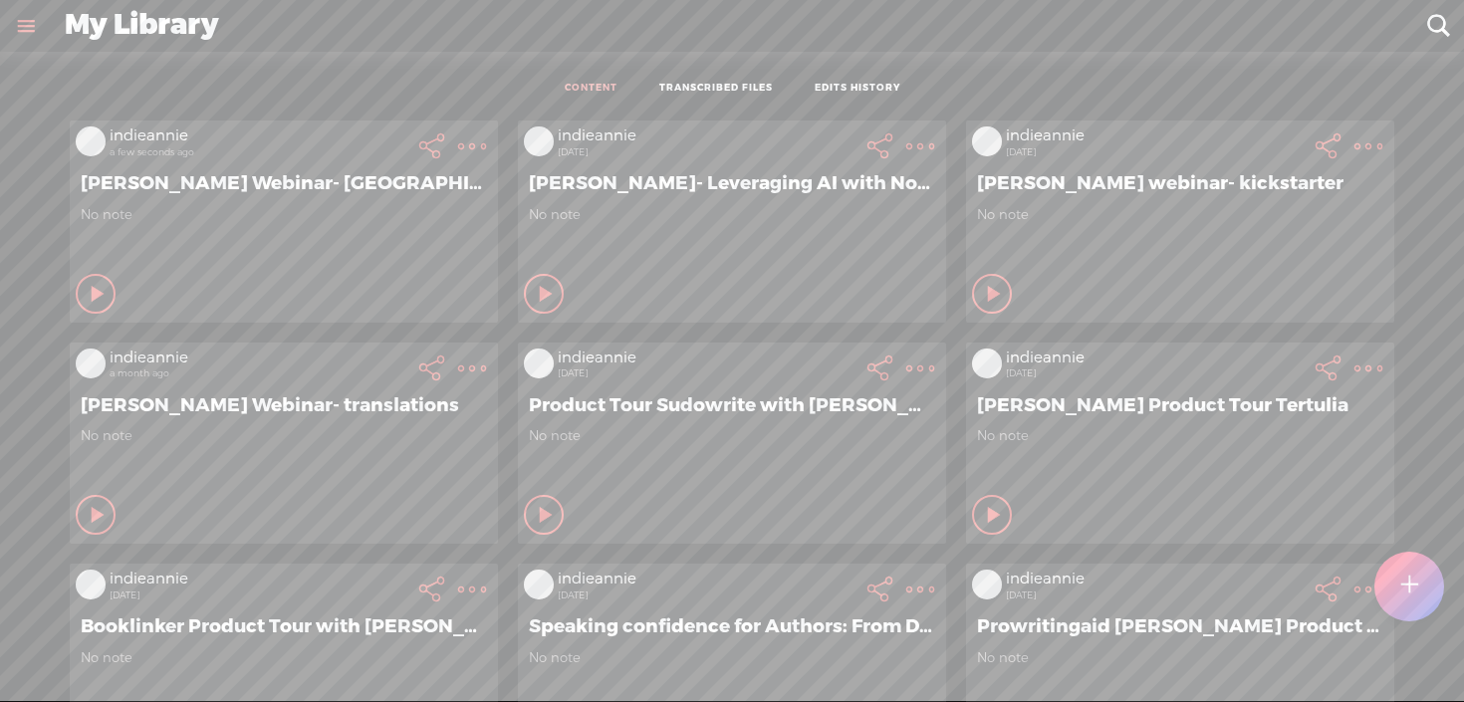
click at [367, 220] on div "No note" at bounding box center [284, 236] width 406 height 60
click at [461, 141] on t at bounding box center [472, 146] width 28 height 28
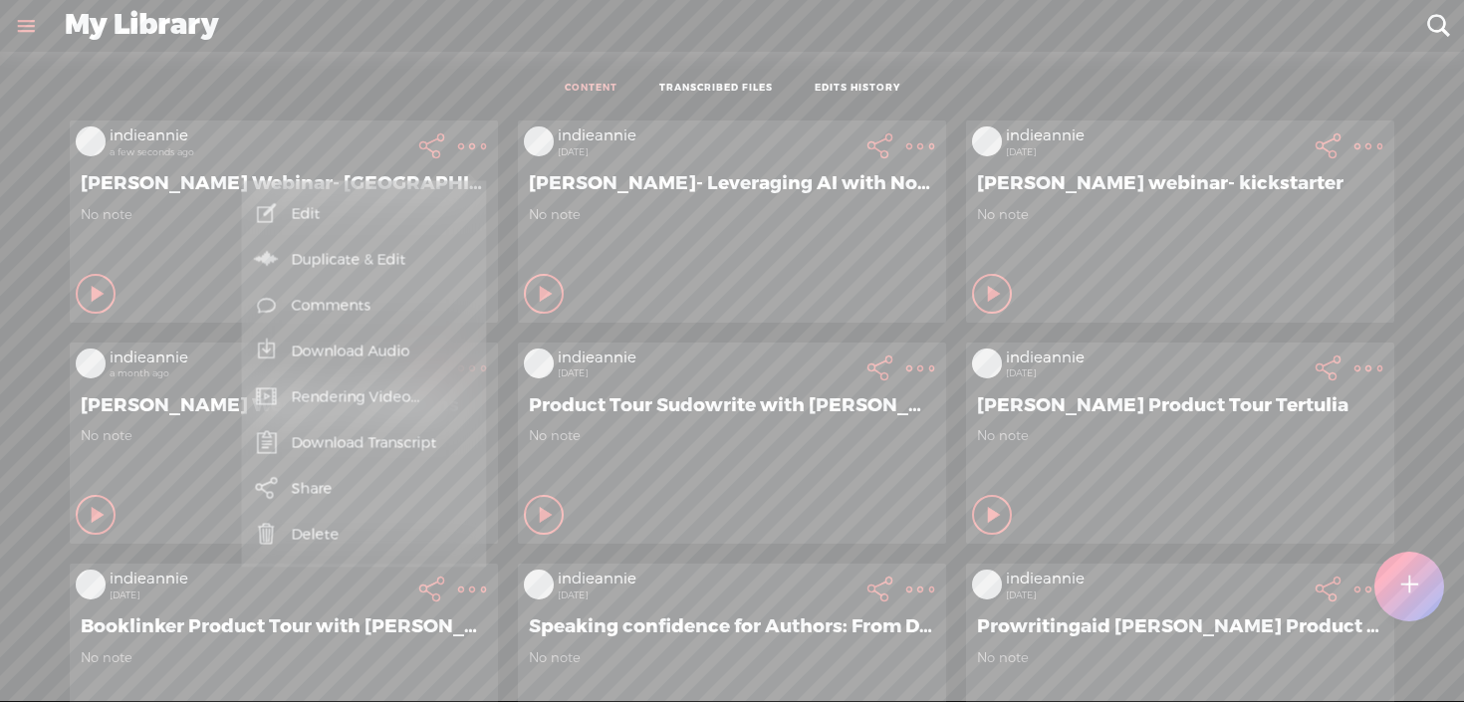
click at [397, 394] on link "Rendering Video..." at bounding box center [364, 397] width 225 height 46
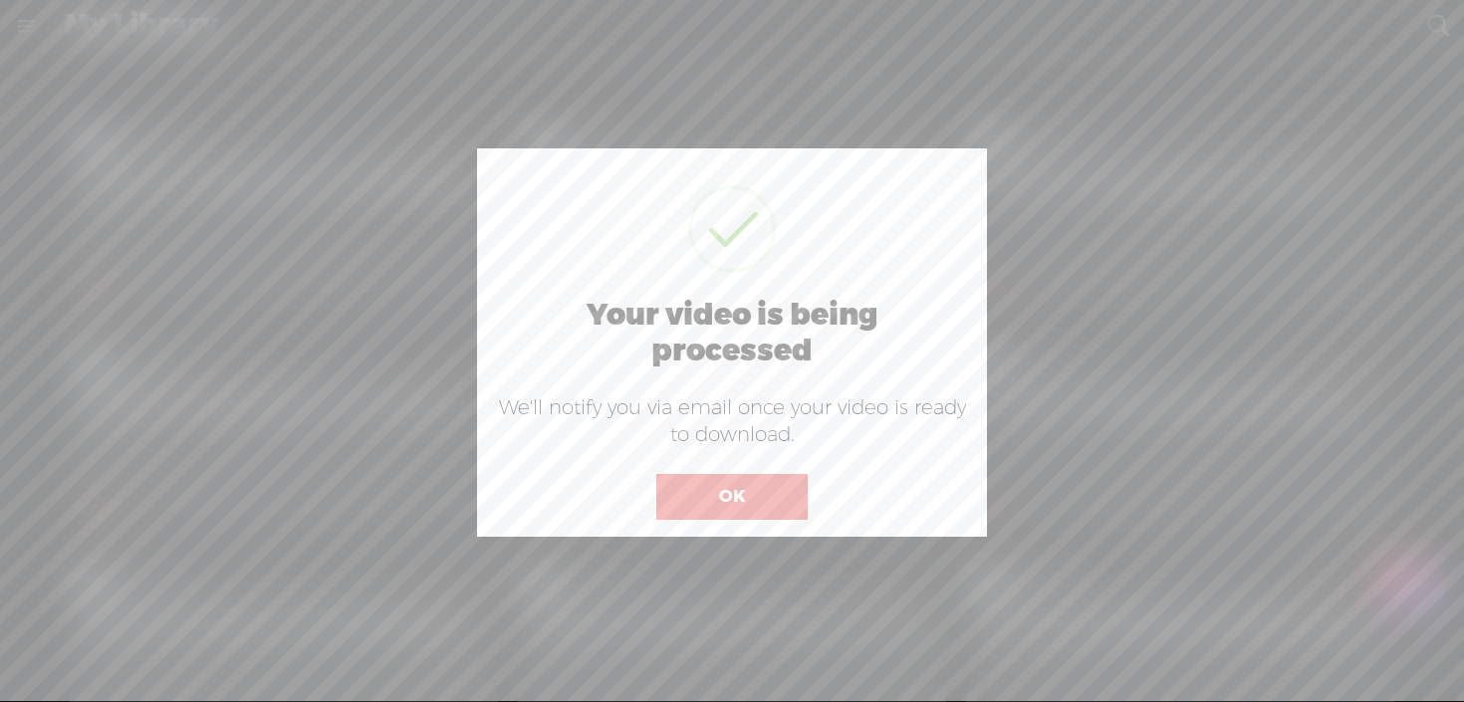
click at [743, 497] on button "OK" at bounding box center [731, 497] width 151 height 46
